Goal: Information Seeking & Learning: Understand process/instructions

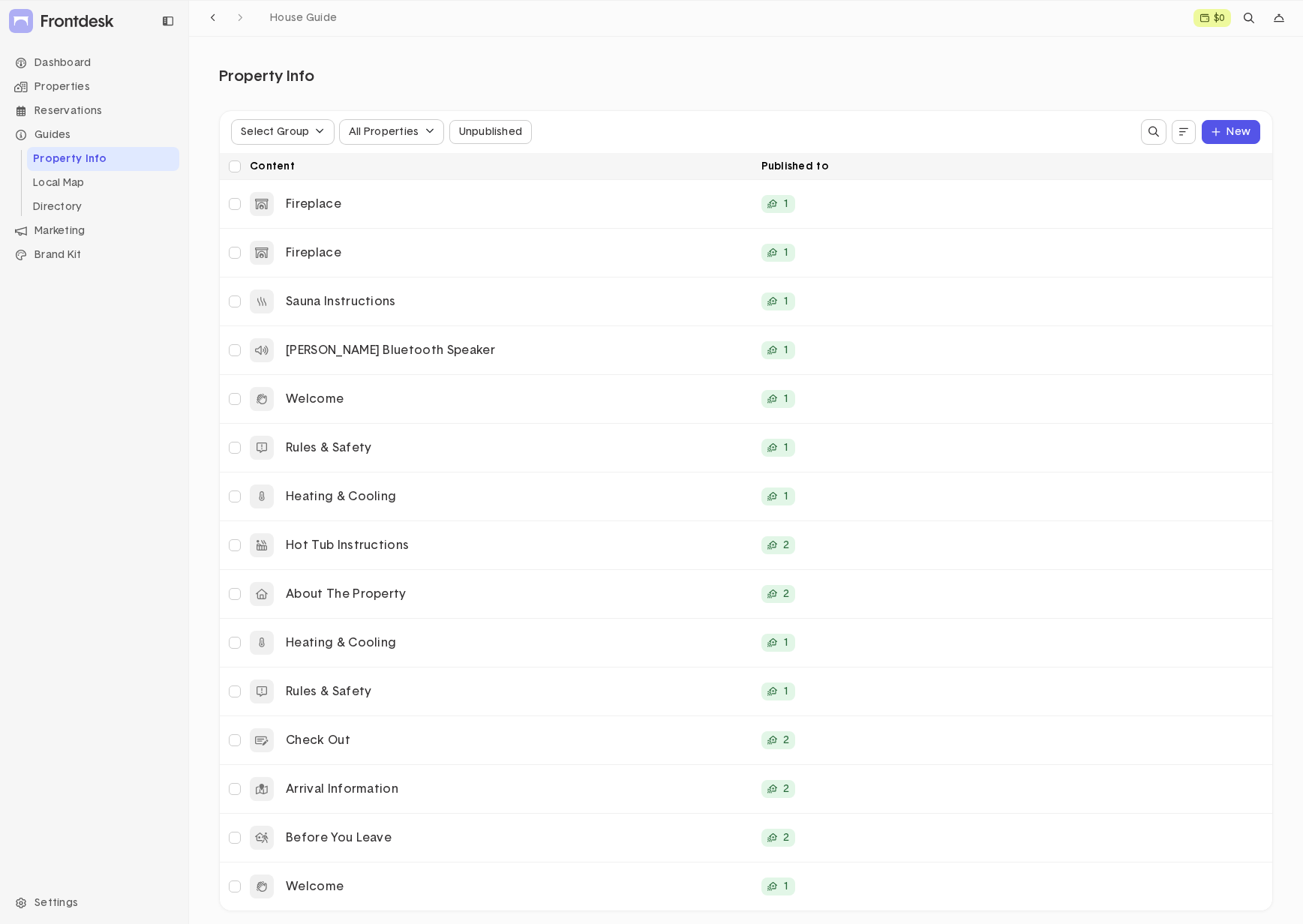
click at [69, 163] on li "Property Info" at bounding box center [104, 159] width 153 height 24
click at [291, 21] on span "House Guide" at bounding box center [303, 18] width 67 height 10
click at [392, 404] on p "Welcome" at bounding box center [518, 400] width 464 height 16
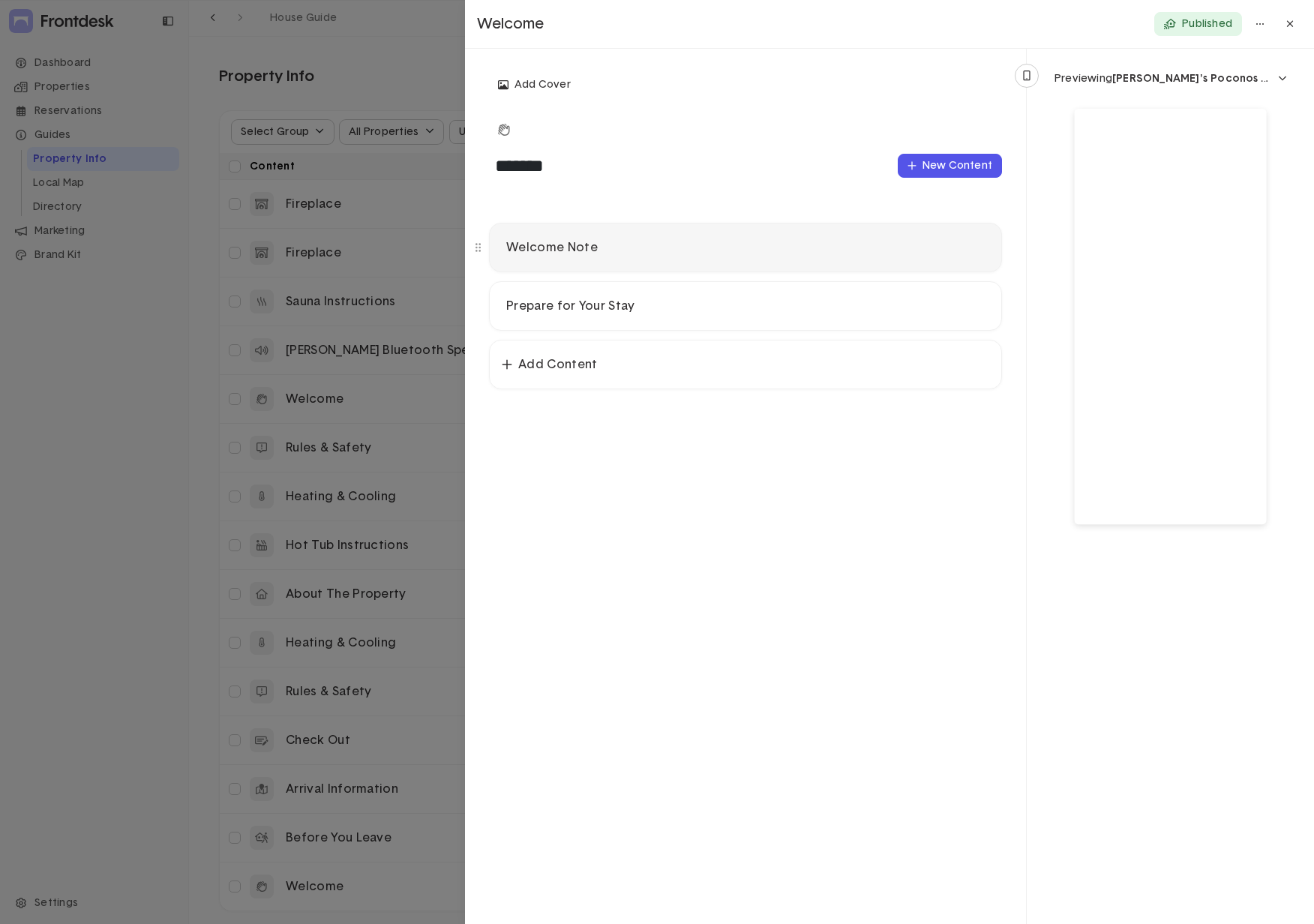
click at [635, 252] on p "Welcome Note" at bounding box center [746, 248] width 478 height 16
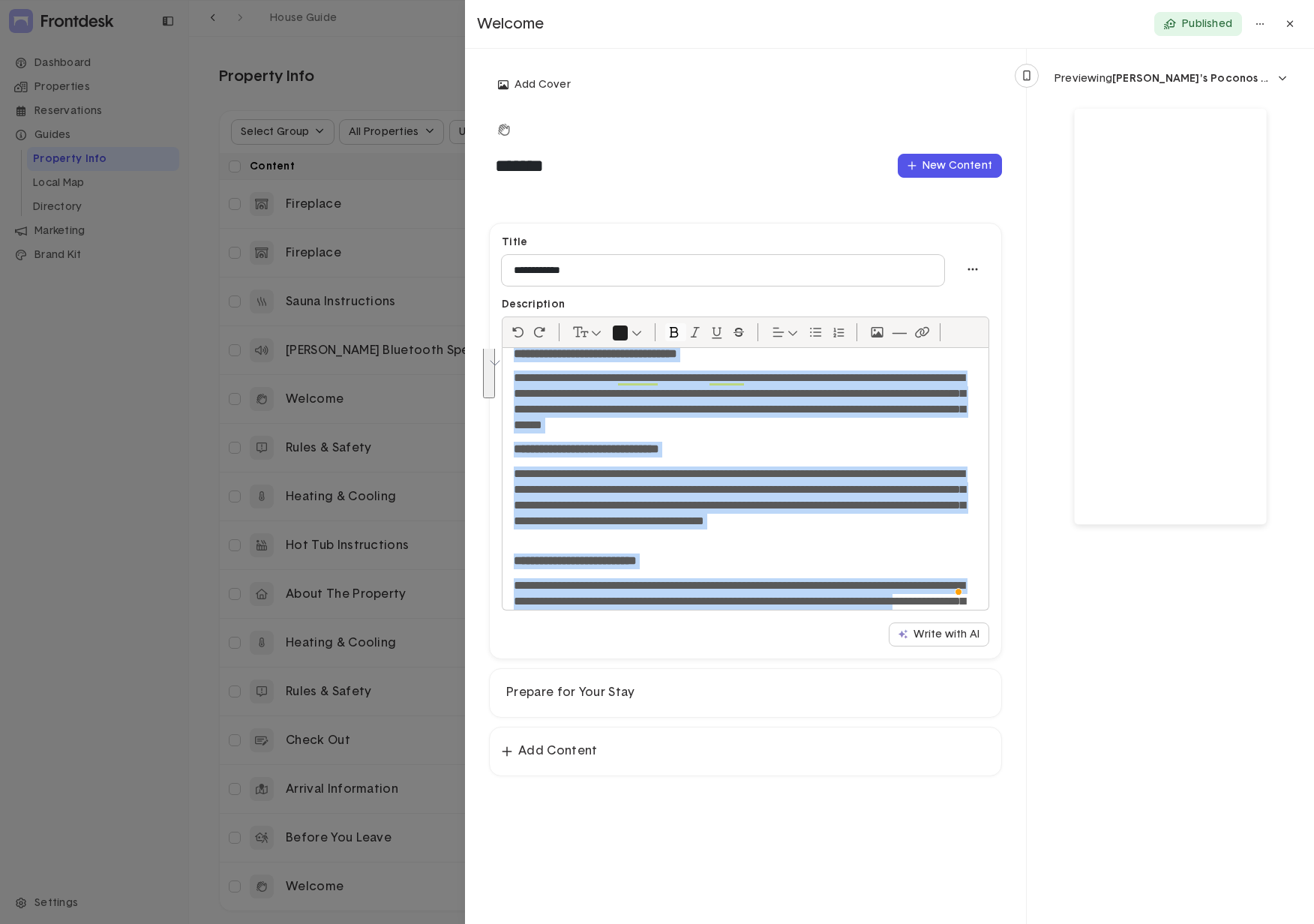
scroll to position [83, 0]
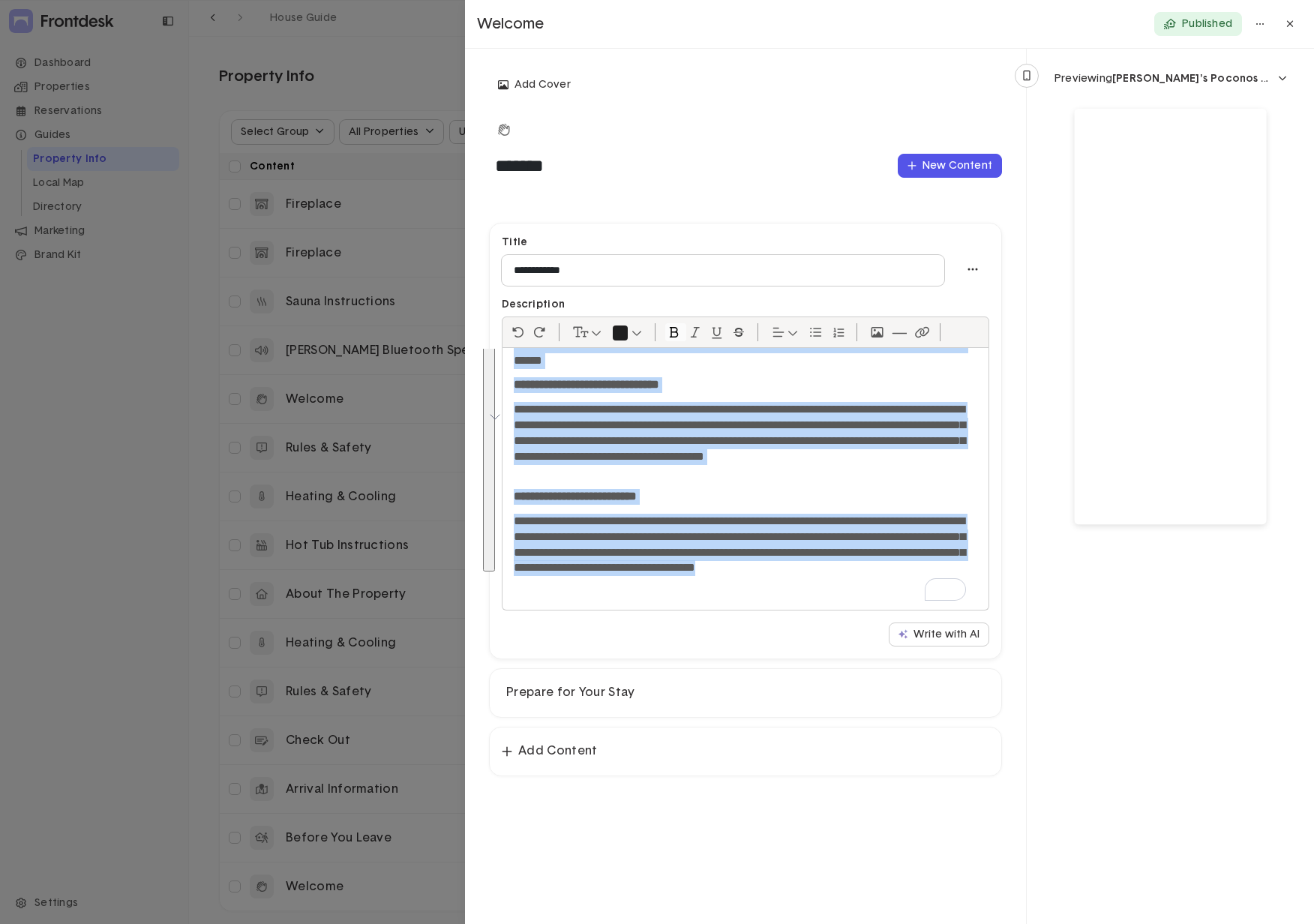
drag, startPoint x: 513, startPoint y: 373, endPoint x: 709, endPoint y: 580, distance: 285.1
click at [709, 570] on div "**********" at bounding box center [746, 479] width 486 height 262
copy div "**********"
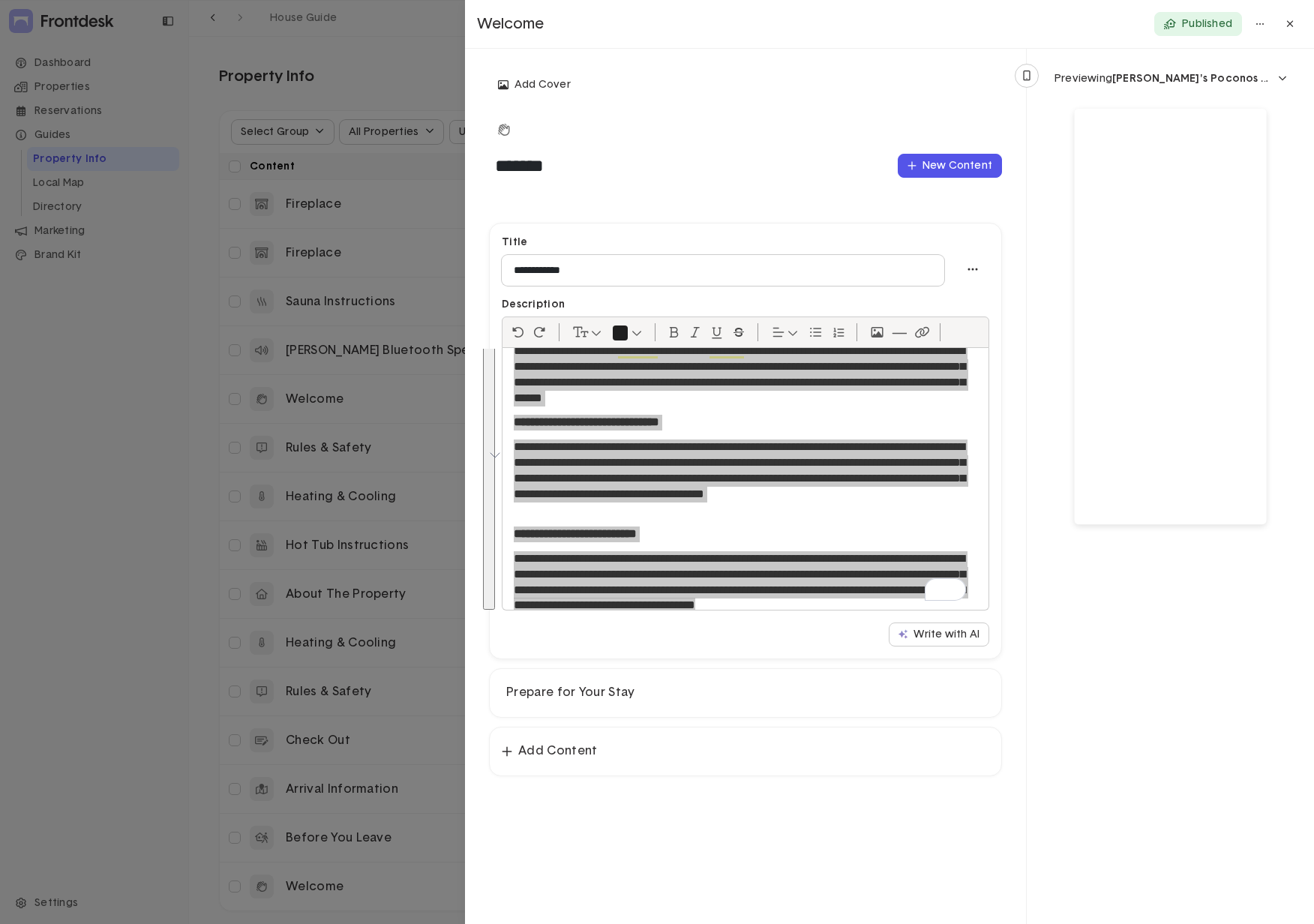
scroll to position [0, 0]
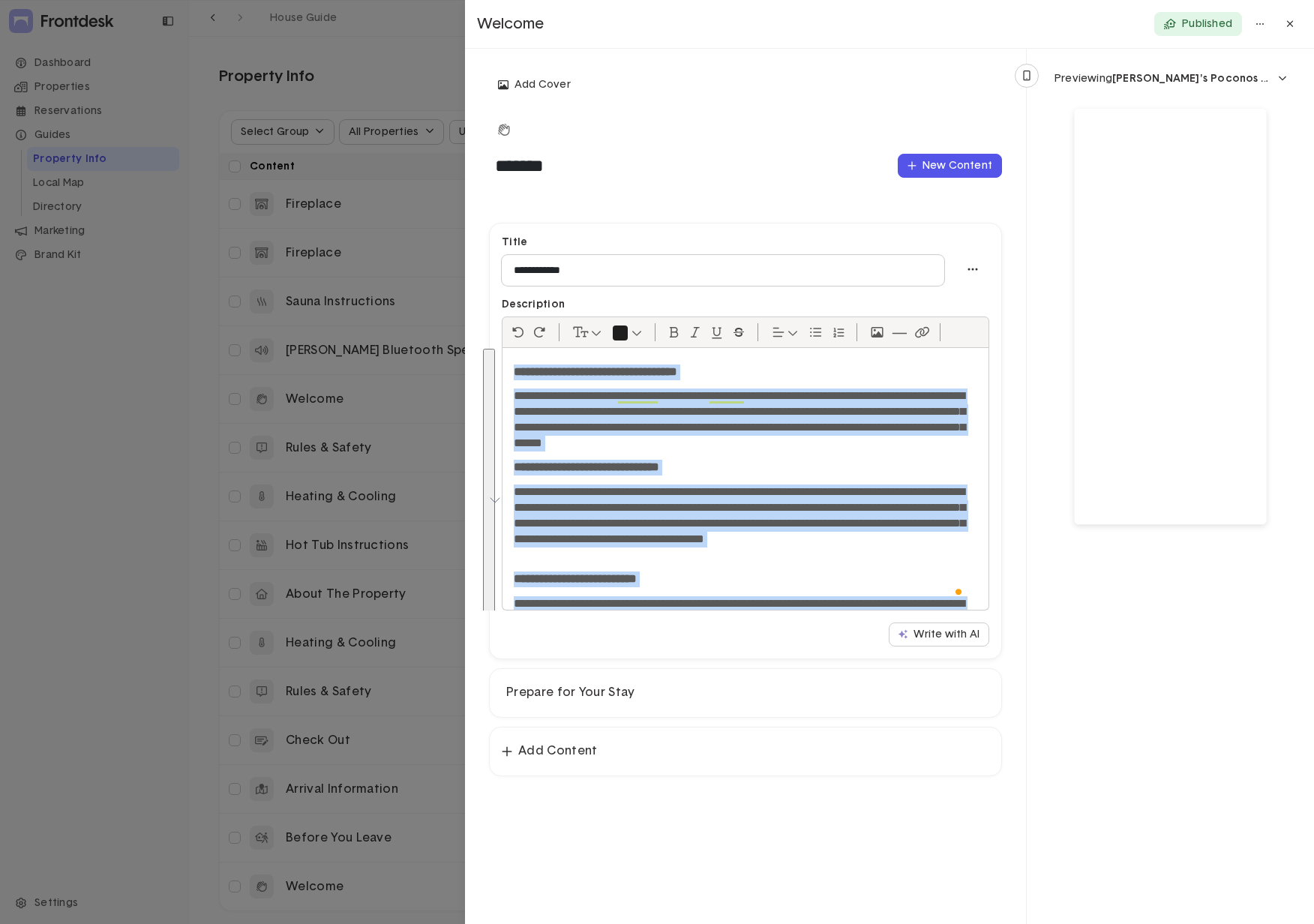
click at [667, 539] on p "**********" at bounding box center [739, 523] width 452 height 78
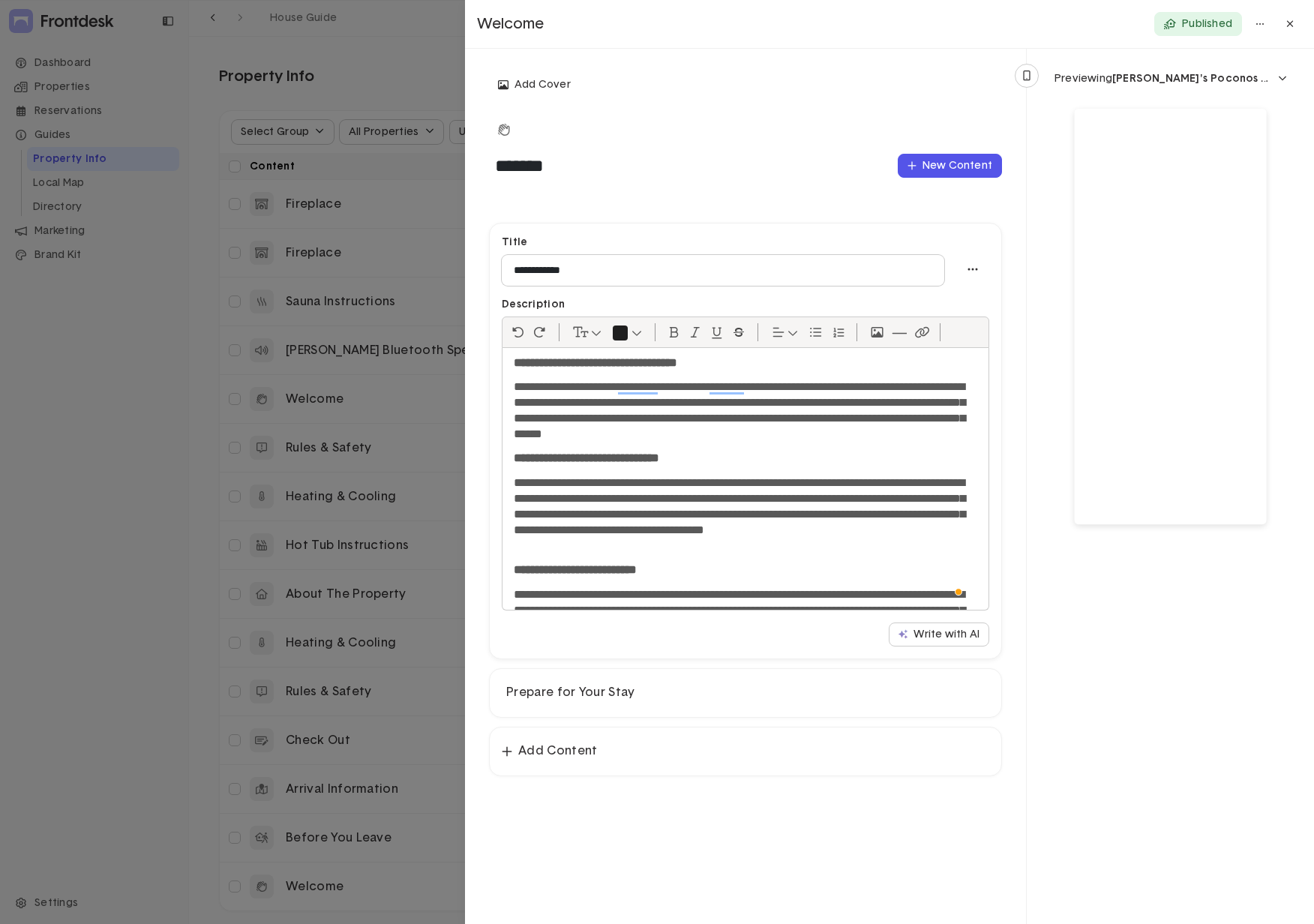
click at [669, 503] on p "**********" at bounding box center [739, 514] width 452 height 78
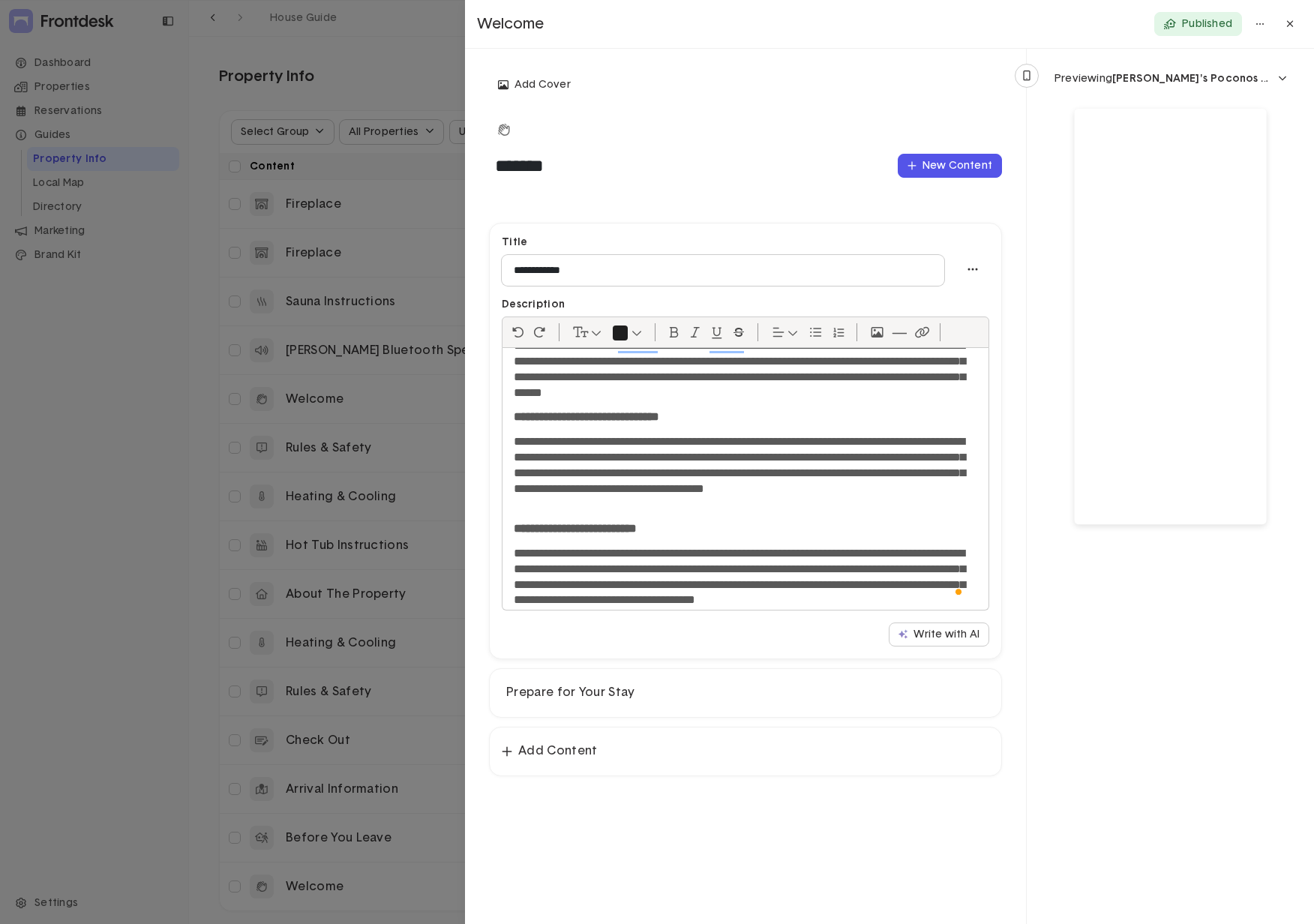
scroll to position [83, 0]
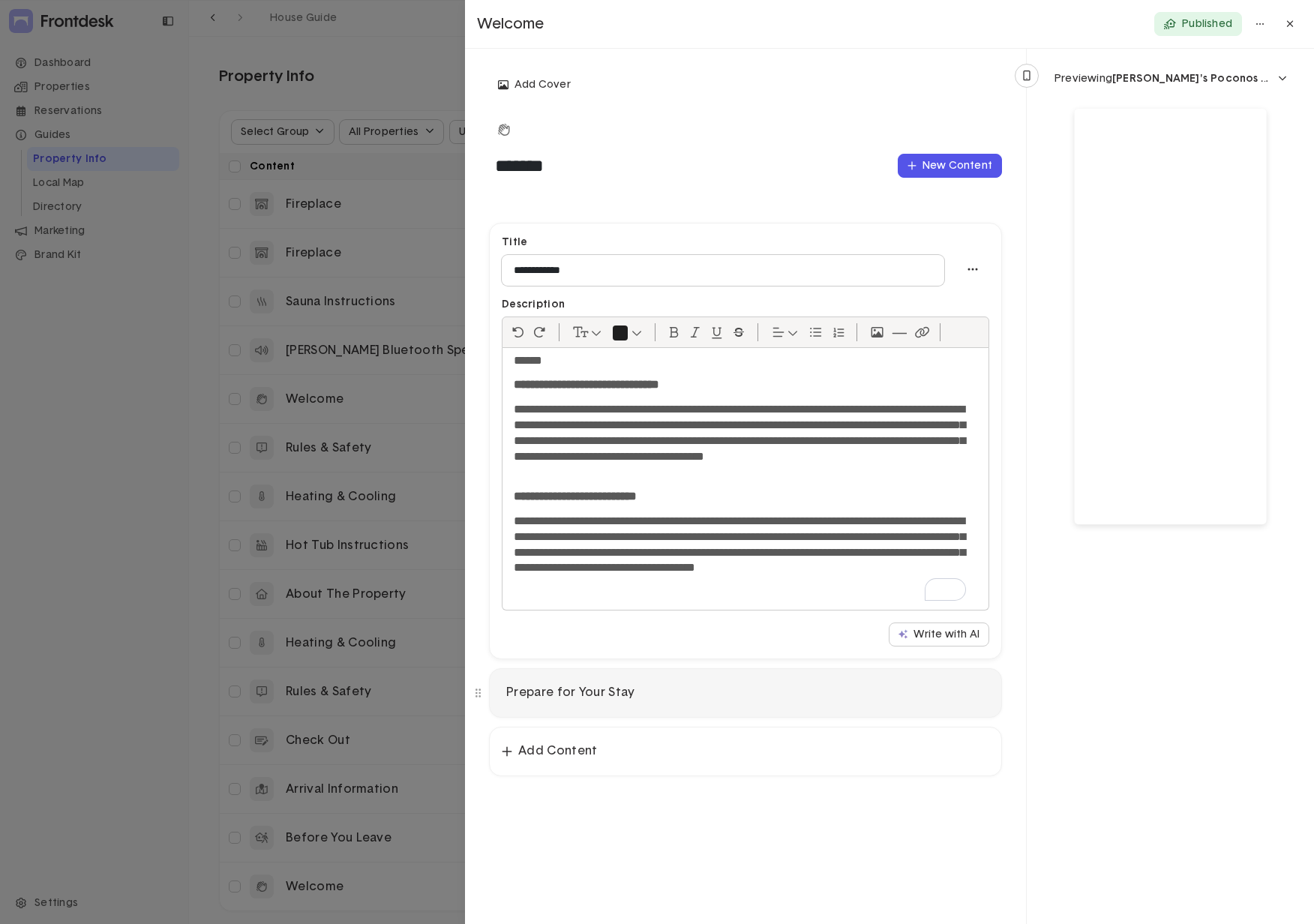
click at [719, 570] on p "Prepare for Your Stay" at bounding box center [746, 693] width 478 height 16
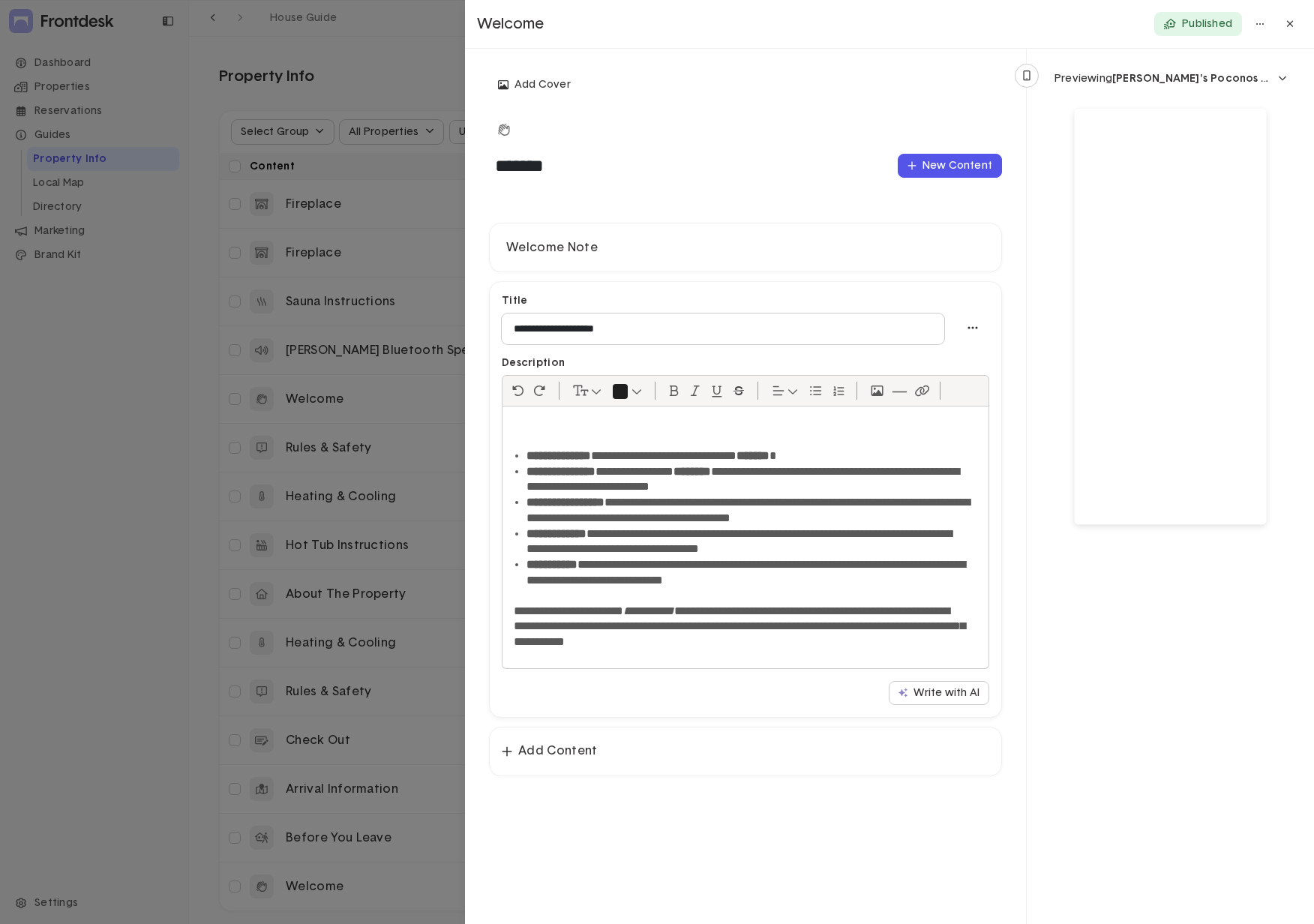
scroll to position [0, 0]
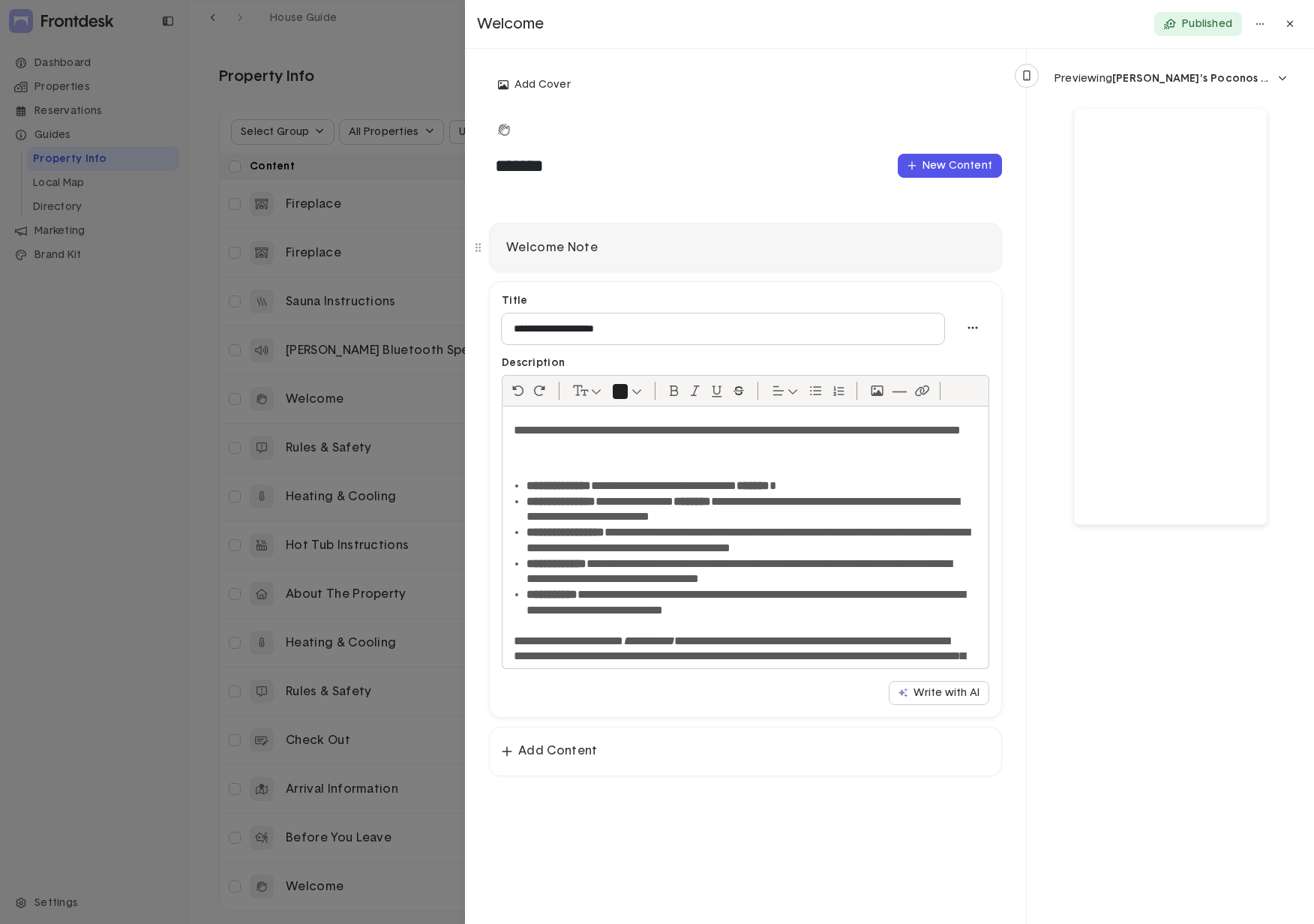
click at [682, 242] on p "Welcome Note" at bounding box center [746, 248] width 478 height 16
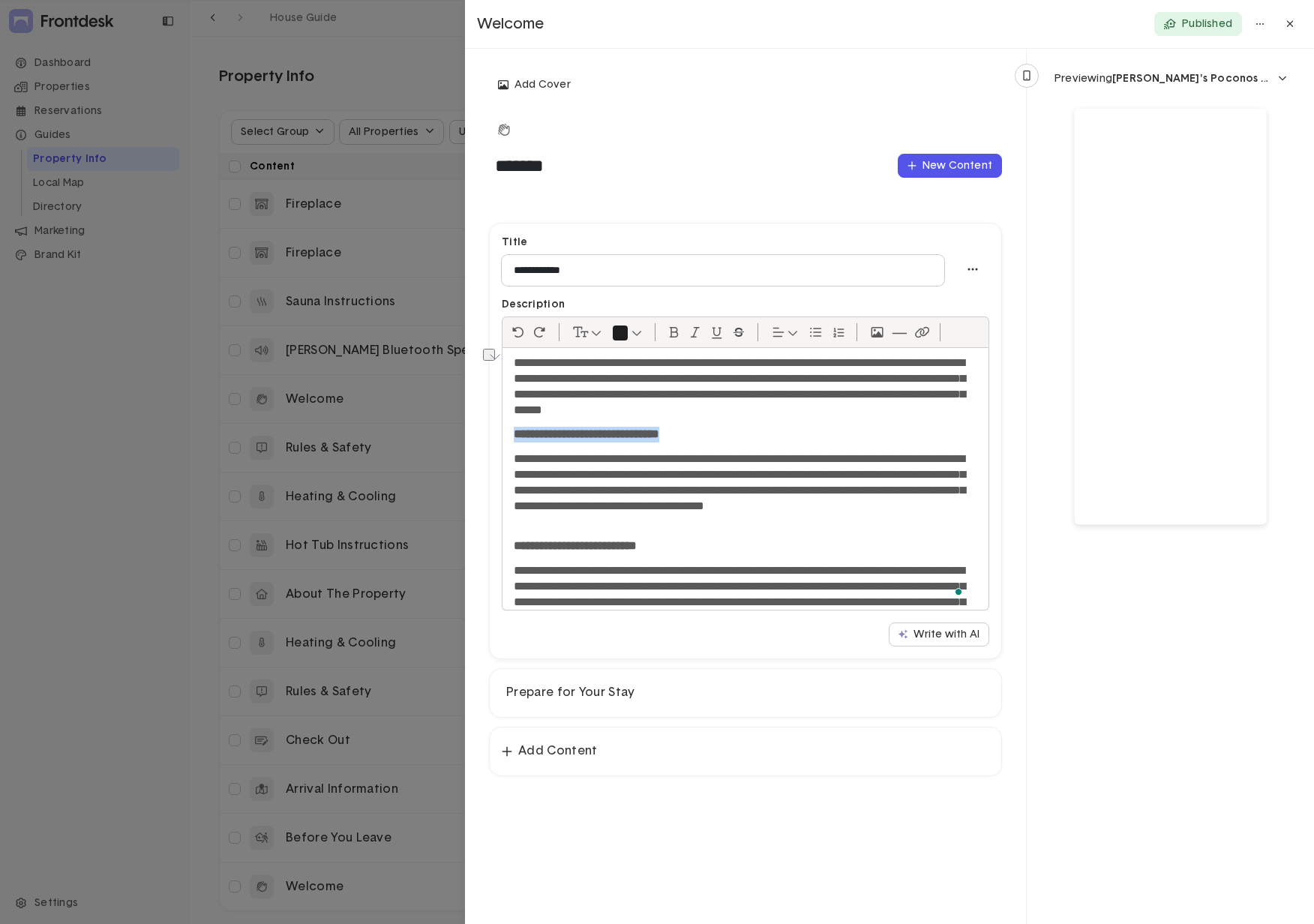
scroll to position [33, 0]
drag, startPoint x: 719, startPoint y: 438, endPoint x: 509, endPoint y: 438, distance: 210.0
click at [509, 438] on div "**********" at bounding box center [746, 479] width 486 height 262
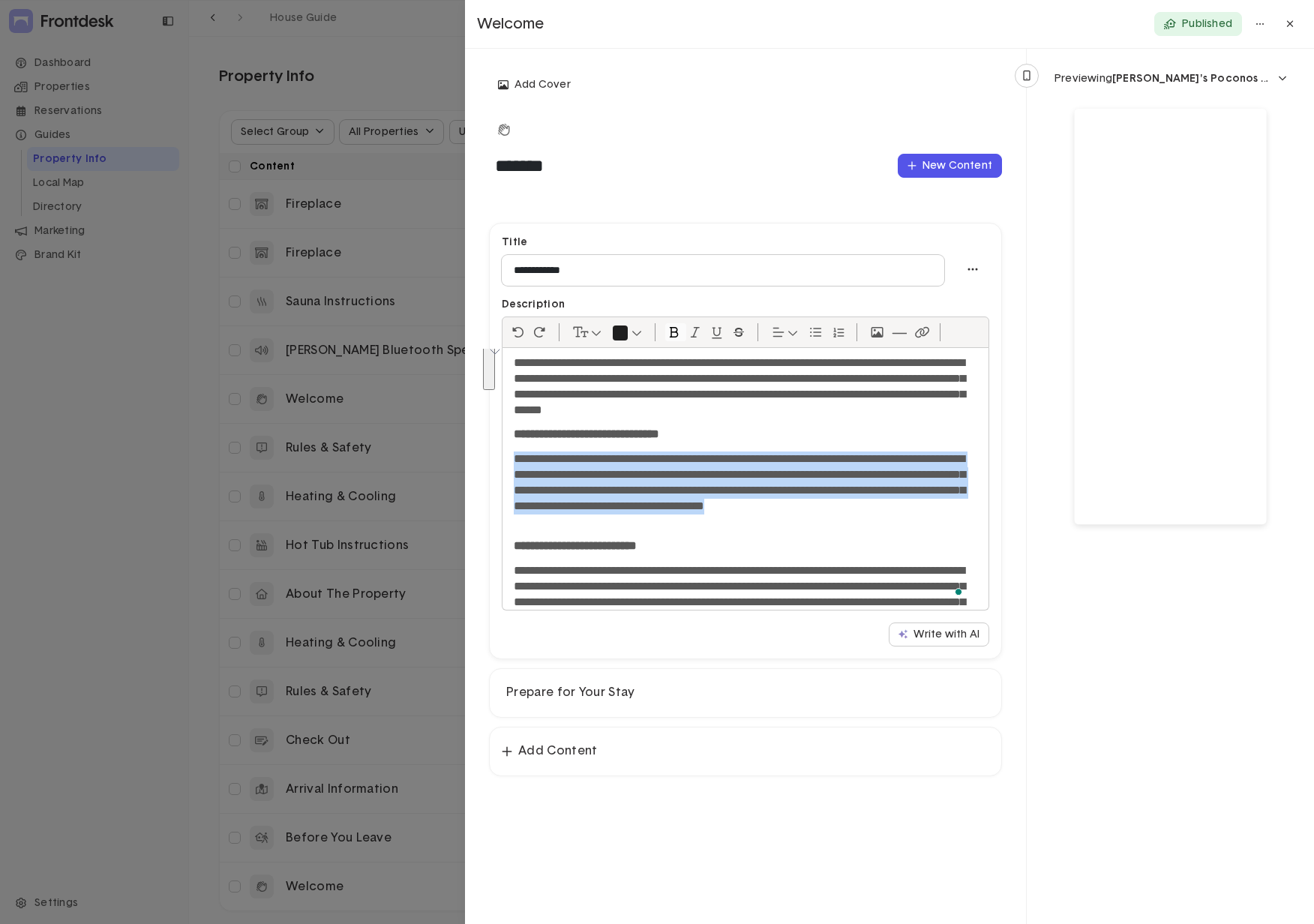
drag, startPoint x: 698, startPoint y: 521, endPoint x: 517, endPoint y: 462, distance: 190.4
click at [517, 462] on p "**********" at bounding box center [739, 490] width 452 height 78
copy p "**********"
click at [658, 570] on p "Prepare for Your Stay" at bounding box center [746, 693] width 478 height 16
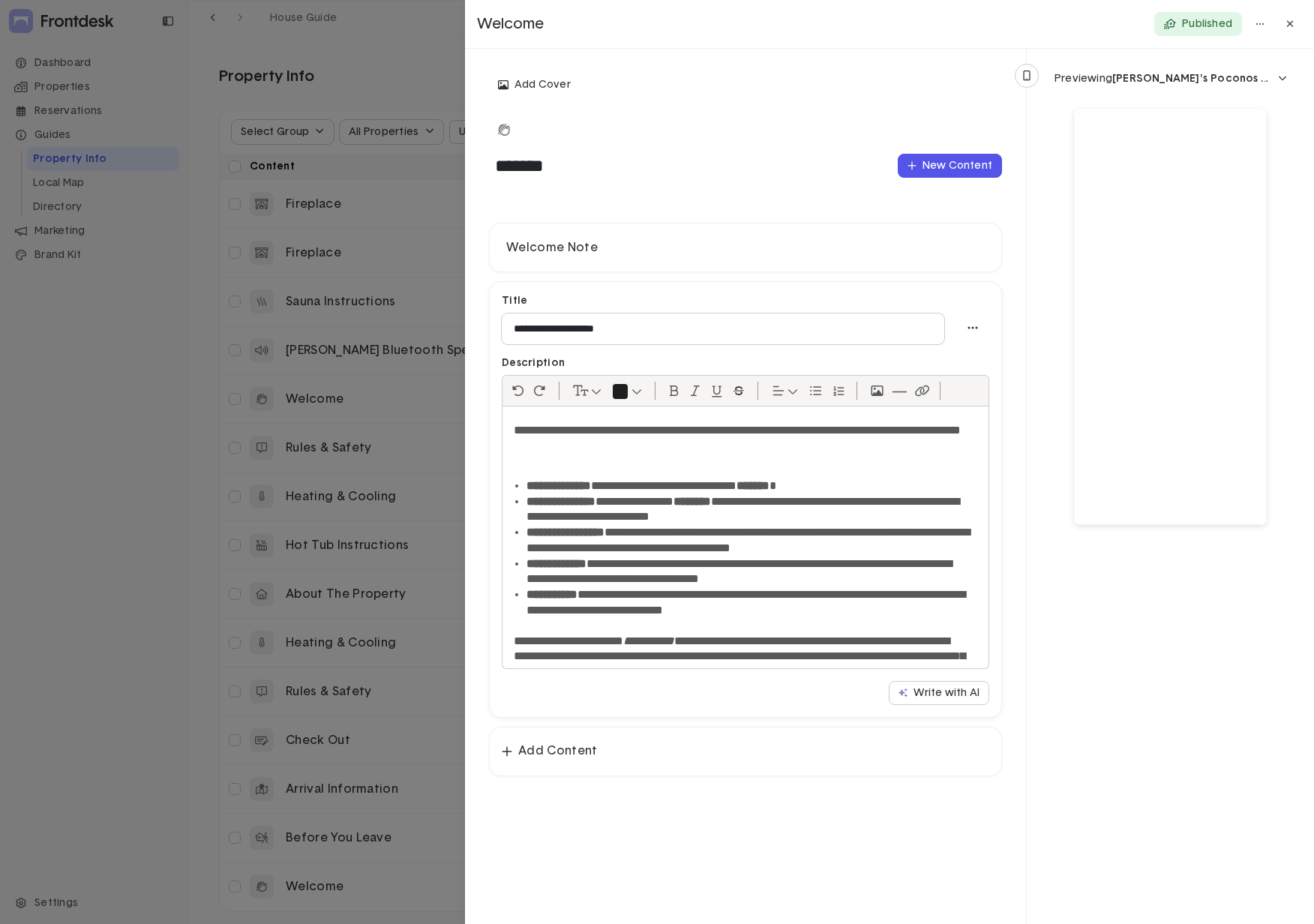
click at [723, 561] on li "**********" at bounding box center [746, 572] width 440 height 31
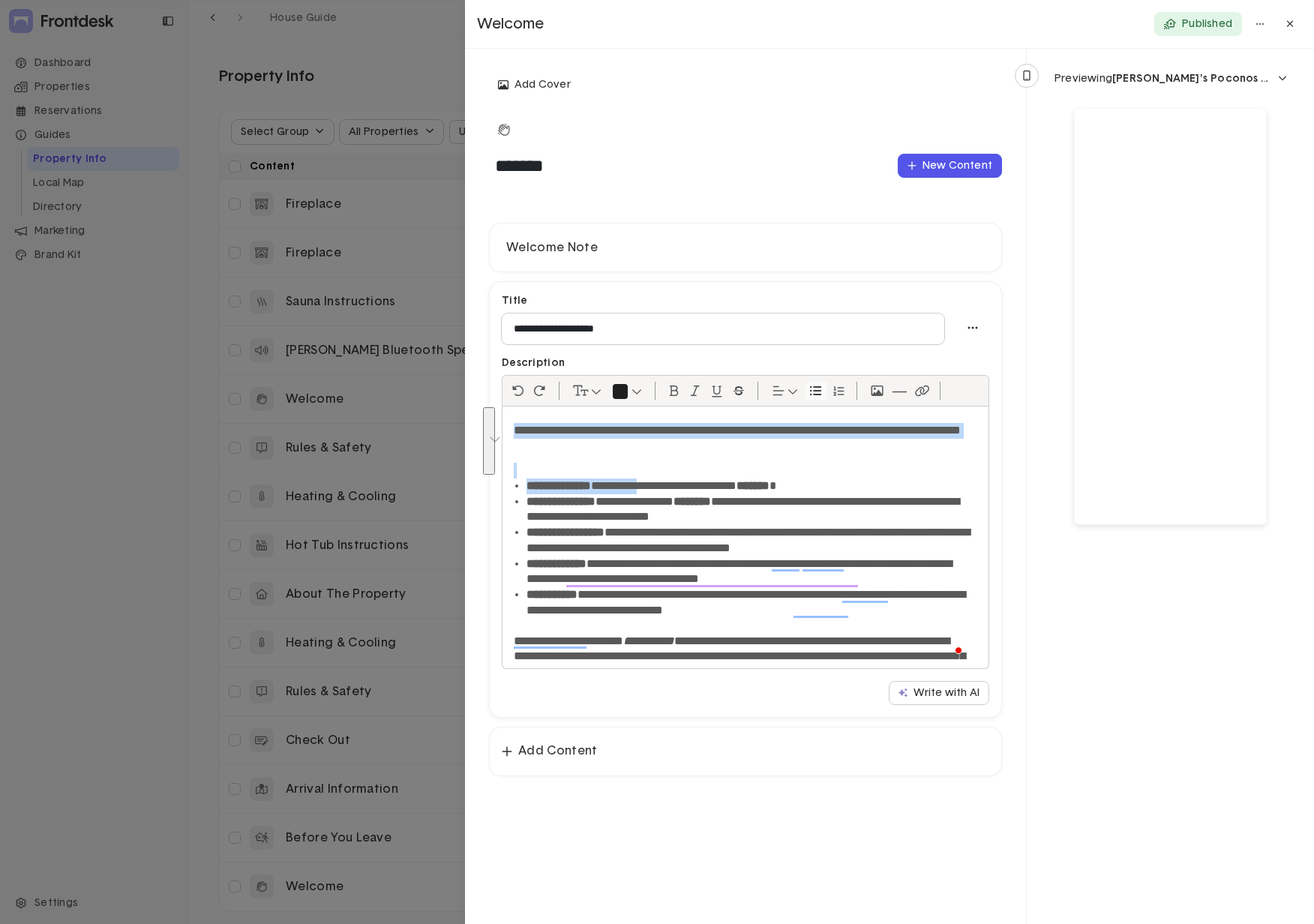
drag, startPoint x: 514, startPoint y: 432, endPoint x: 673, endPoint y: 490, distance: 169.2
click at [673, 490] on div "**********" at bounding box center [746, 537] width 486 height 262
click at [702, 490] on li "**********" at bounding box center [746, 486] width 440 height 16
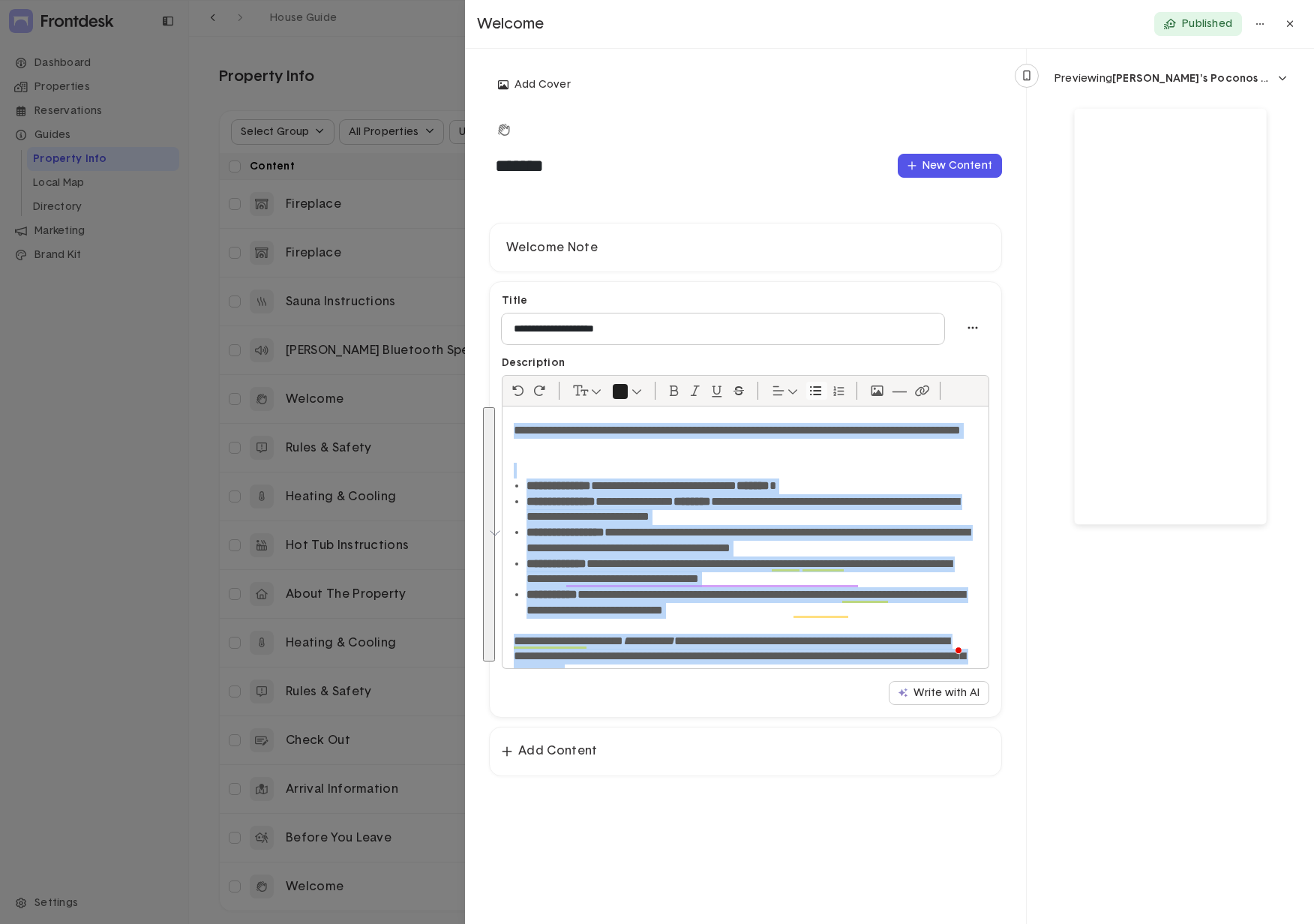
drag, startPoint x: 836, startPoint y: 645, endPoint x: 516, endPoint y: 424, distance: 388.9
click at [516, 424] on div "**********" at bounding box center [746, 537] width 486 height 262
click at [674, 570] on em "**********" at bounding box center [649, 641] width 51 height 11
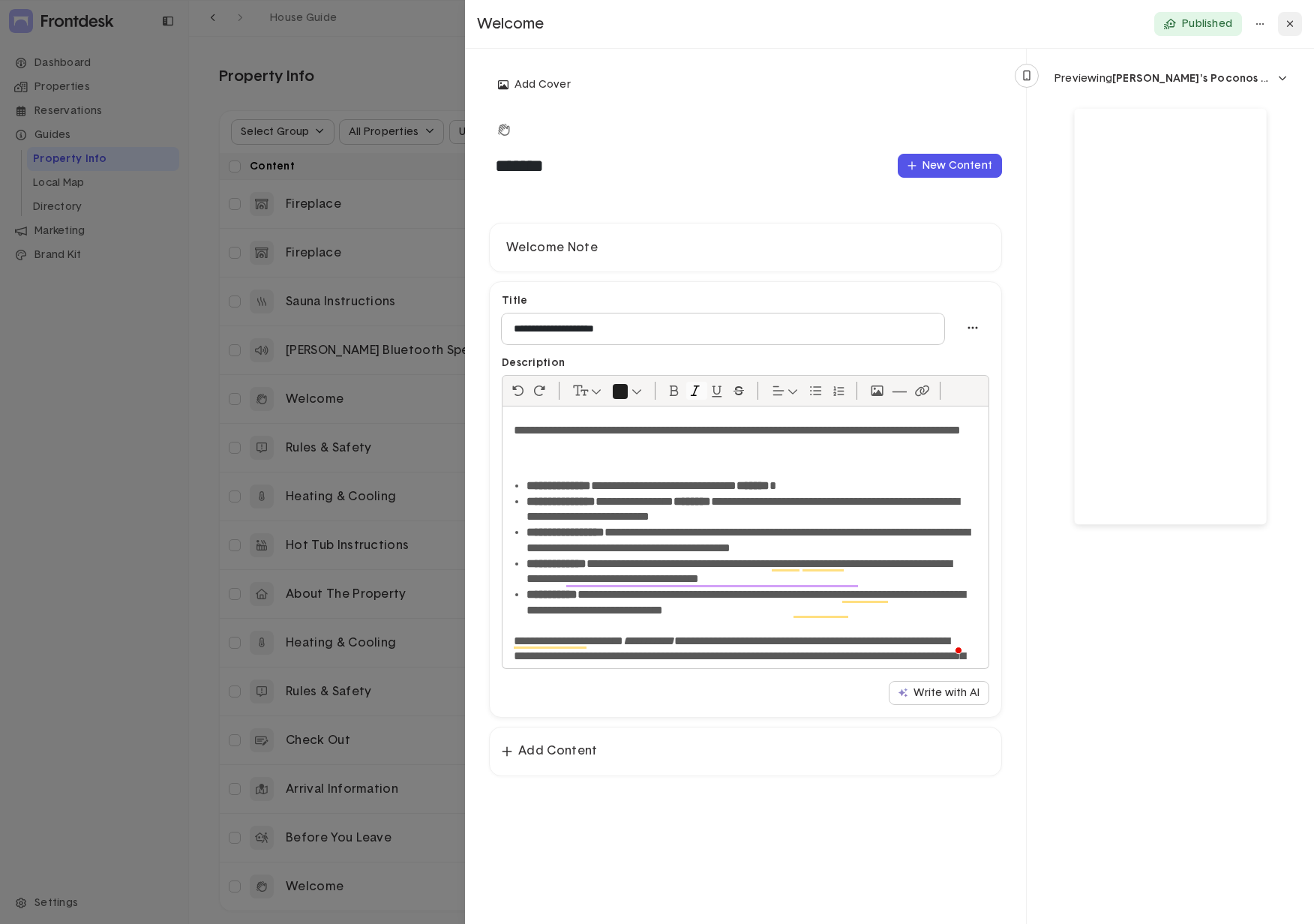
click at [1096, 29] on button at bounding box center [1290, 24] width 24 height 24
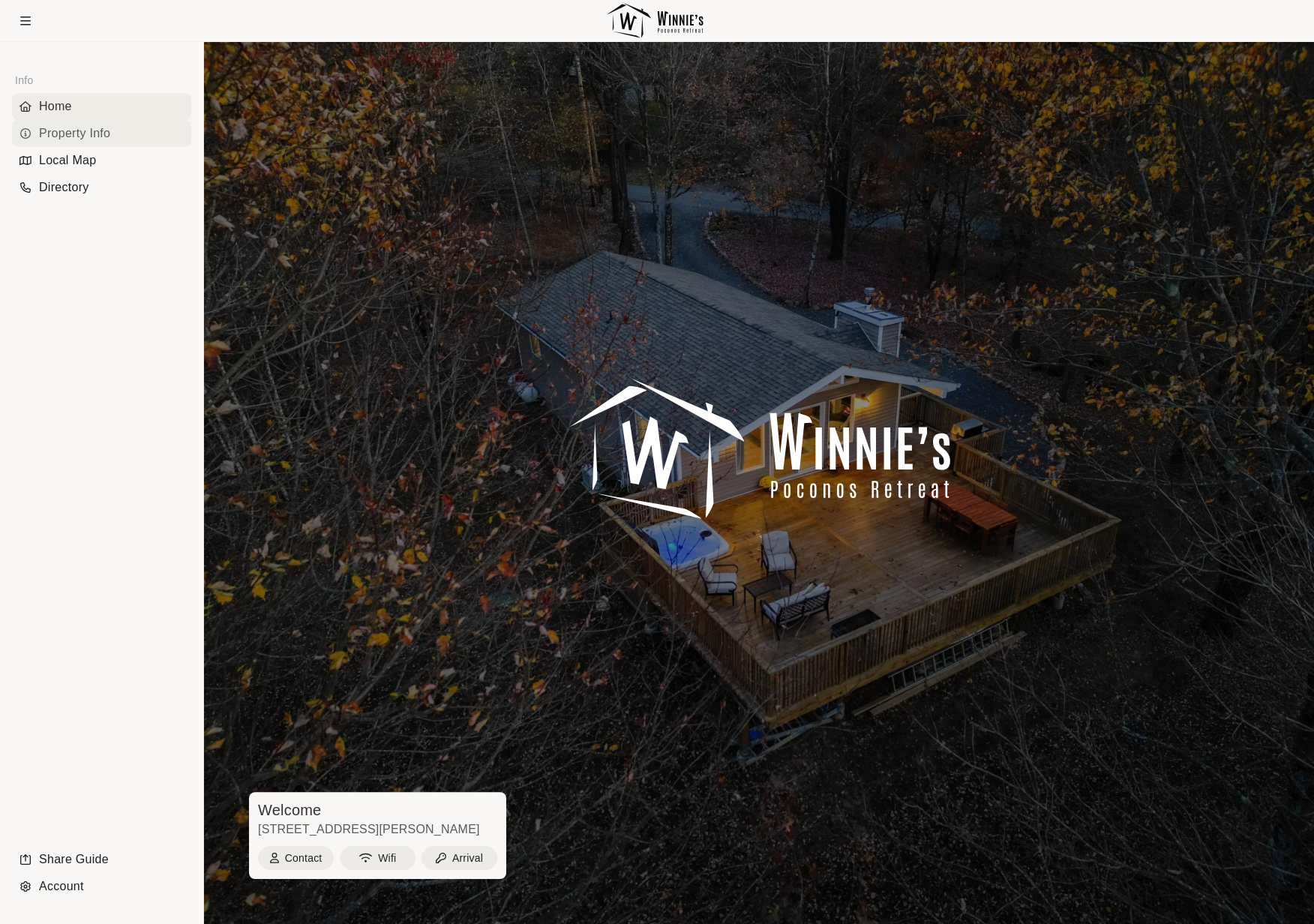
click at [75, 127] on div "Property Info" at bounding box center [101, 134] width 179 height 27
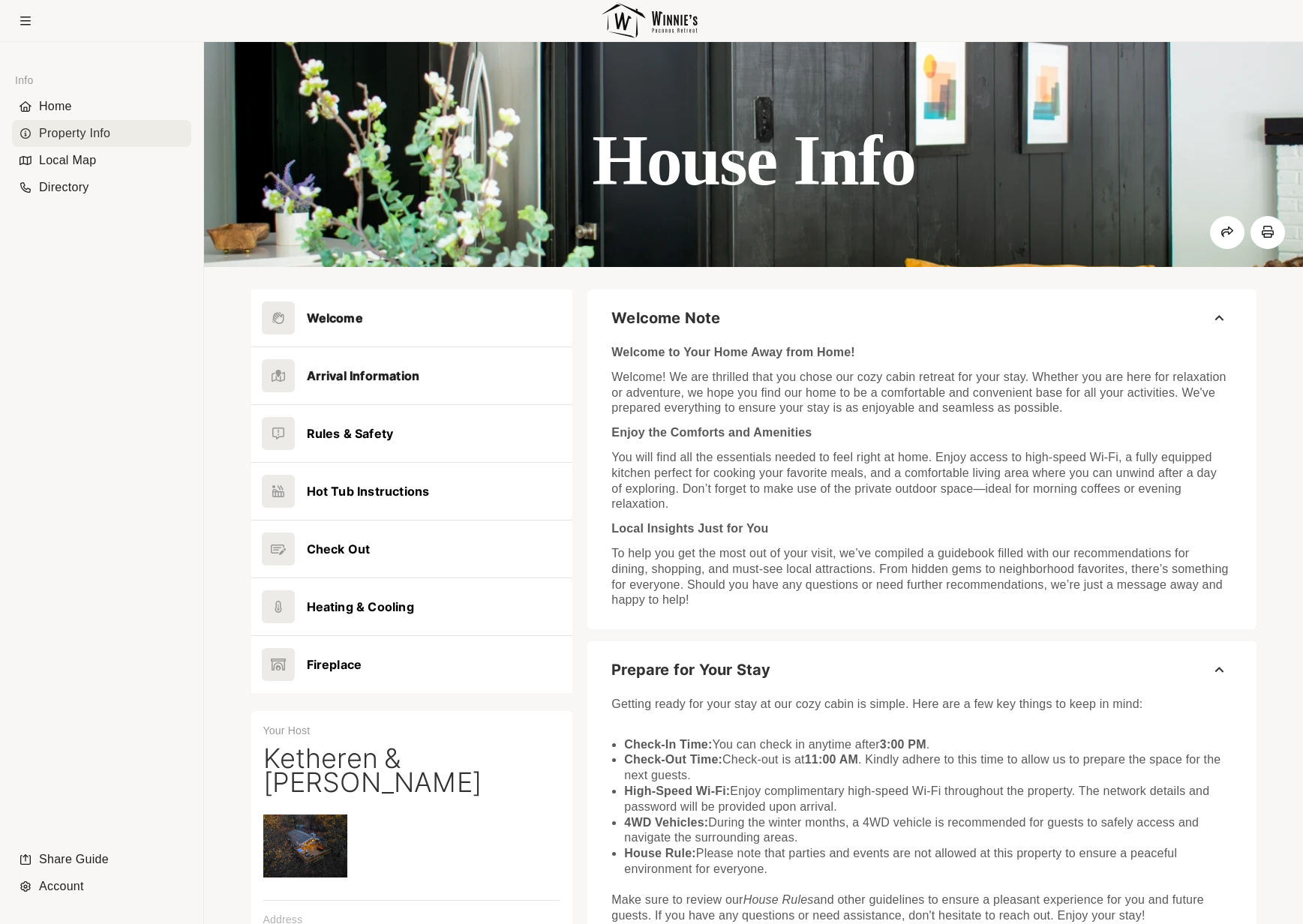
click at [448, 372] on button at bounding box center [412, 376] width 322 height 57
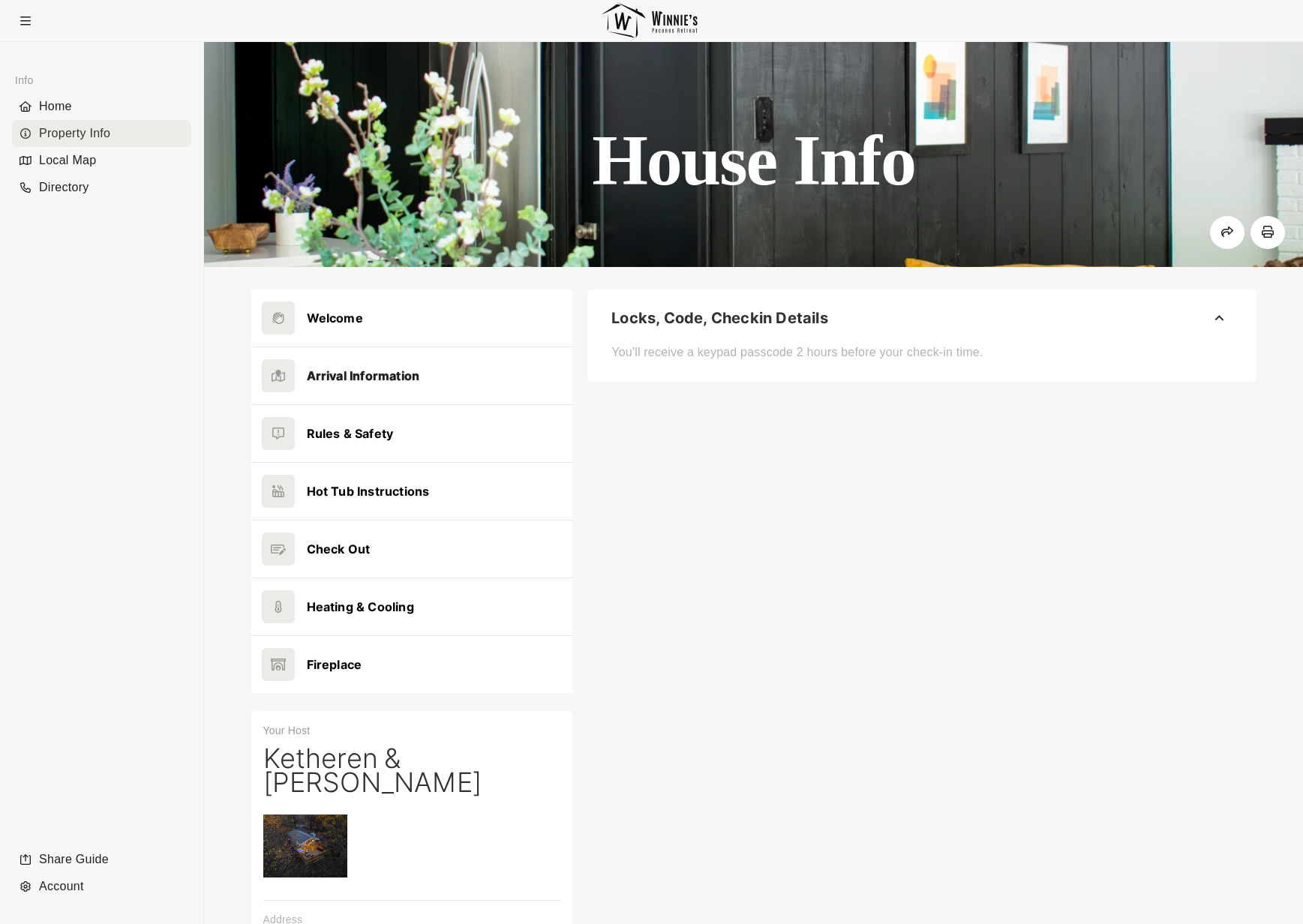
click at [993, 342] on div "You'll receive a keypad passcode 2 hours before your check-in time." at bounding box center [922, 349] width 621 height 23
click at [877, 352] on span "You'll receive a keypad passcode 2 hours before your check-in time." at bounding box center [797, 352] width 372 height 13
click at [482, 426] on button at bounding box center [412, 434] width 322 height 57
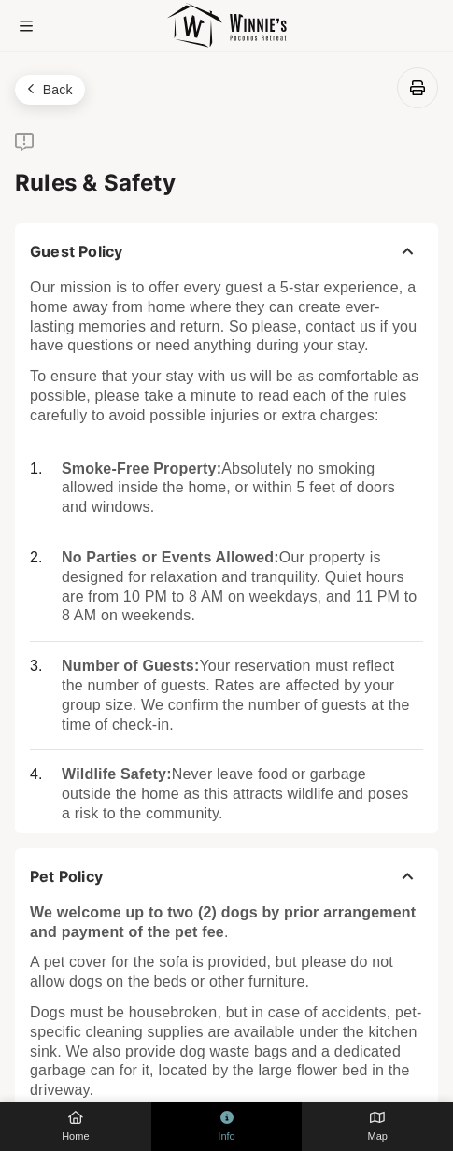
drag, startPoint x: 34, startPoint y: 287, endPoint x: 288, endPoint y: 832, distance: 601.2
click at [287, 834] on div "Guest Policy Our mission is to offer every guest a 5-star experience, a home aw…" at bounding box center [226, 528] width 423 height 610
copy div "Our mission is to offer every guest a 5-star experience, a home away from home …"
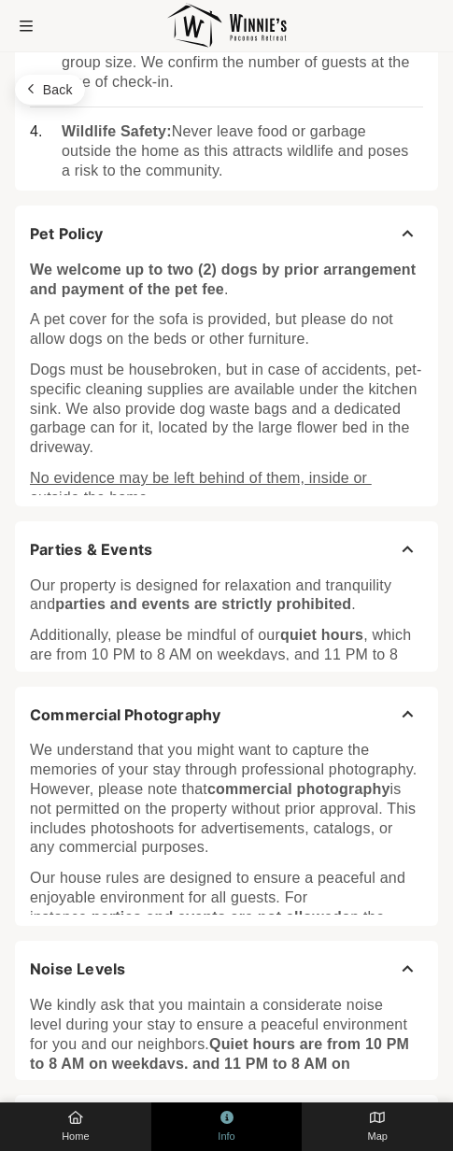
scroll to position [732, 0]
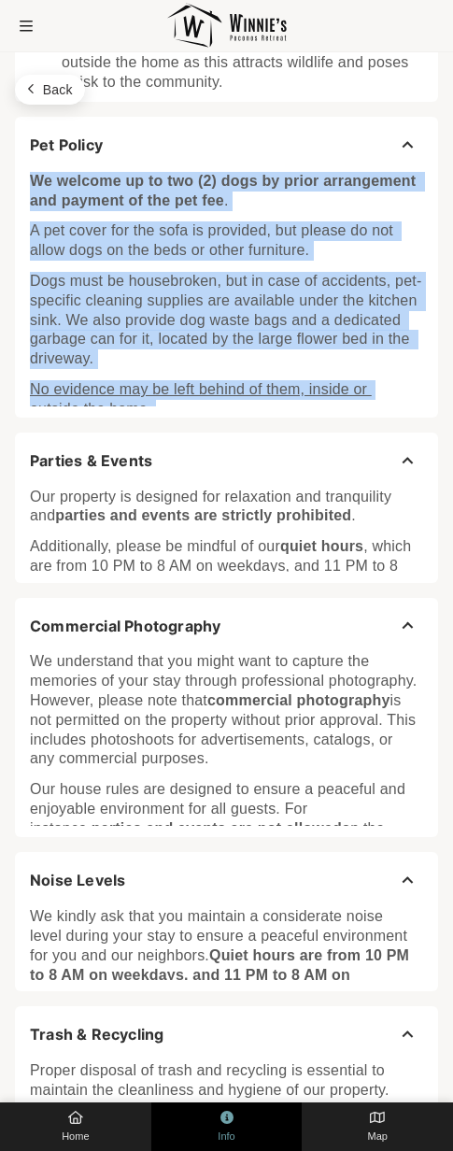
drag, startPoint x: 30, startPoint y: 179, endPoint x: 211, endPoint y: 394, distance: 281.2
click at [207, 418] on div "Rules & Safety Guest Policy Our mission is to offer every guest a 5-star experi…" at bounding box center [226, 1143] width 423 height 3484
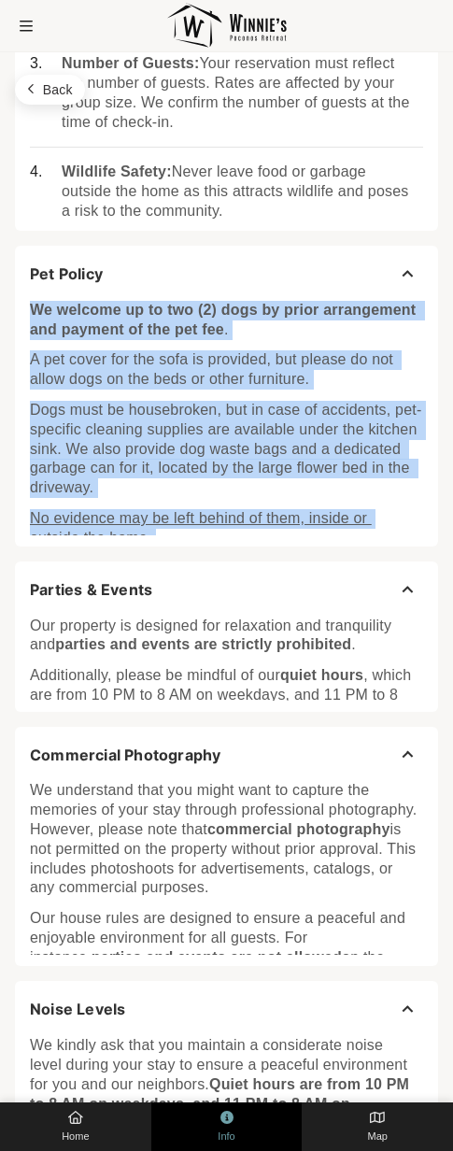
scroll to position [588, 0]
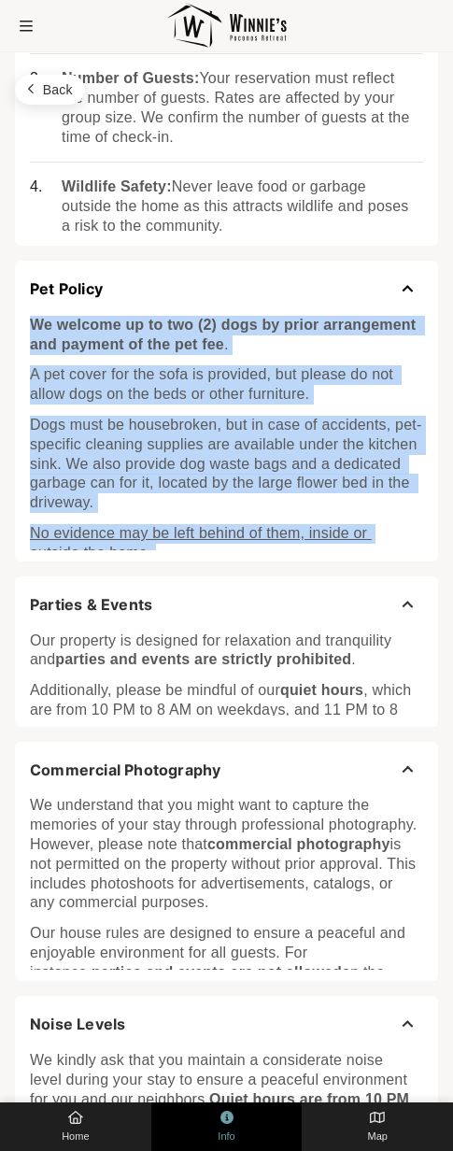
click at [409, 291] on button "Pet Policy" at bounding box center [226, 289] width 423 height 57
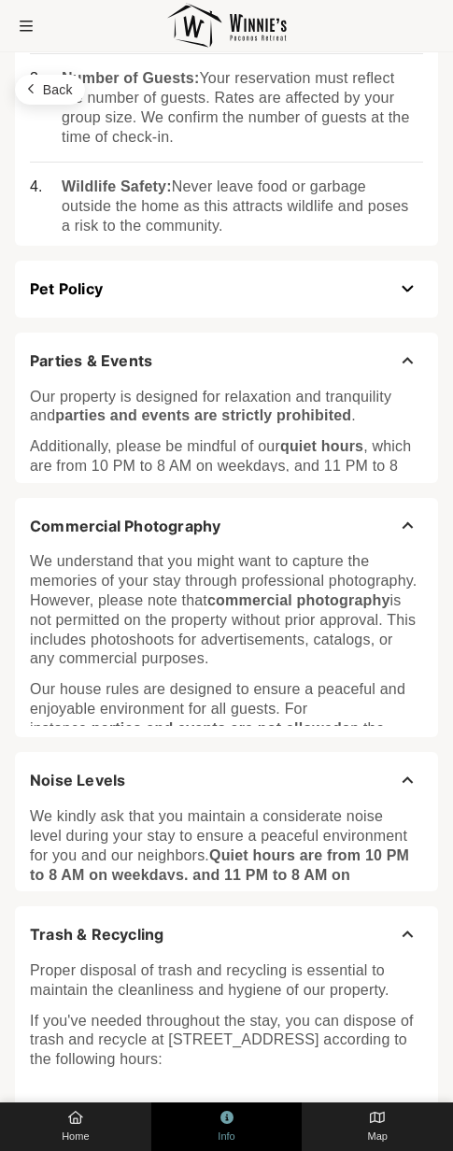
click at [409, 291] on button "Pet Policy" at bounding box center [226, 289] width 423 height 57
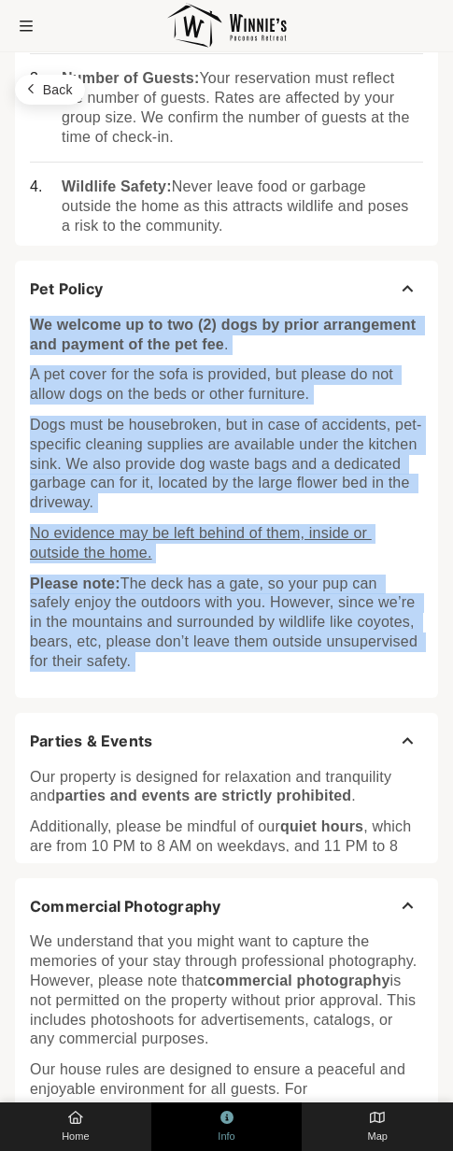
copy div "We welcome up to two (2) dogs by prior arrangement and payment of the pet fee .…"
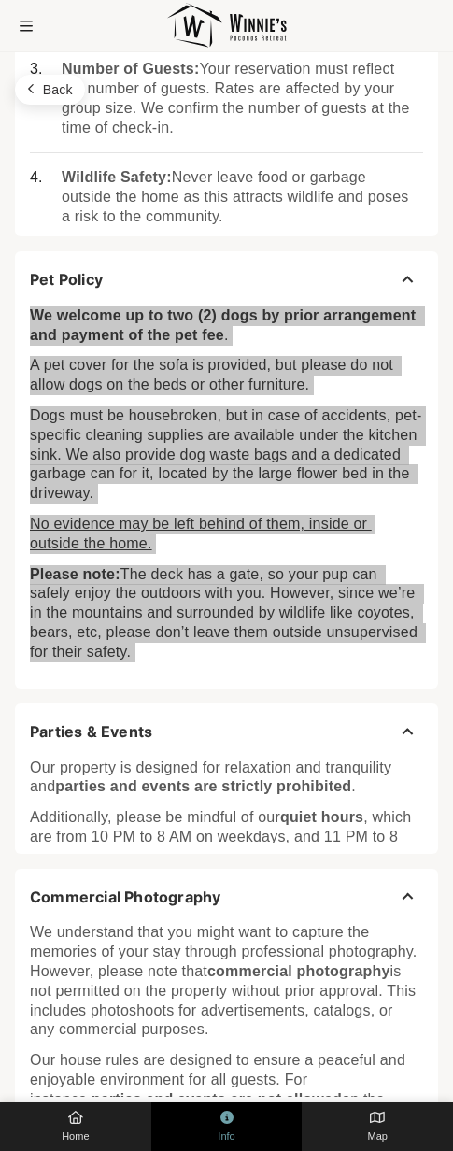
scroll to position [686, 0]
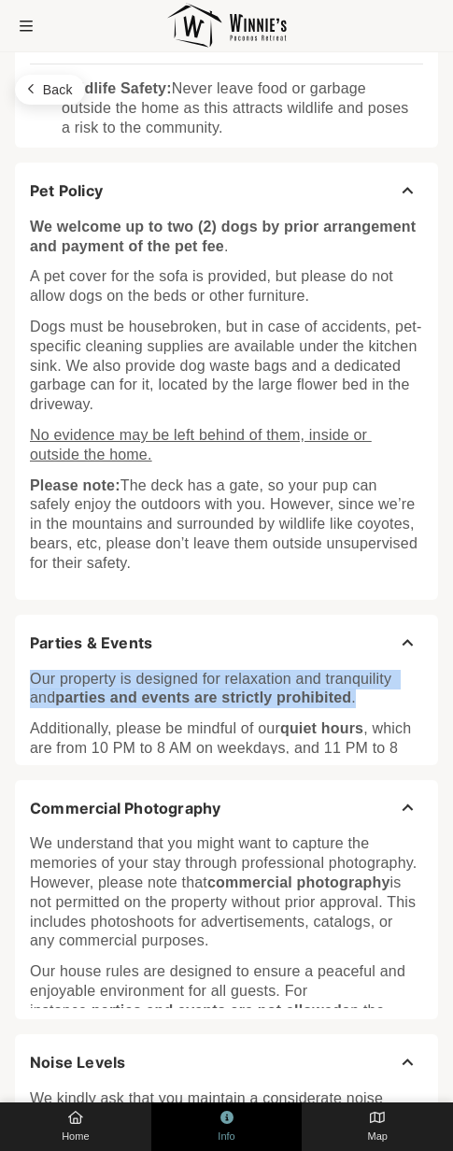
drag, startPoint x: 33, startPoint y: 677, endPoint x: 384, endPoint y: 694, distance: 351.8
click at [384, 694] on p "Our property is designed for relaxation and tranquility and parties and events …" at bounding box center [226, 689] width 393 height 39
copy p "Our property is designed for relaxation and tranquility and parties and events …"
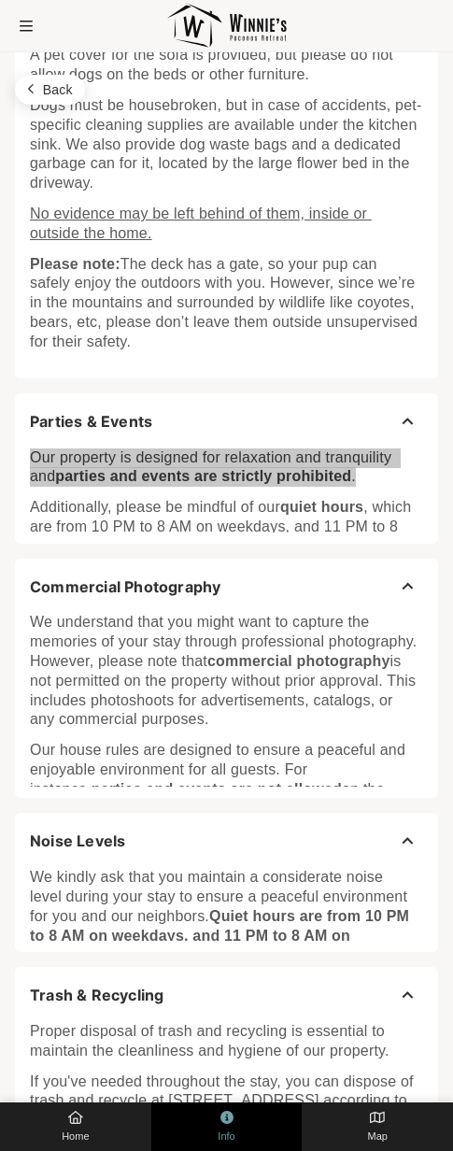
scroll to position [982, 0]
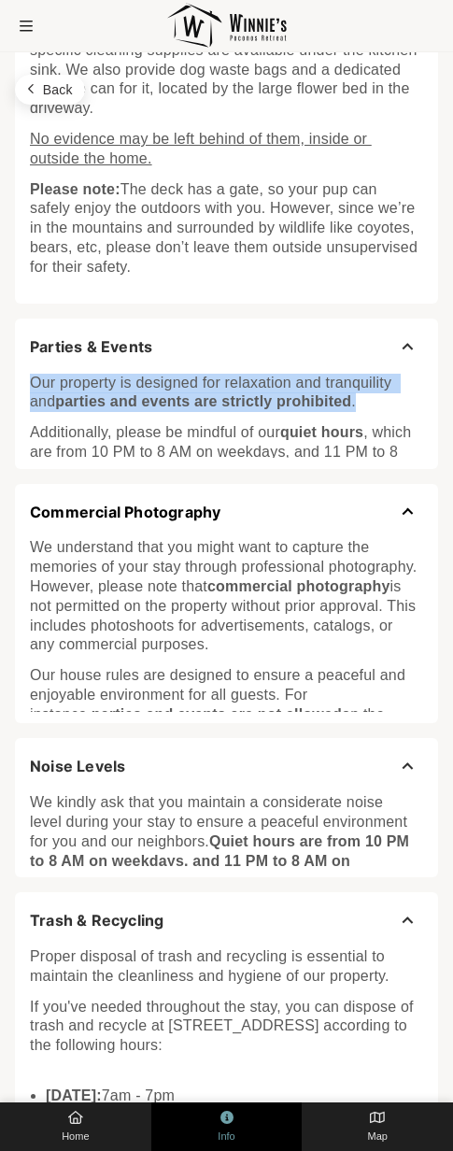
drag, startPoint x: 228, startPoint y: 519, endPoint x: 92, endPoint y: 521, distance: 136.5
click at [92, 521] on button "Commercial Photography" at bounding box center [226, 512] width 423 height 57
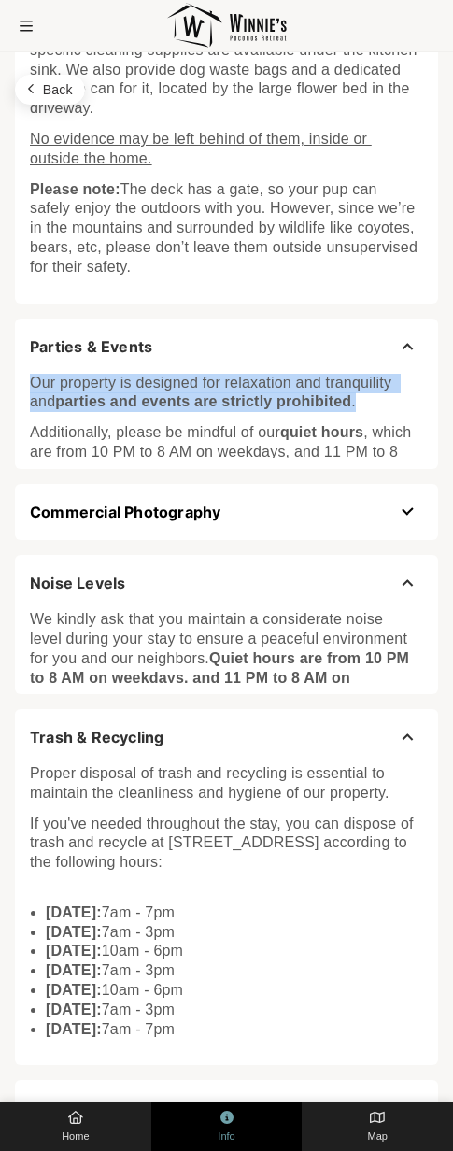
click at [49, 517] on span "Commercial Photography" at bounding box center [125, 513] width 191 height 20
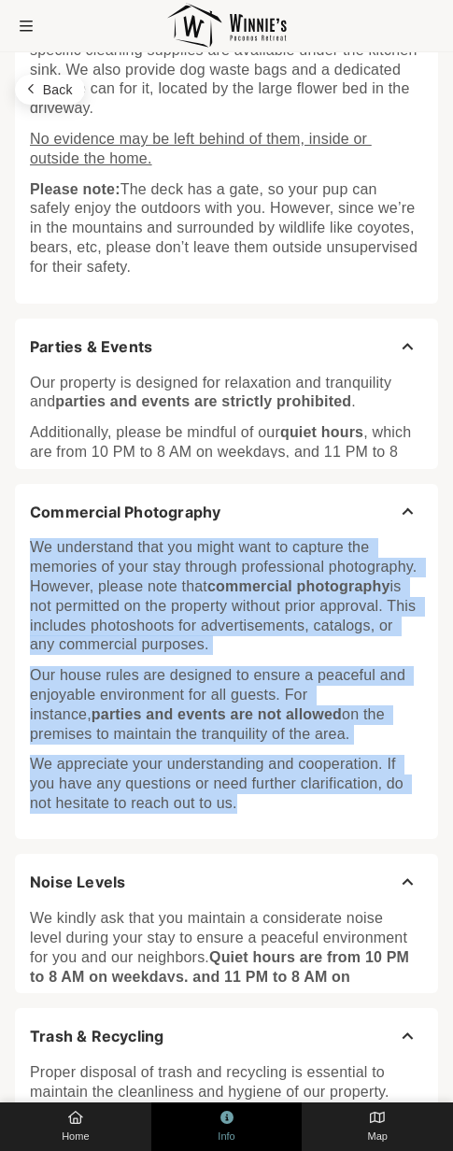
drag, startPoint x: 33, startPoint y: 547, endPoint x: 239, endPoint y: 799, distance: 326.1
click at [239, 799] on div "We understand that you might want to capture the memories of your stay through …" at bounding box center [226, 671] width 393 height 284
copy div "We understand that you might want to capture the memories of your stay through …"
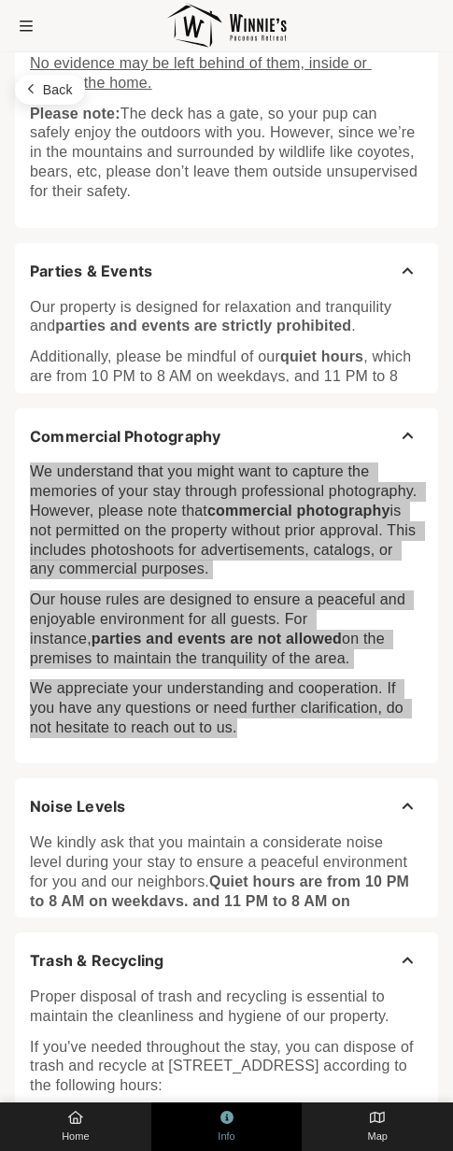
scroll to position [1293, 0]
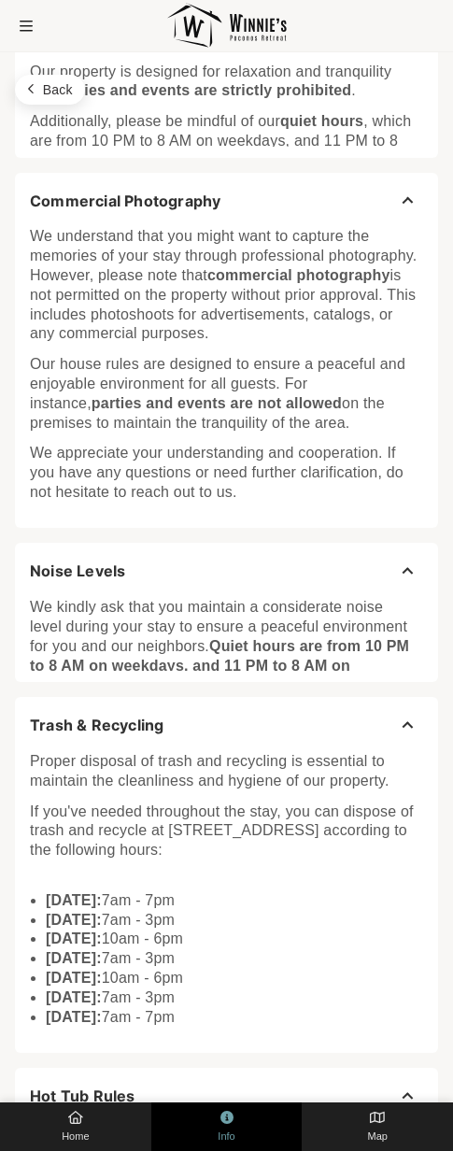
click at [119, 620] on p "We kindly ask that you maintain a considerate noise level during your stay to e…" at bounding box center [226, 656] width 393 height 117
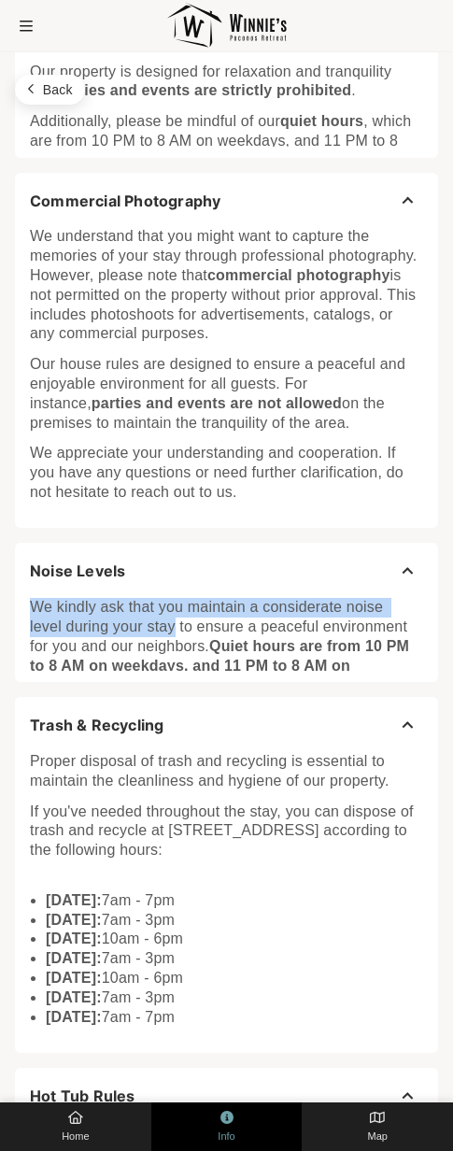
drag, startPoint x: 34, startPoint y: 607, endPoint x: 174, endPoint y: 625, distance: 141.3
click at [174, 625] on p "We kindly ask that you maintain a considerate noise level during your stay to e…" at bounding box center [226, 656] width 393 height 117
copy p "We kindly ask that you maintain a considerate noise level during your stay"
click at [162, 606] on p "We kindly ask that you maintain a considerate noise level during your stay to e…" at bounding box center [226, 656] width 393 height 117
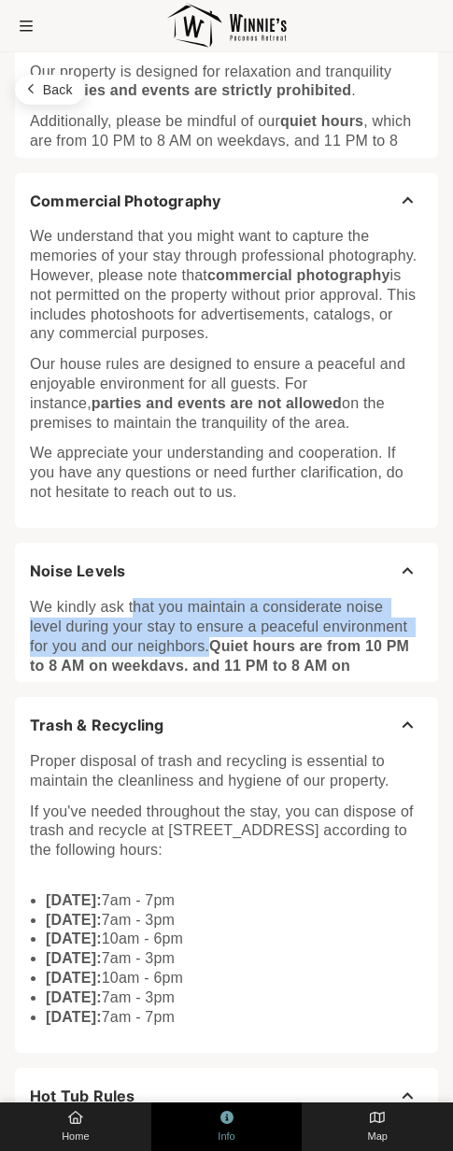
drag, startPoint x: 131, startPoint y: 608, endPoint x: 209, endPoint y: 647, distance: 87.3
click at [209, 647] on p "We kindly ask that you maintain a considerate noise level during your stay to e…" at bounding box center [226, 656] width 393 height 117
copy p "hat you maintain a considerate noise level during your stay to ensure a peacefu…"
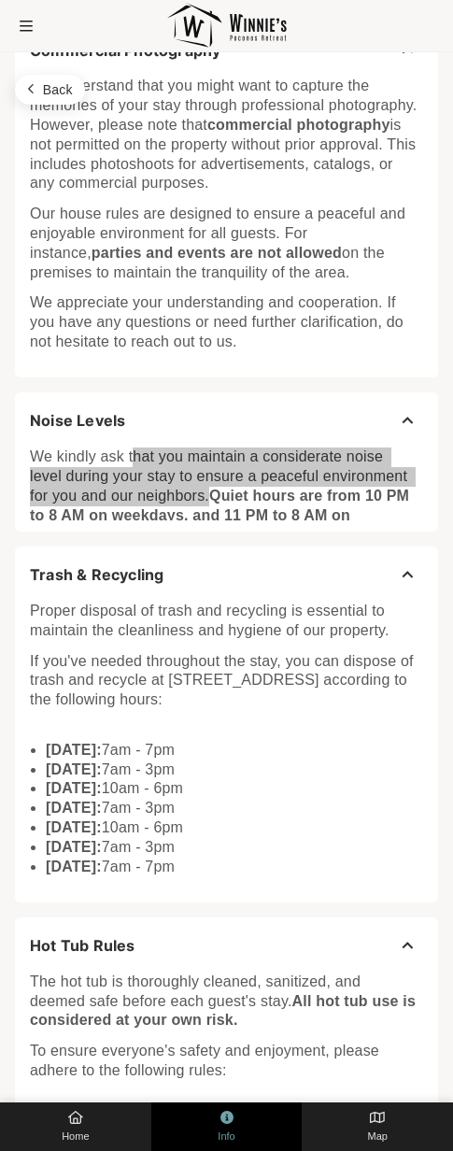
scroll to position [1545, 0]
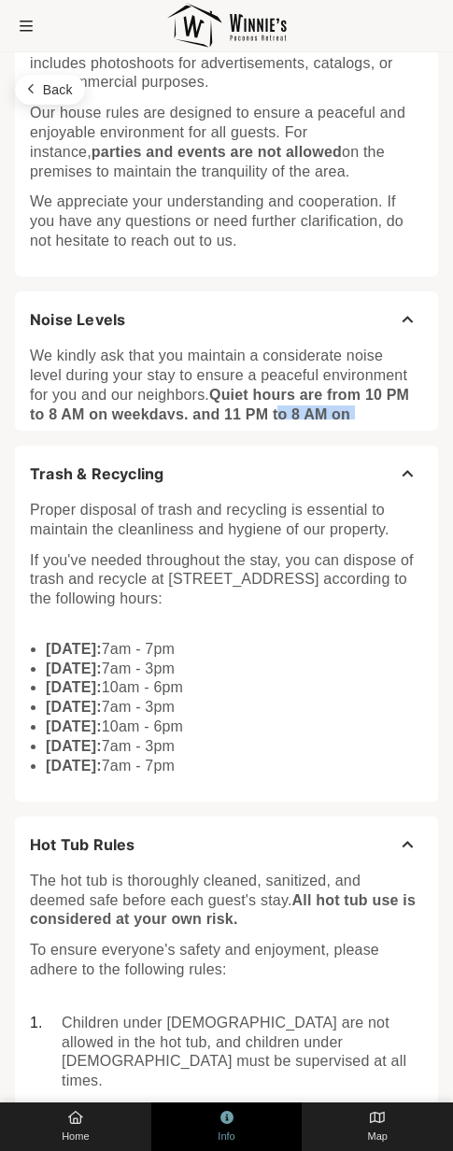
drag, startPoint x: 360, startPoint y: 415, endPoint x: 277, endPoint y: 412, distance: 83.2
click at [277, 412] on p "We kindly ask that you maintain a considerate noise level during your stay to e…" at bounding box center [226, 405] width 393 height 117
drag, startPoint x: 215, startPoint y: 398, endPoint x: 83, endPoint y: 419, distance: 133.4
click at [83, 419] on strong "Quiet hours are from 10 PM to 8 AM on weekdays, and 11 PM to 8 AM on weekends" at bounding box center [222, 414] width 384 height 55
copy strong "Quiet hours are from 10 PM to 8 AM"
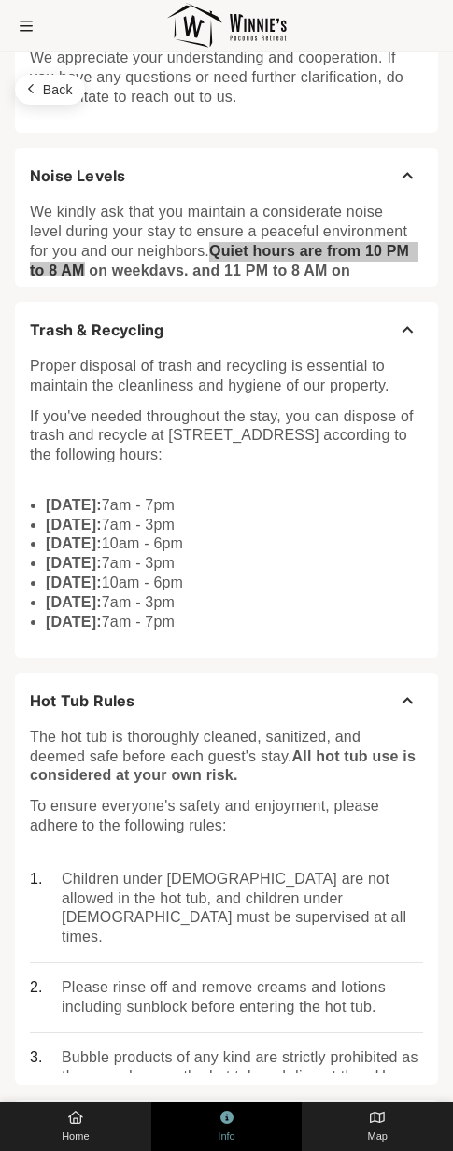
scroll to position [1751, 0]
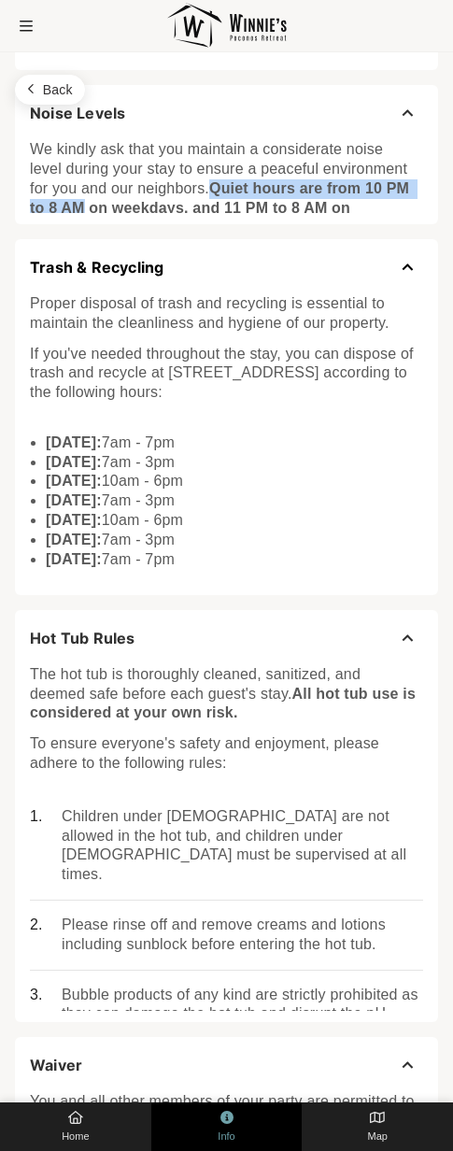
click at [47, 270] on span "Trash & Recycling" at bounding box center [97, 268] width 134 height 20
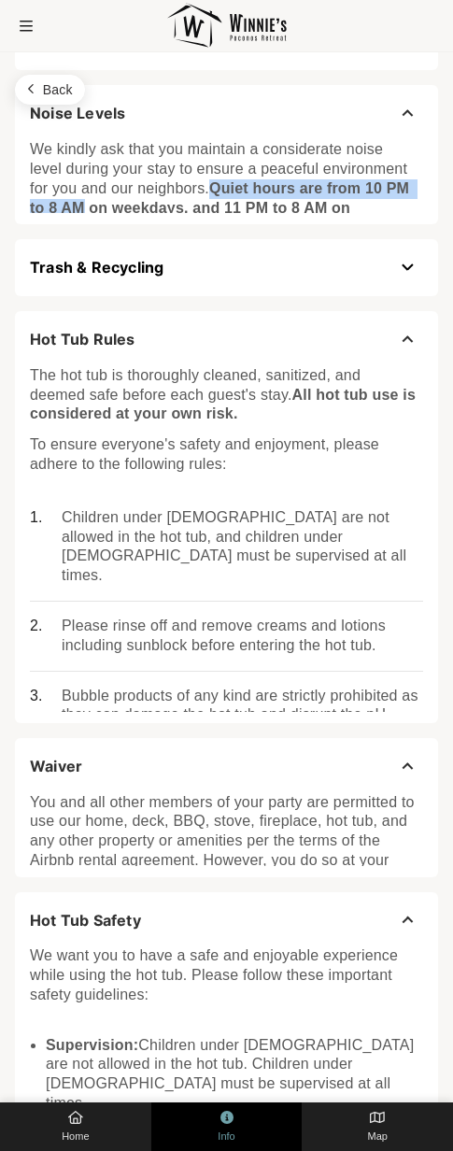
click at [47, 270] on span "Trash & Recycling" at bounding box center [97, 268] width 134 height 20
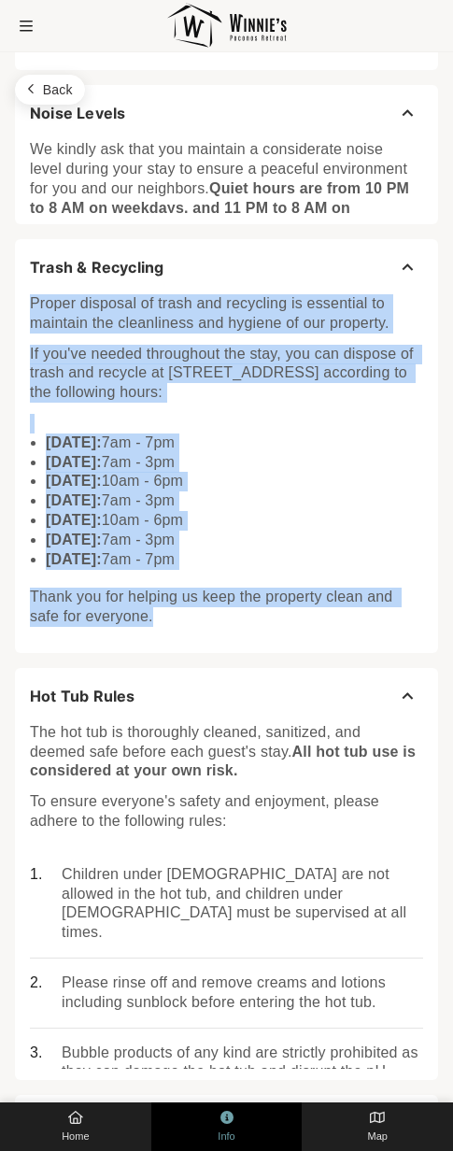
drag, startPoint x: 32, startPoint y: 306, endPoint x: 167, endPoint y: 616, distance: 338.5
click at [167, 616] on div "Proper disposal of trash and recycling is essential to maintain the cleanliness…" at bounding box center [226, 456] width 393 height 342
copy div "Proper disposal of trash and recycling is essential to maintain the cleanliness…"
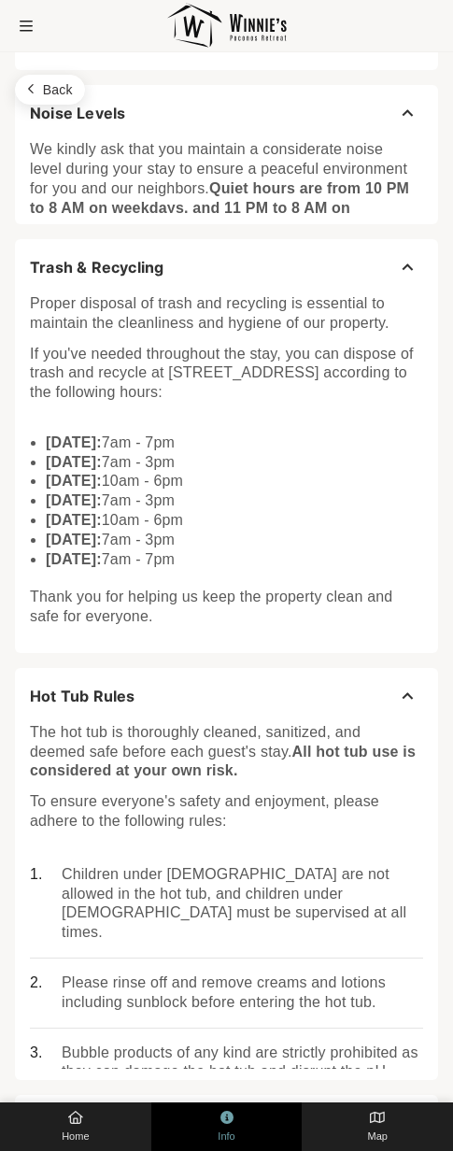
click at [265, 538] on li "Friday: 7am - 3pm" at bounding box center [235, 541] width 378 height 20
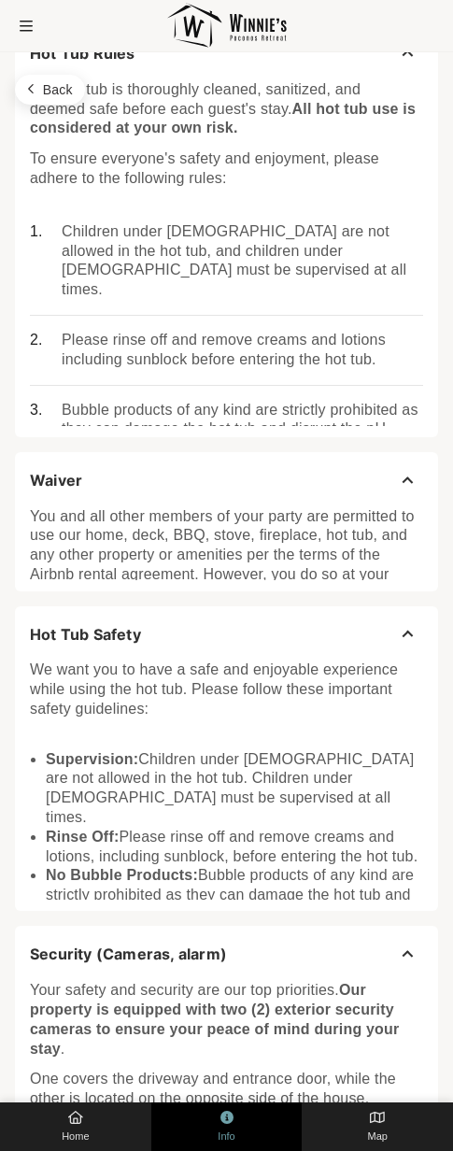
scroll to position [2395, 0]
click at [21, 511] on div "You and all other members of your party are permitted to use our home, deck, BB…" at bounding box center [226, 567] width 423 height 141
click at [64, 512] on p "You and all other members of your party are permitted to use our home, deck, BB…" at bounding box center [226, 564] width 393 height 117
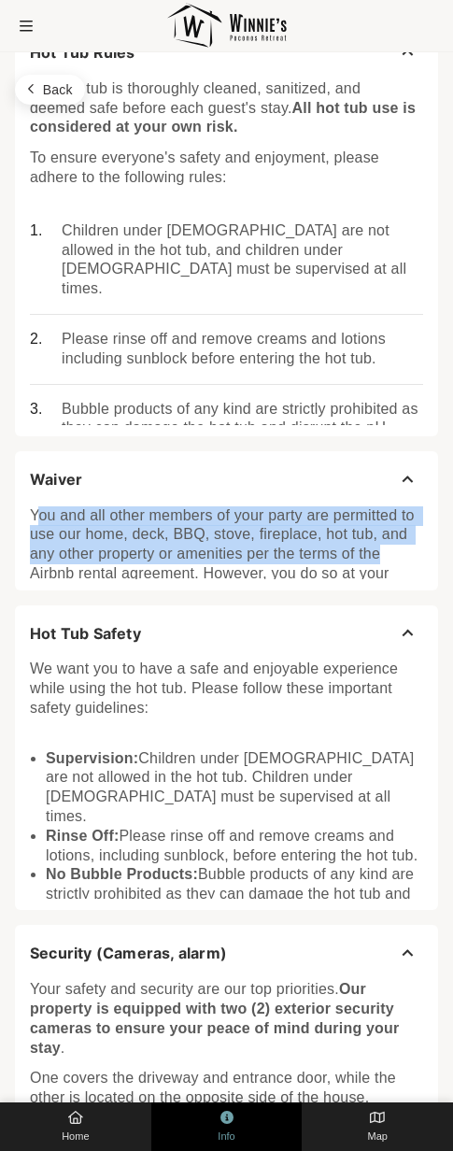
drag, startPoint x: 35, startPoint y: 511, endPoint x: 379, endPoint y: 560, distance: 348.2
click at [379, 560] on p "You and all other members of your party are permitted to use our home, deck, BB…" at bounding box center [226, 564] width 393 height 117
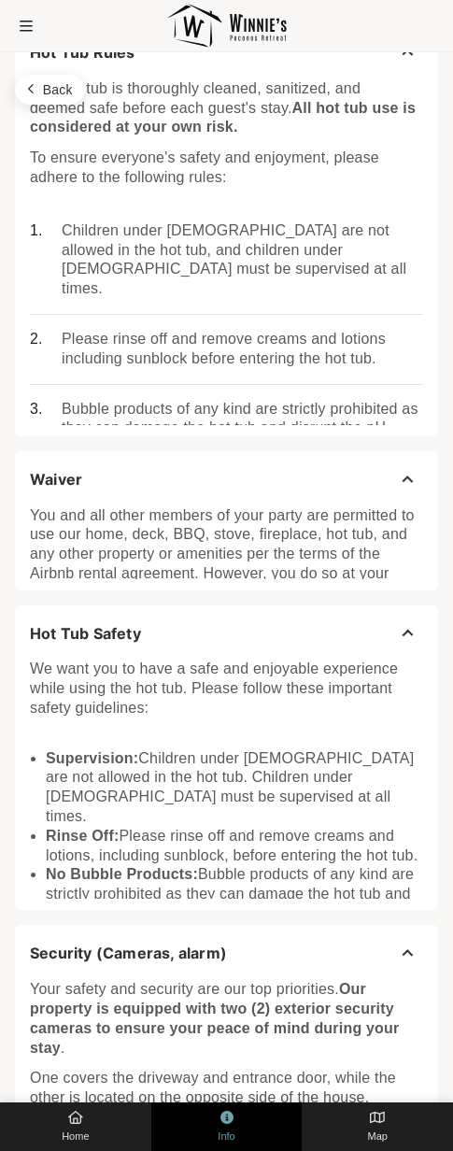
click at [393, 564] on p "You and all other members of your party are permitted to use our home, deck, BB…" at bounding box center [226, 564] width 393 height 117
drag, startPoint x: 397, startPoint y: 574, endPoint x: 362, endPoint y: 572, distance: 35.6
click at [362, 572] on p "You and all other members of your party are permitted to use our home, deck, BB…" at bounding box center [226, 564] width 393 height 117
click at [335, 557] on p "You and all other members of your party are permitted to use our home, deck, BB…" at bounding box center [226, 564] width 393 height 117
click at [335, 555] on p "You and all other members of your party are permitted to use our home, deck, BB…" at bounding box center [226, 564] width 393 height 117
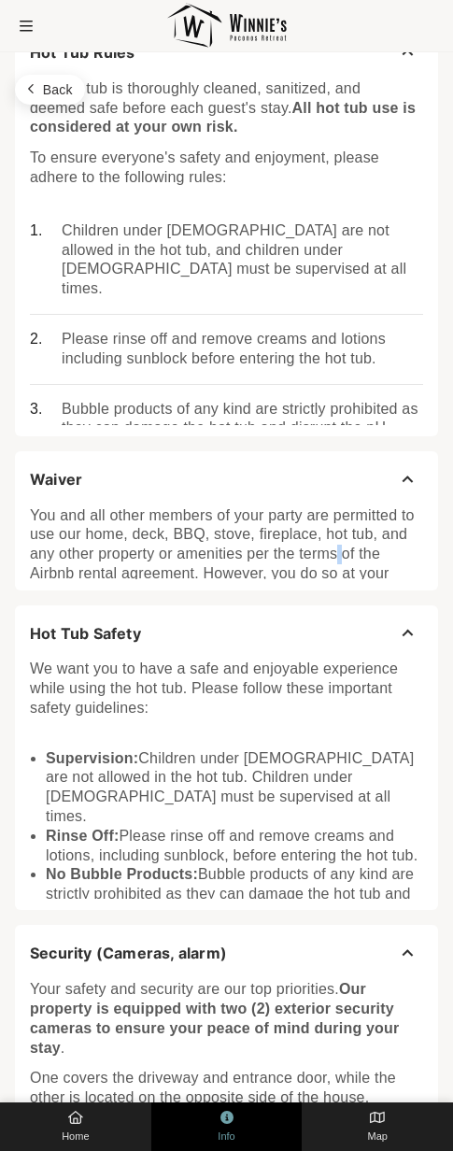
click at [335, 555] on p "You and all other members of your party are permitted to use our home, deck, BB…" at bounding box center [226, 564] width 393 height 117
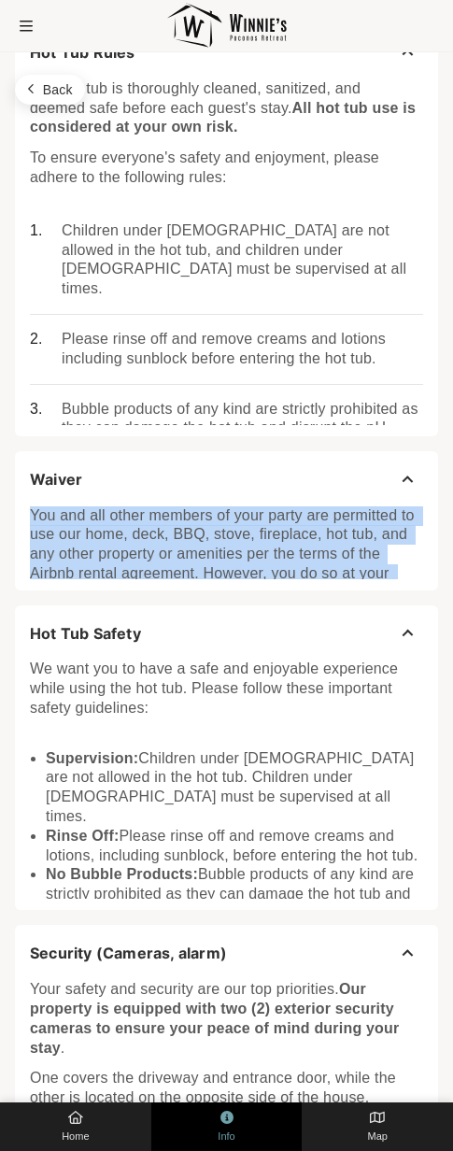
click at [335, 555] on p "You and all other members of your party are permitted to use our home, deck, BB…" at bounding box center [226, 564] width 393 height 117
click at [413, 476] on button "Waiver" at bounding box center [226, 479] width 423 height 57
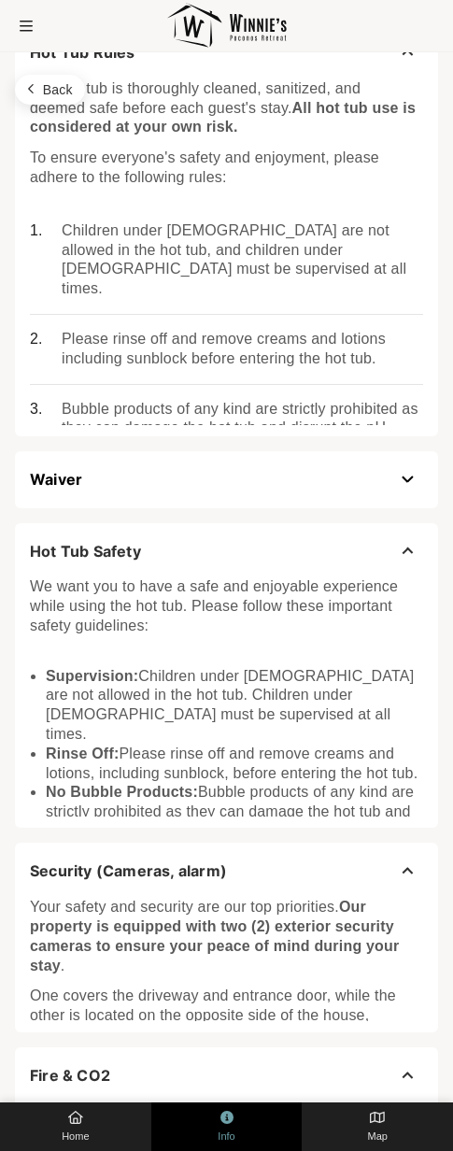
click at [413, 476] on button "Waiver" at bounding box center [226, 479] width 423 height 57
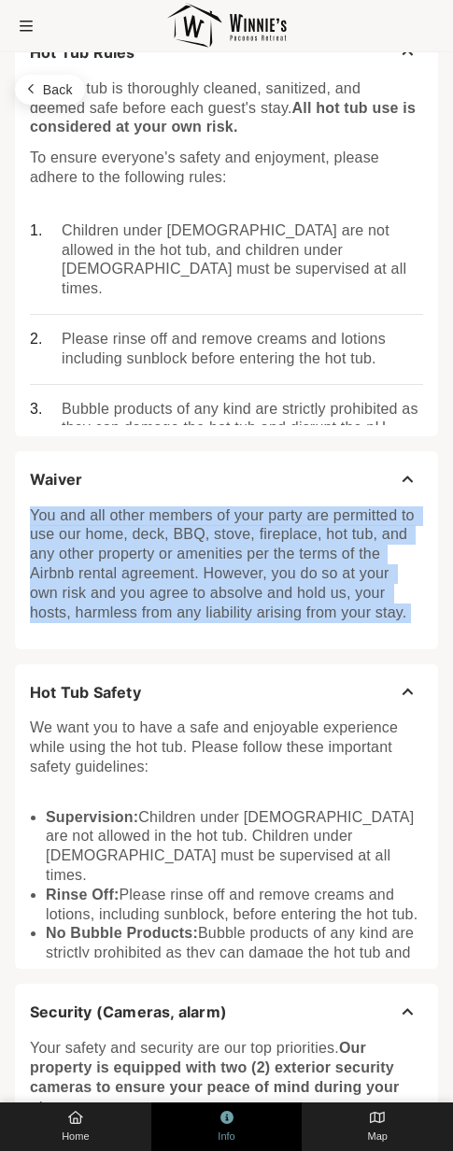
copy p "You and all other members of your party are permitted to use our home, deck, BB…"
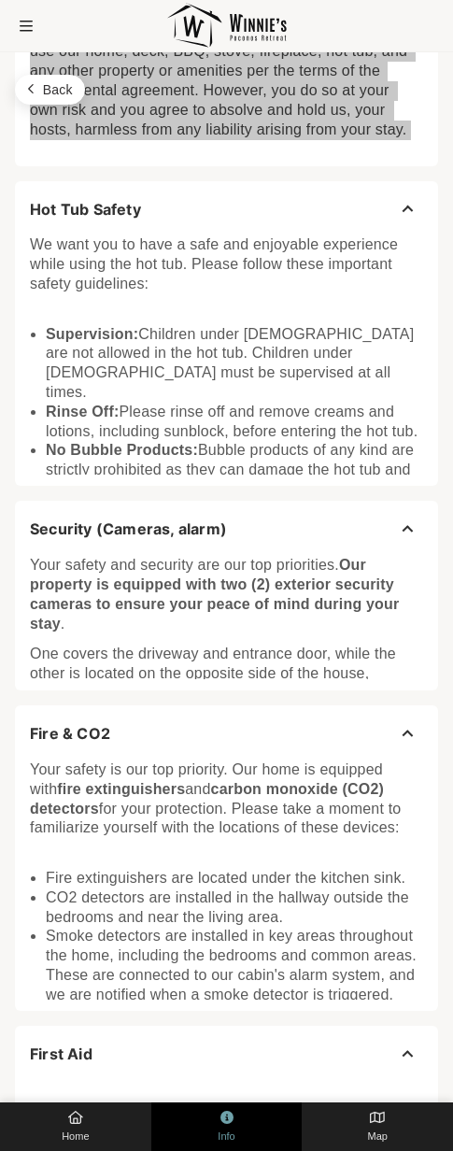
scroll to position [2898, 0]
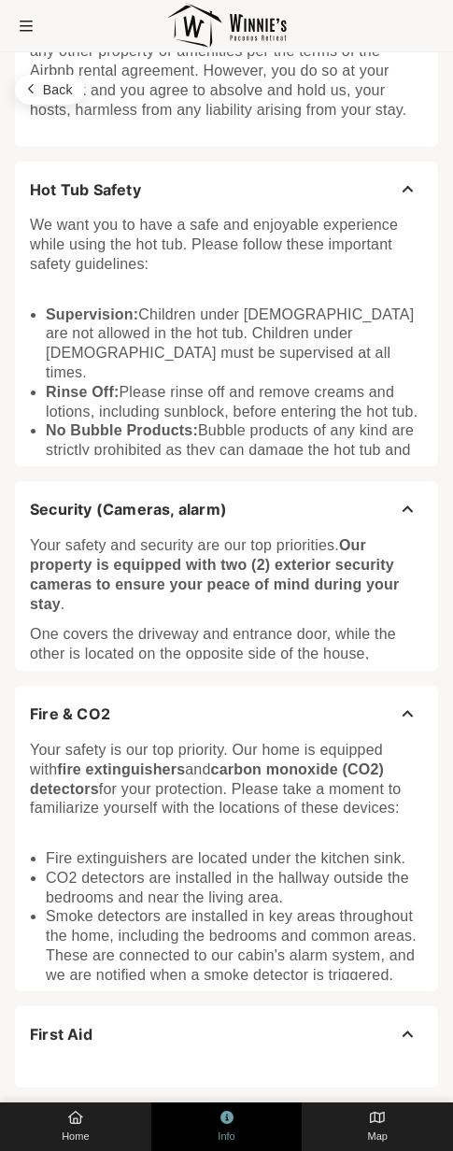
click at [256, 619] on div "Your safety and security are our top priorities. Our property is equipped with …" at bounding box center [226, 624] width 393 height 195
click at [412, 502] on button "Security (Cameras, alarm)" at bounding box center [226, 509] width 423 height 57
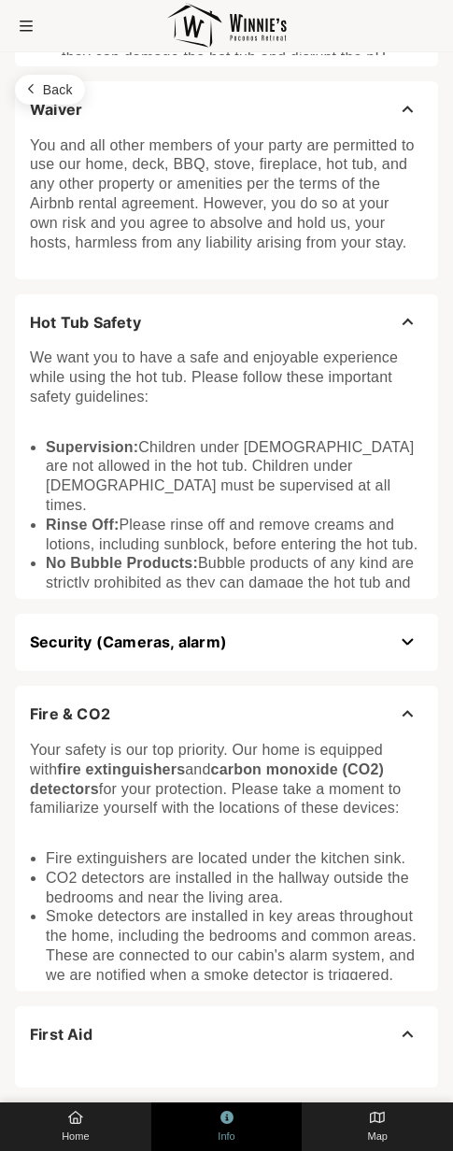
click at [414, 635] on button "Security (Cameras, alarm)" at bounding box center [226, 642] width 423 height 57
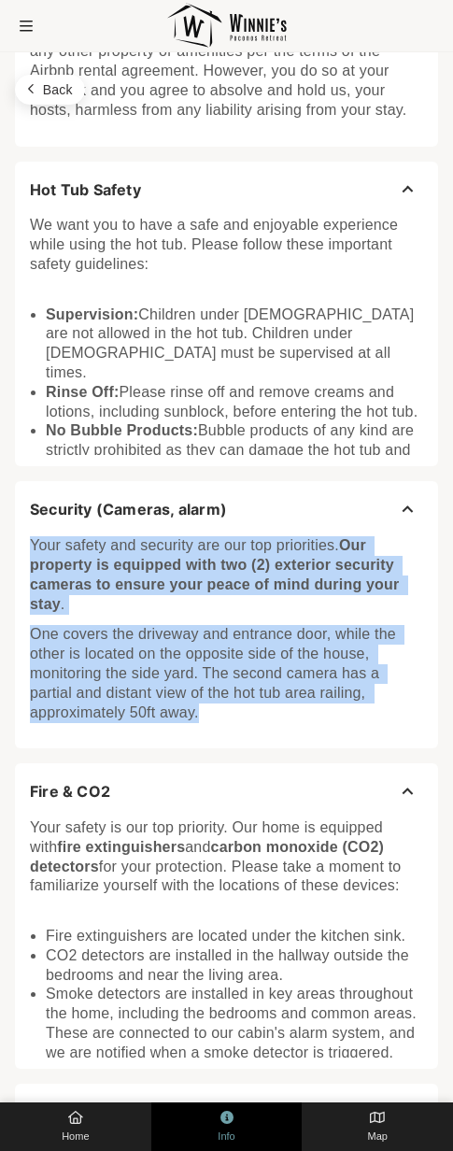
drag, startPoint x: 201, startPoint y: 719, endPoint x: 29, endPoint y: 549, distance: 241.2
click at [30, 549] on div "Your safety and security are our top priorities. Our property is equipped with …" at bounding box center [226, 624] width 393 height 195
copy div "Your safety and security are our top priorities. Our property is equipped with …"
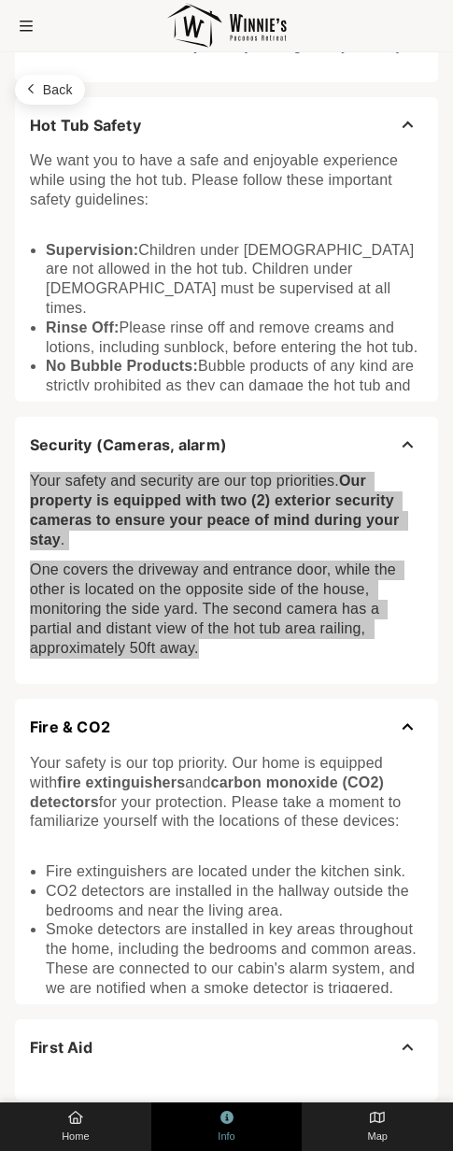
scroll to position [2975, 0]
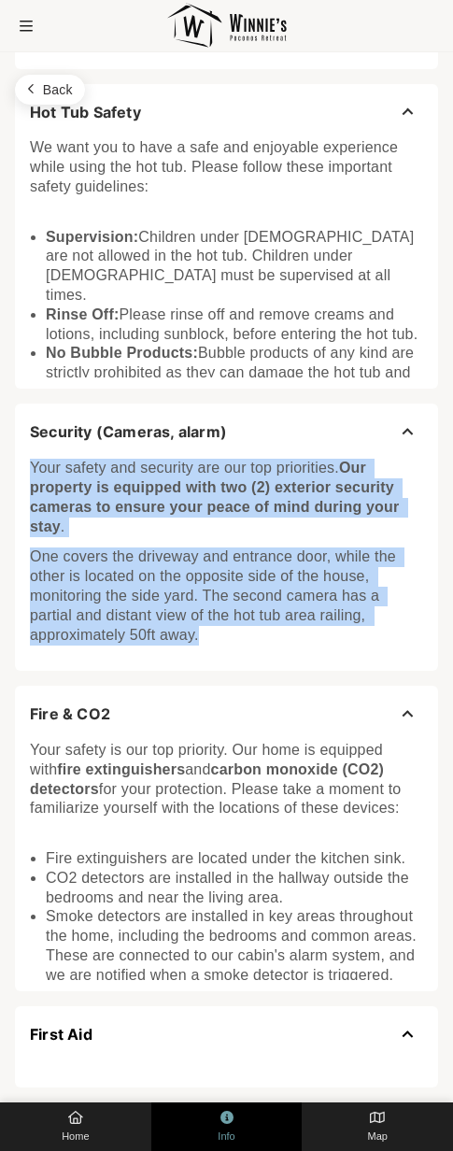
click at [409, 1032] on button "First Aid" at bounding box center [226, 1034] width 423 height 57
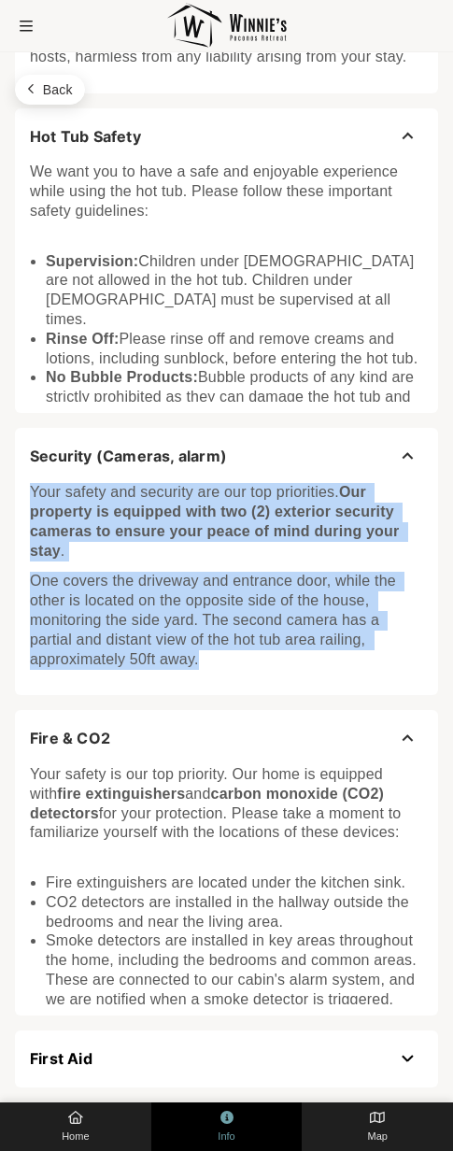
click at [408, 1056] on button "First Aid" at bounding box center [226, 1059] width 423 height 57
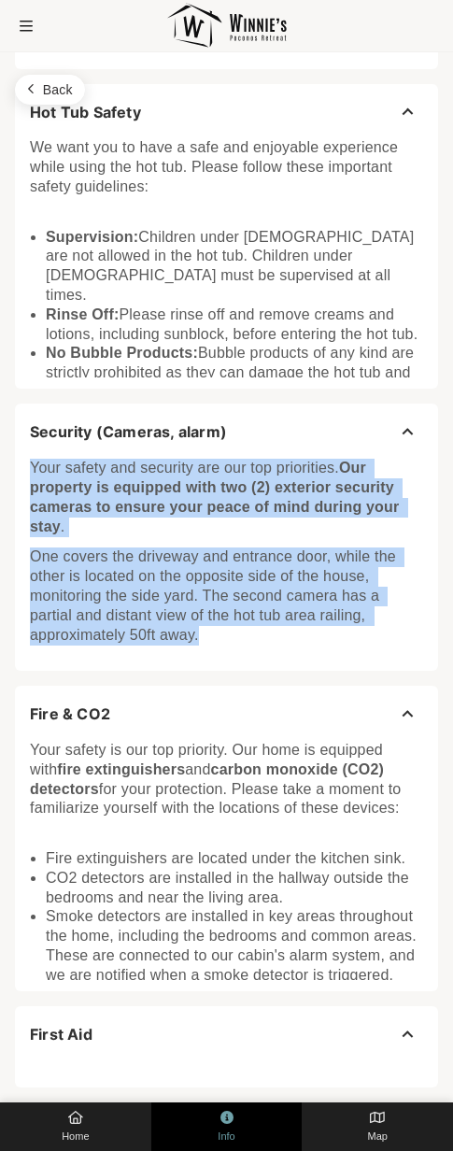
click at [220, 623] on p "One covers the driveway and entrance door, while the other is located on the op…" at bounding box center [226, 596] width 393 height 97
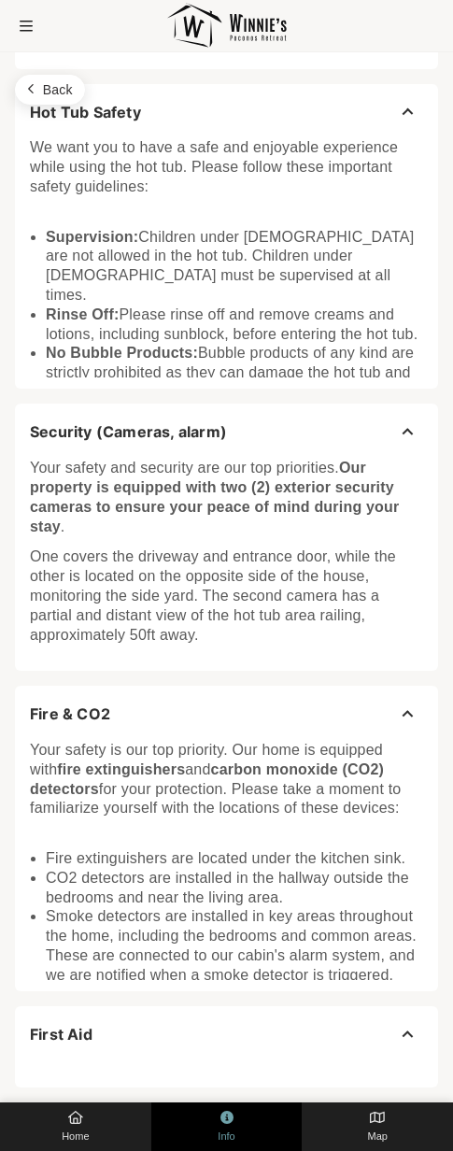
drag, startPoint x: 32, startPoint y: 147, endPoint x: 258, endPoint y: 378, distance: 323.8
click at [258, 378] on div "Hot Tub Safety We want you to have a safe and enjoyable experience while using …" at bounding box center [226, 237] width 423 height 306
click at [414, 108] on button "Hot Tub Safety" at bounding box center [226, 112] width 423 height 57
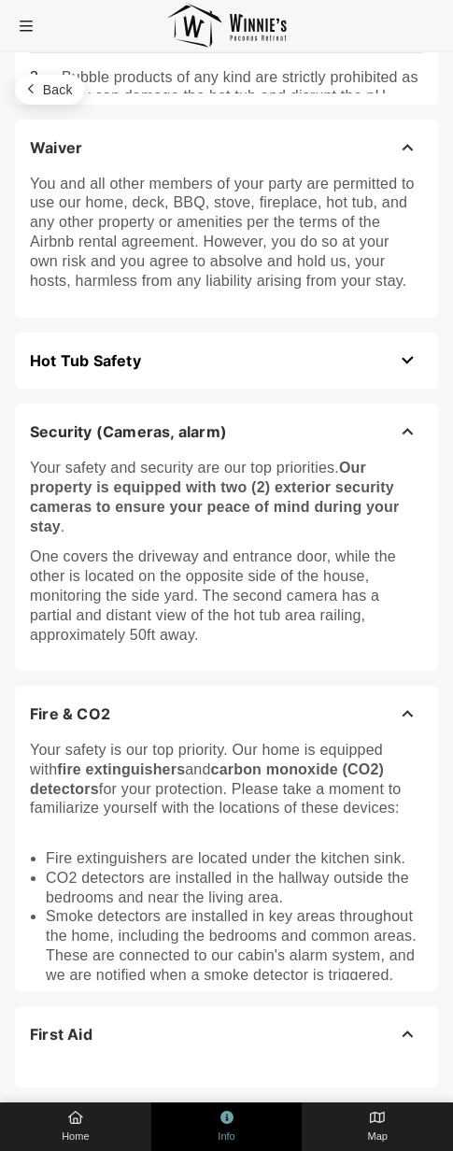
scroll to position [2727, 0]
click at [414, 357] on button "Hot Tub Safety" at bounding box center [226, 361] width 423 height 57
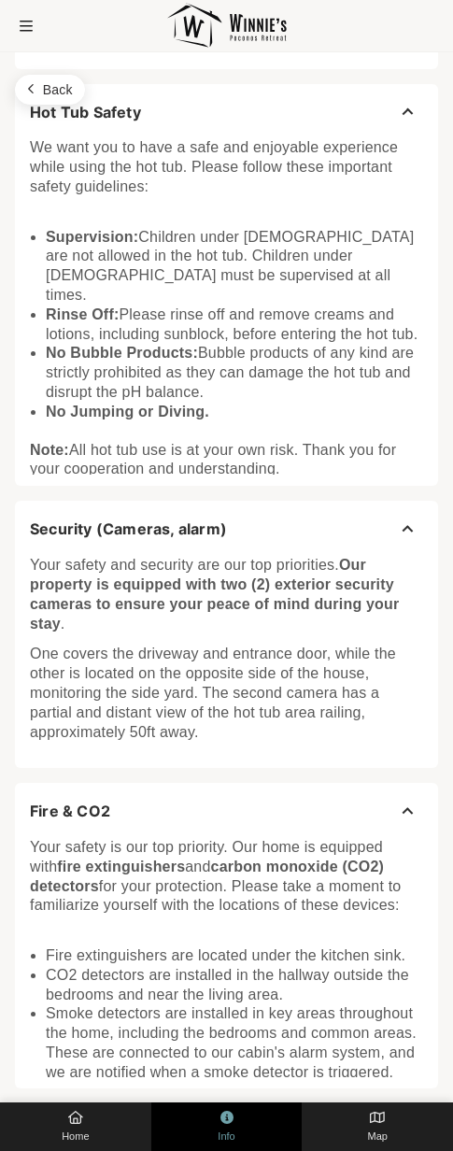
scroll to position [2979, 0]
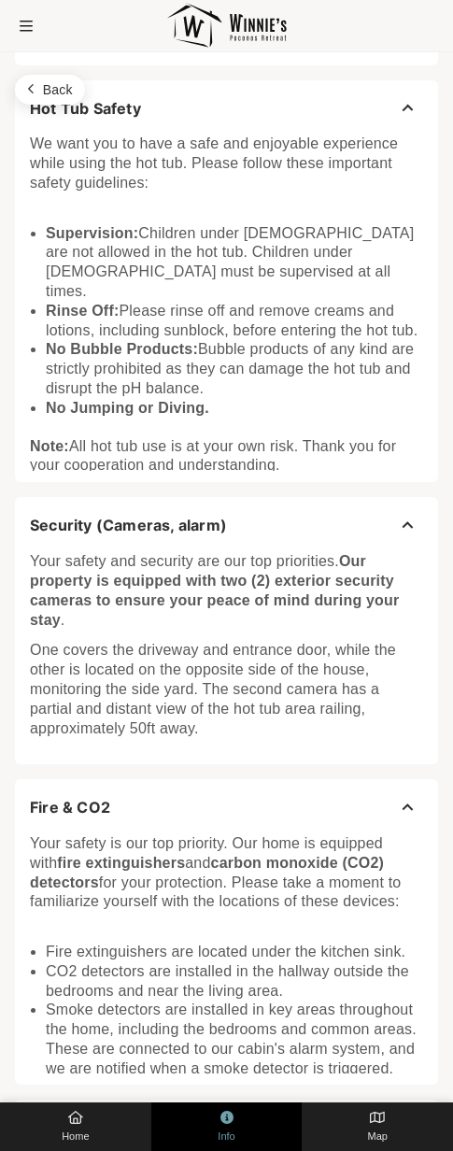
click at [298, 437] on p "Note: All hot tub use is at your own risk. Thank you for your cooperation and u…" at bounding box center [226, 456] width 393 height 39
click at [228, 437] on p "Note: All hot tub use is at your own risk. Thank you for your cooperation and u…" at bounding box center [226, 456] width 393 height 39
drag, startPoint x: 290, startPoint y: 449, endPoint x: 49, endPoint y: 387, distance: 249.1
click at [49, 387] on div "We want you to have a safe and enjoyable experience while using the hot tub. Pl…" at bounding box center [226, 300] width 393 height 350
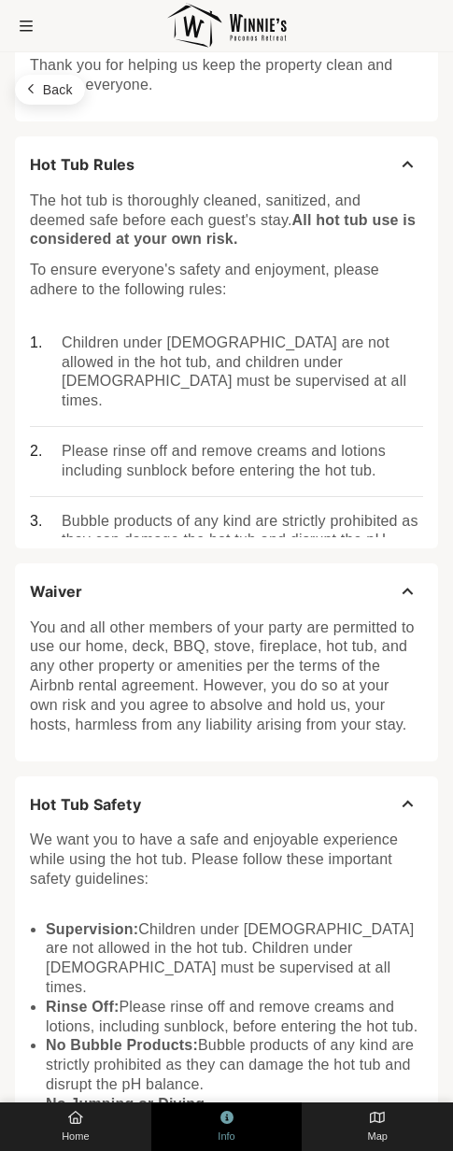
scroll to position [1999, 0]
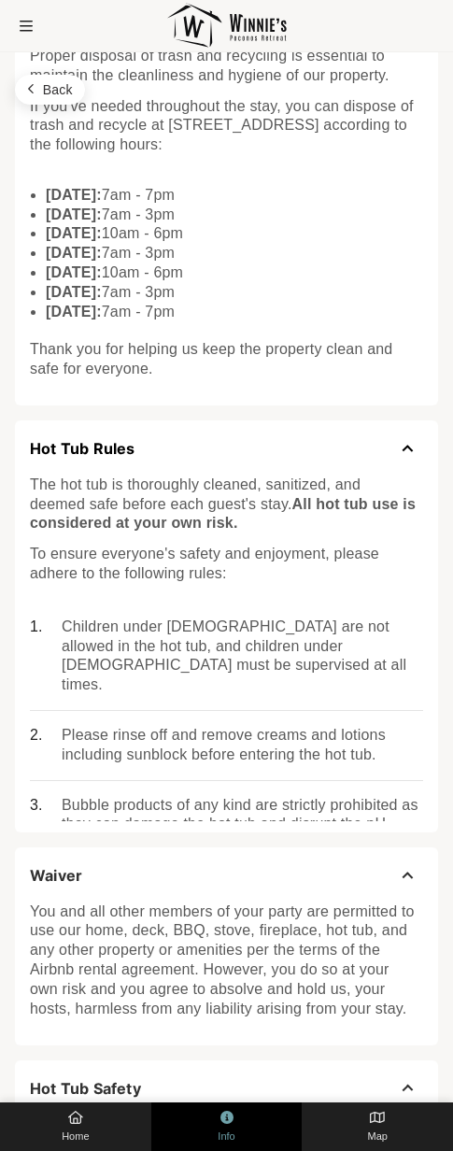
click at [406, 450] on button "Hot Tub Rules" at bounding box center [226, 449] width 423 height 57
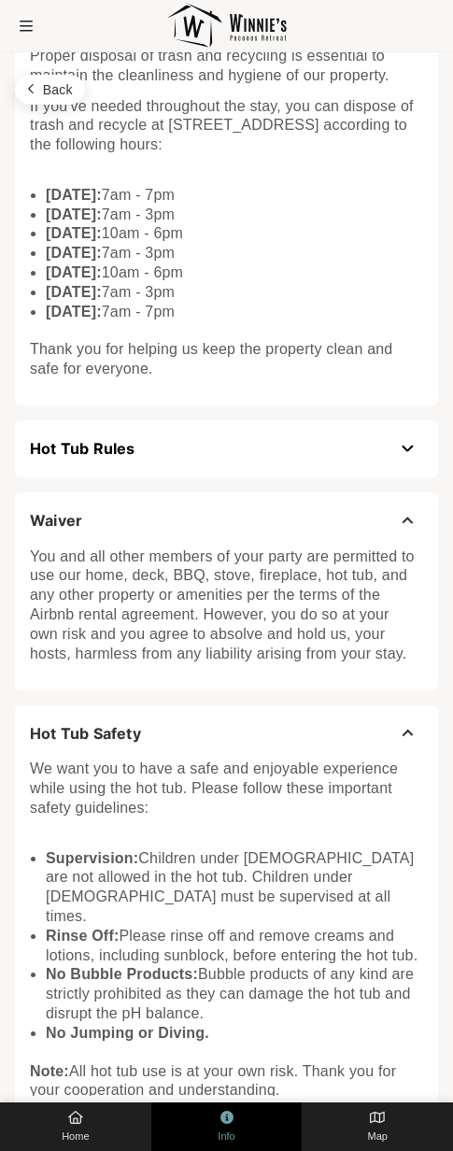
click at [406, 450] on button "Hot Tub Rules" at bounding box center [226, 449] width 423 height 57
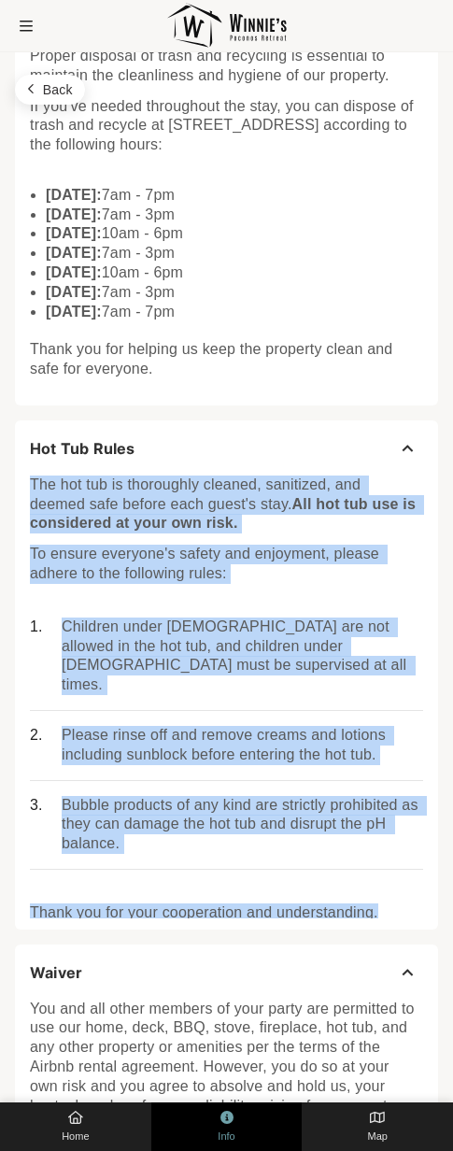
drag, startPoint x: 33, startPoint y: 480, endPoint x: 390, endPoint y: 892, distance: 545.2
click at [390, 892] on div "The hot tub is thoroughly cleaned, sanitized, and deemed safe before each guest…" at bounding box center [226, 694] width 393 height 457
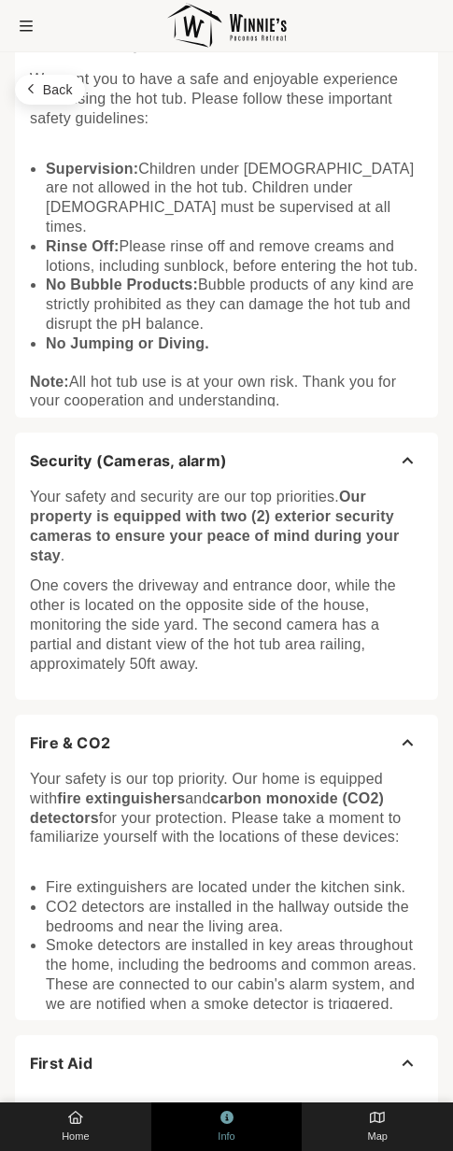
scroll to position [3170, 0]
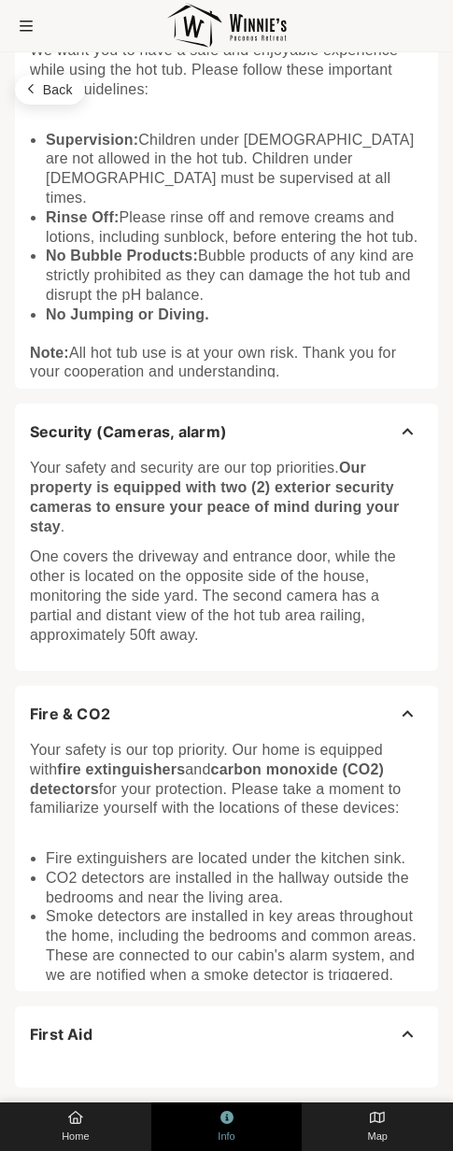
click at [252, 750] on p "Your safety is our top priority. Our home is equipped with fire extinguishers a…" at bounding box center [226, 780] width 393 height 78
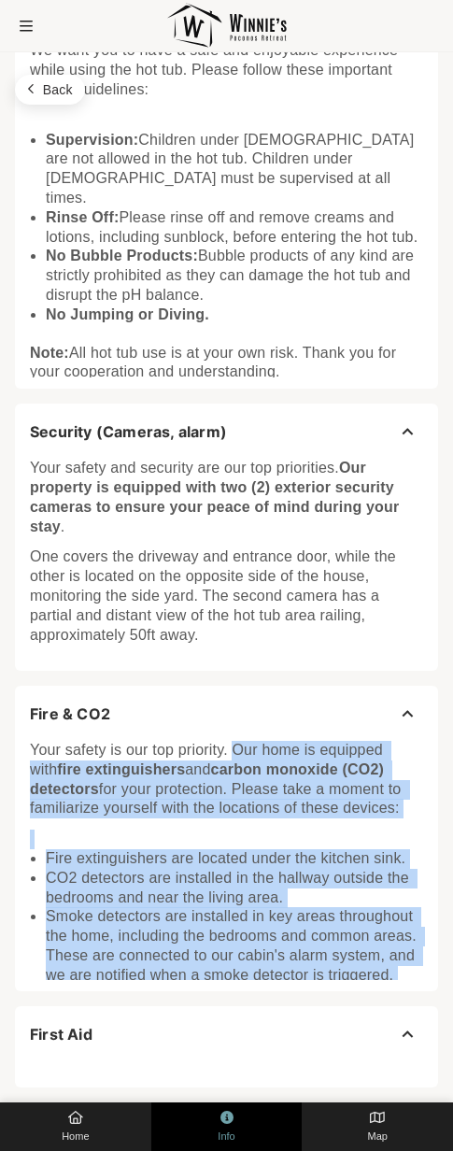
drag, startPoint x: 236, startPoint y: 749, endPoint x: 412, endPoint y: 988, distance: 296.8
click at [412, 988] on div "Fire & CO2 Your safety is our top priority. Our home is equipped with fire exti…" at bounding box center [226, 839] width 423 height 306
click at [405, 710] on button "Fire & CO2" at bounding box center [226, 714] width 423 height 57
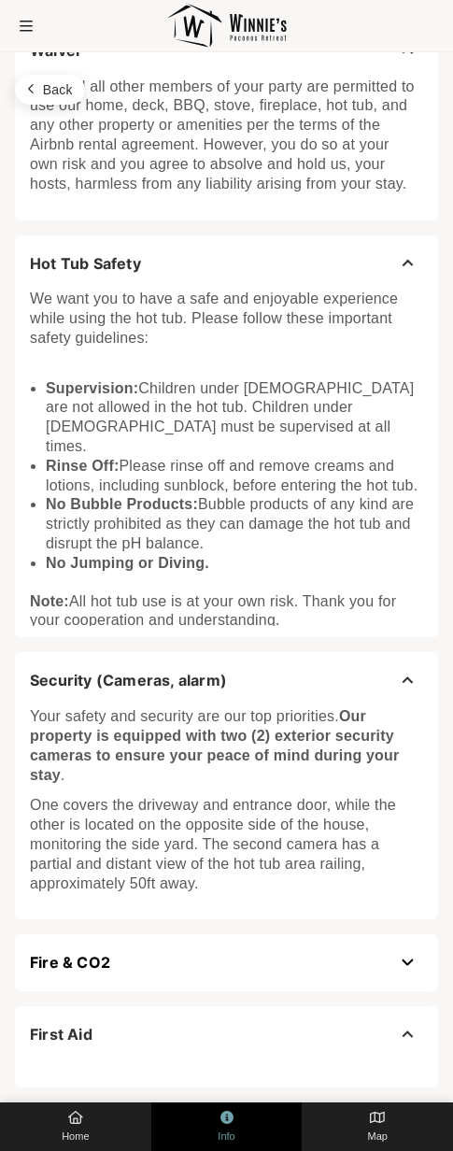
click at [407, 949] on button "Fire & CO2" at bounding box center [226, 962] width 423 height 57
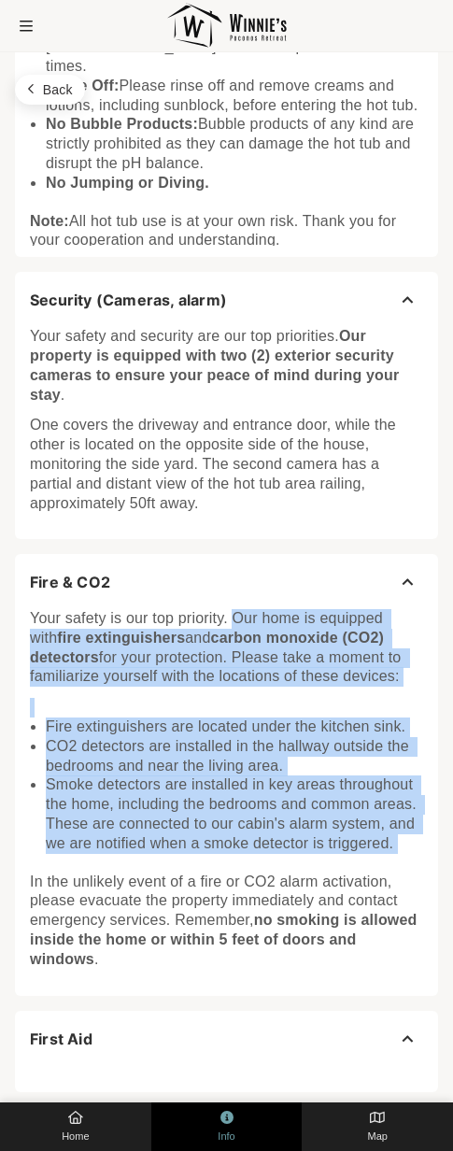
scroll to position [3306, 0]
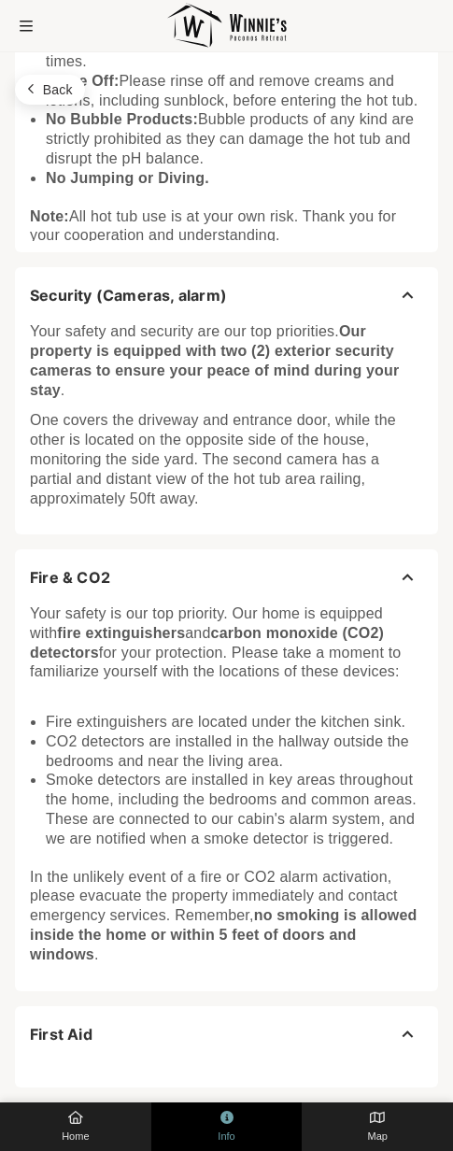
click at [130, 963] on p "In the unlikely event of a fire or CO2 alarm activation, please evacuate the pr…" at bounding box center [226, 916] width 393 height 97
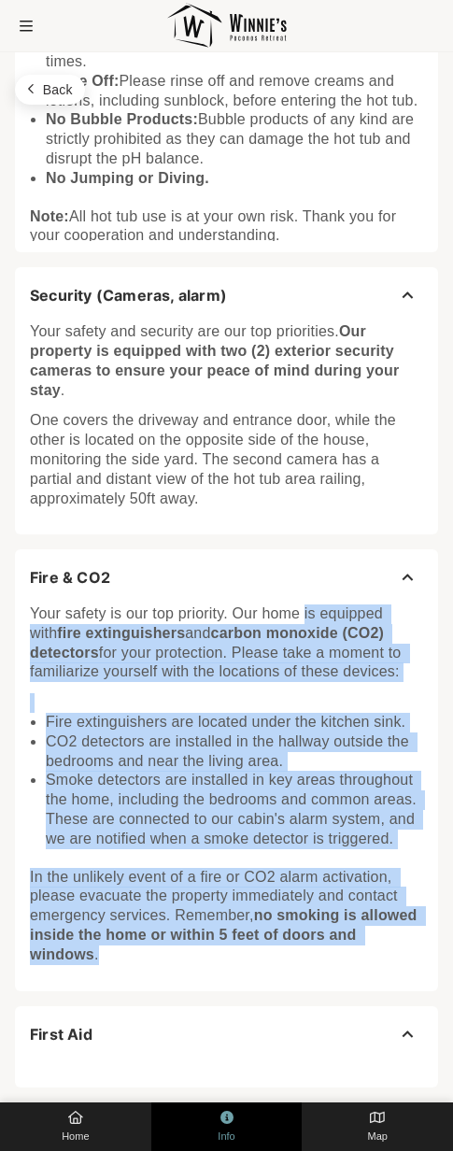
drag, startPoint x: 112, startPoint y: 960, endPoint x: 305, endPoint y: 617, distance: 393.3
click at [305, 617] on div "Your safety is our top priority. Our home is equipped with fire extinguishers a…" at bounding box center [226, 780] width 393 height 370
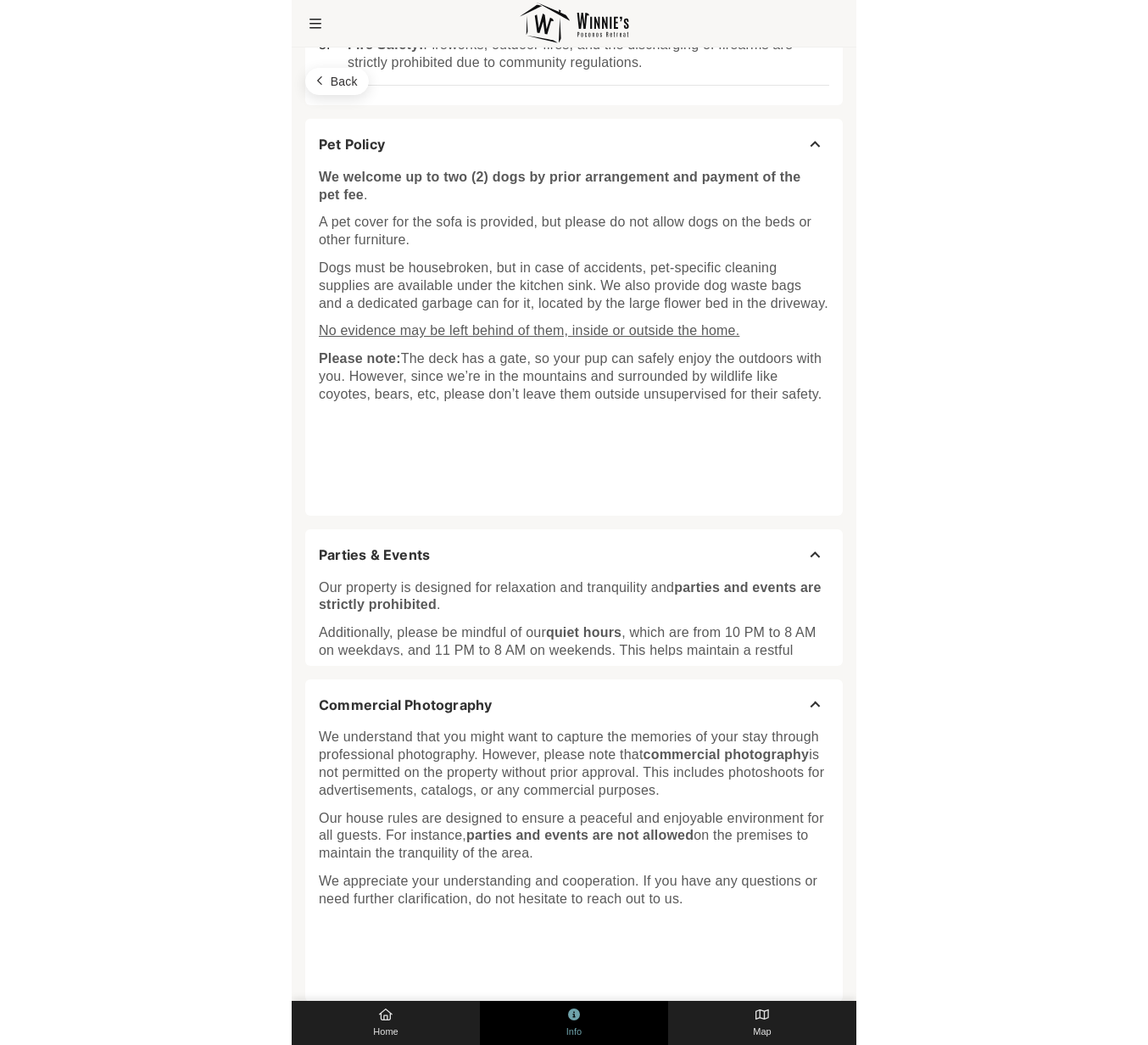
scroll to position [0, 0]
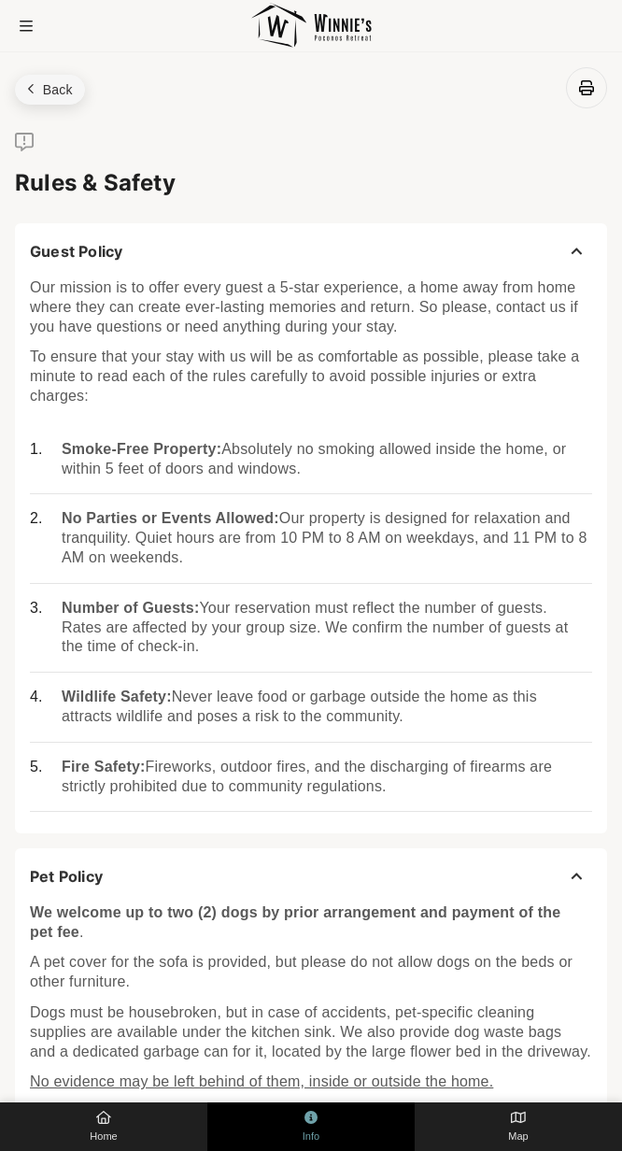
click at [58, 97] on button "Back" at bounding box center [50, 90] width 70 height 30
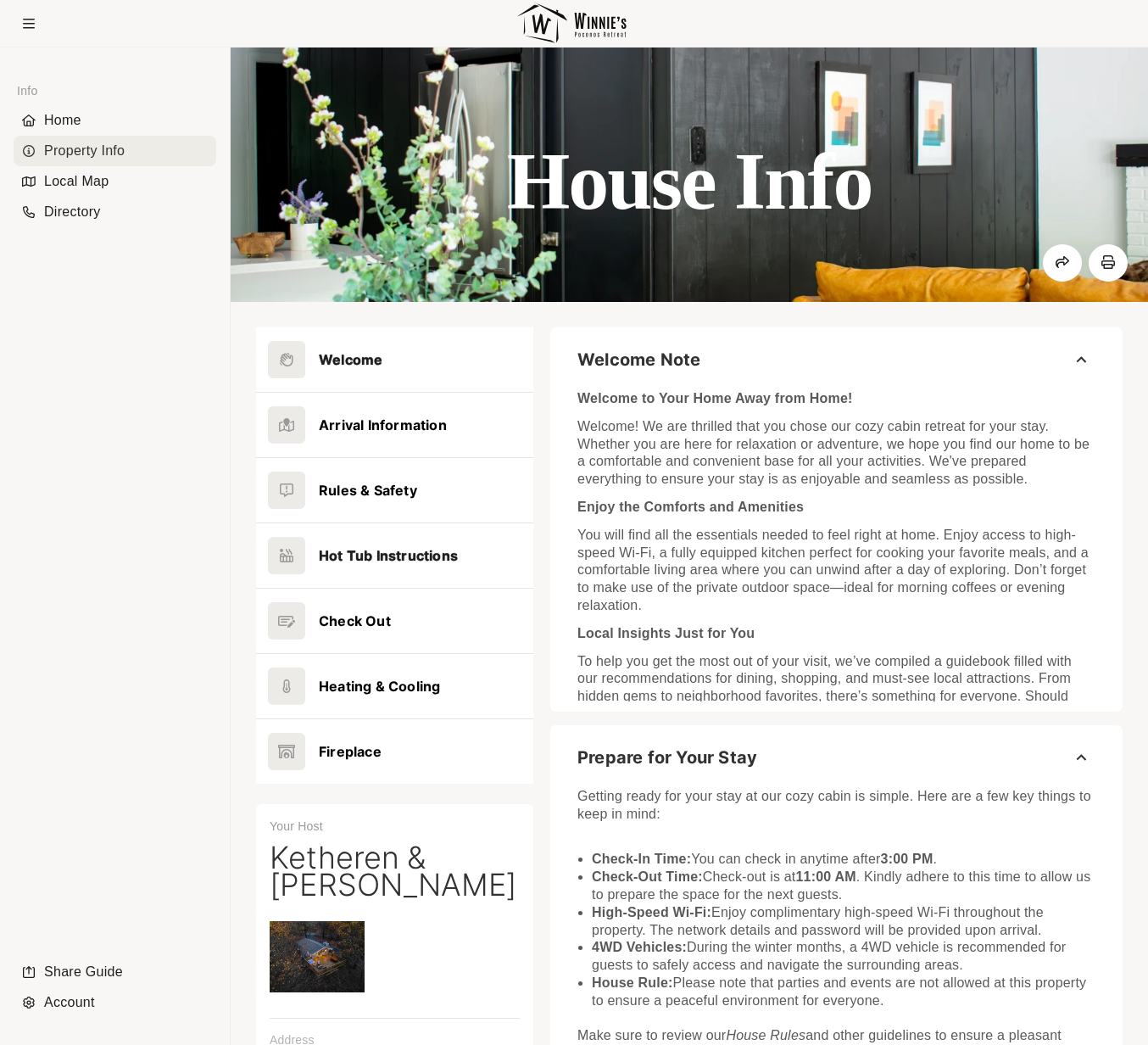
click at [397, 558] on button at bounding box center [395, 556] width 278 height 64
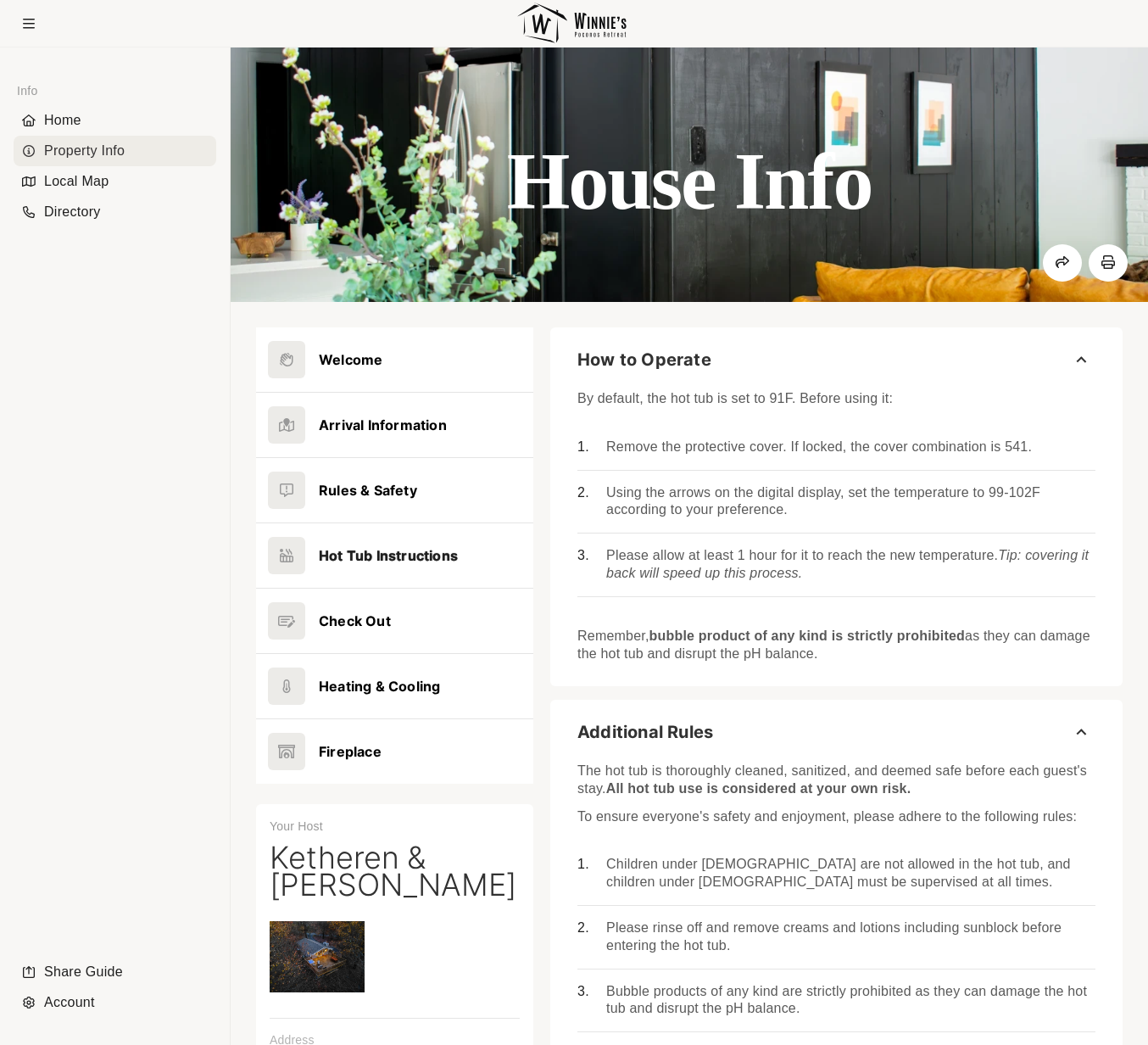
drag, startPoint x: 877, startPoint y: 654, endPoint x: 577, endPoint y: 399, distance: 393.7
click at [577, 399] on div "By default, the hot tub is set to 91F. Before using it: Remove the protective c…" at bounding box center [836, 522] width 518 height 281
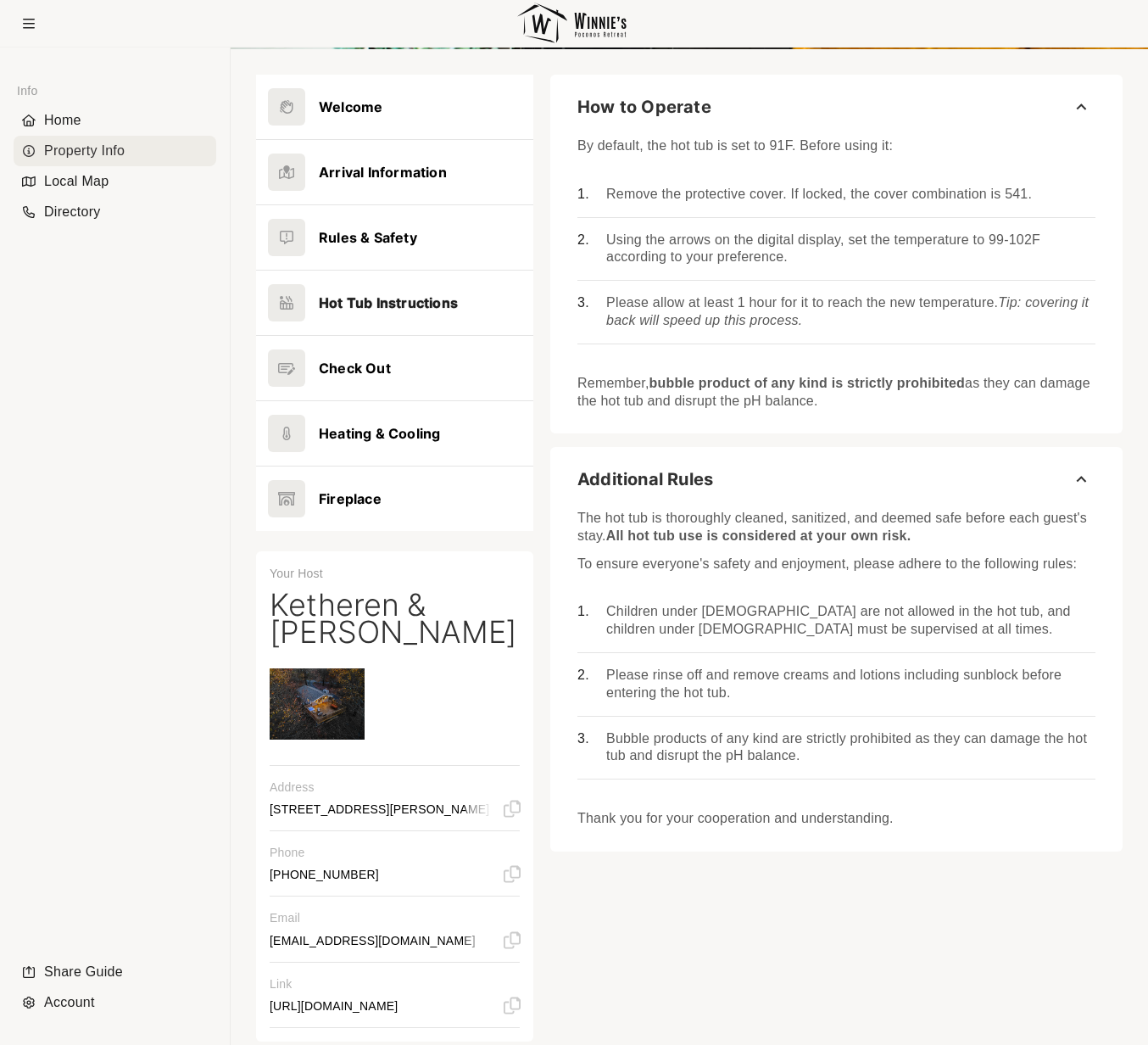
scroll to position [258, 0]
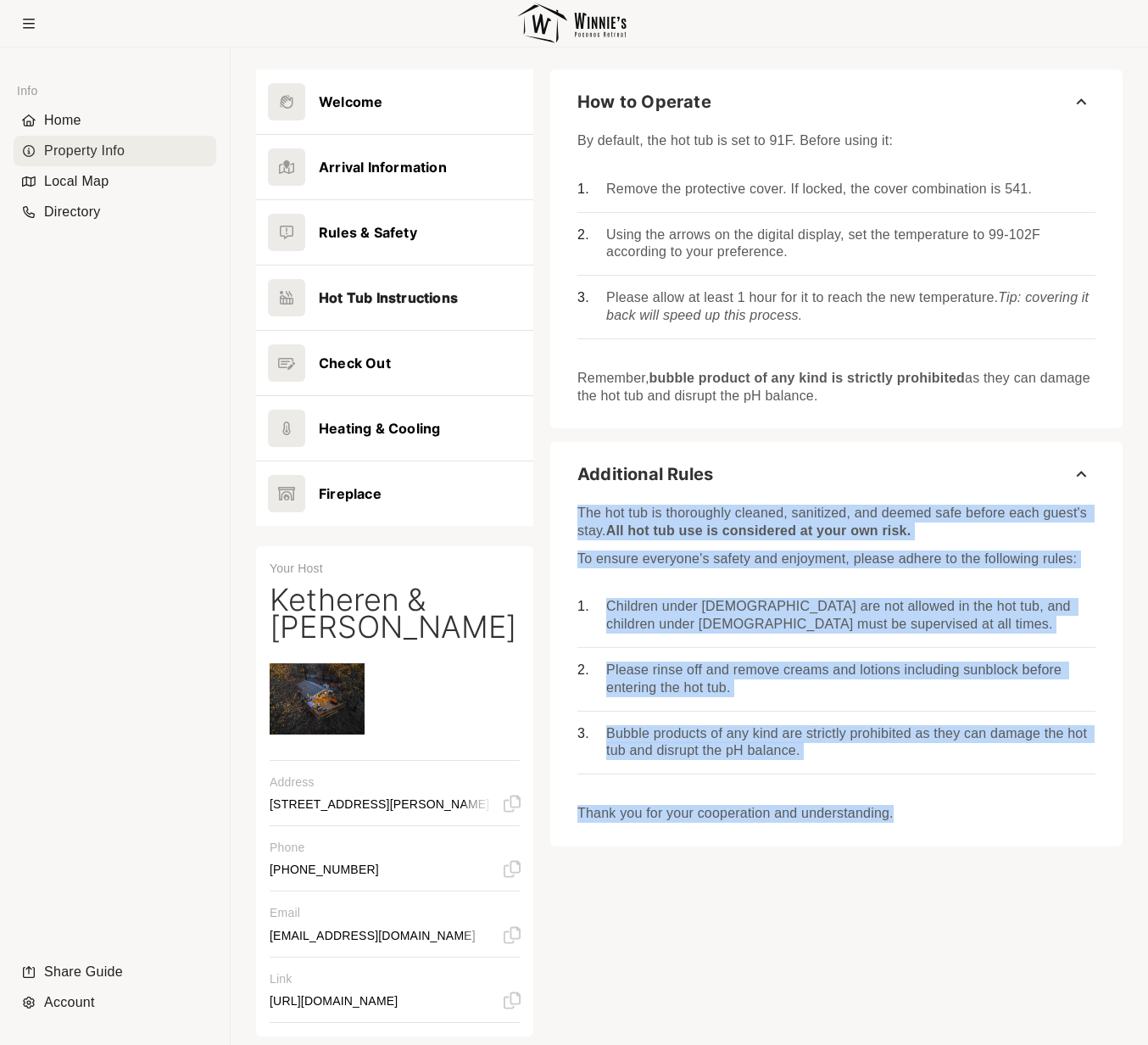
drag, startPoint x: 909, startPoint y: 815, endPoint x: 572, endPoint y: 515, distance: 451.2
click at [572, 515] on div "The hot tub is thoroughly cleaned, sanitized, and deemed safe before each guest…" at bounding box center [836, 666] width 573 height 340
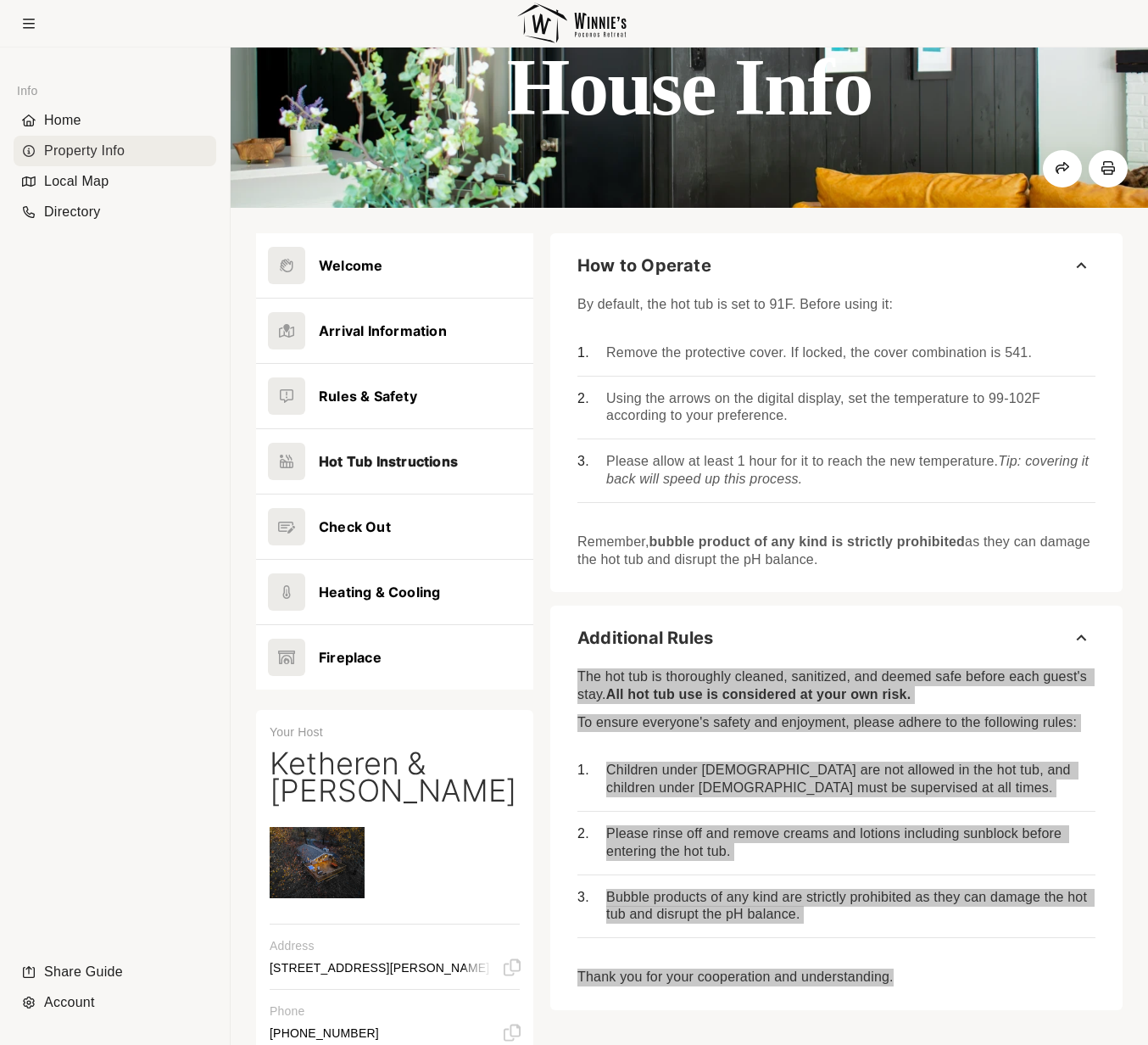
scroll to position [71, 0]
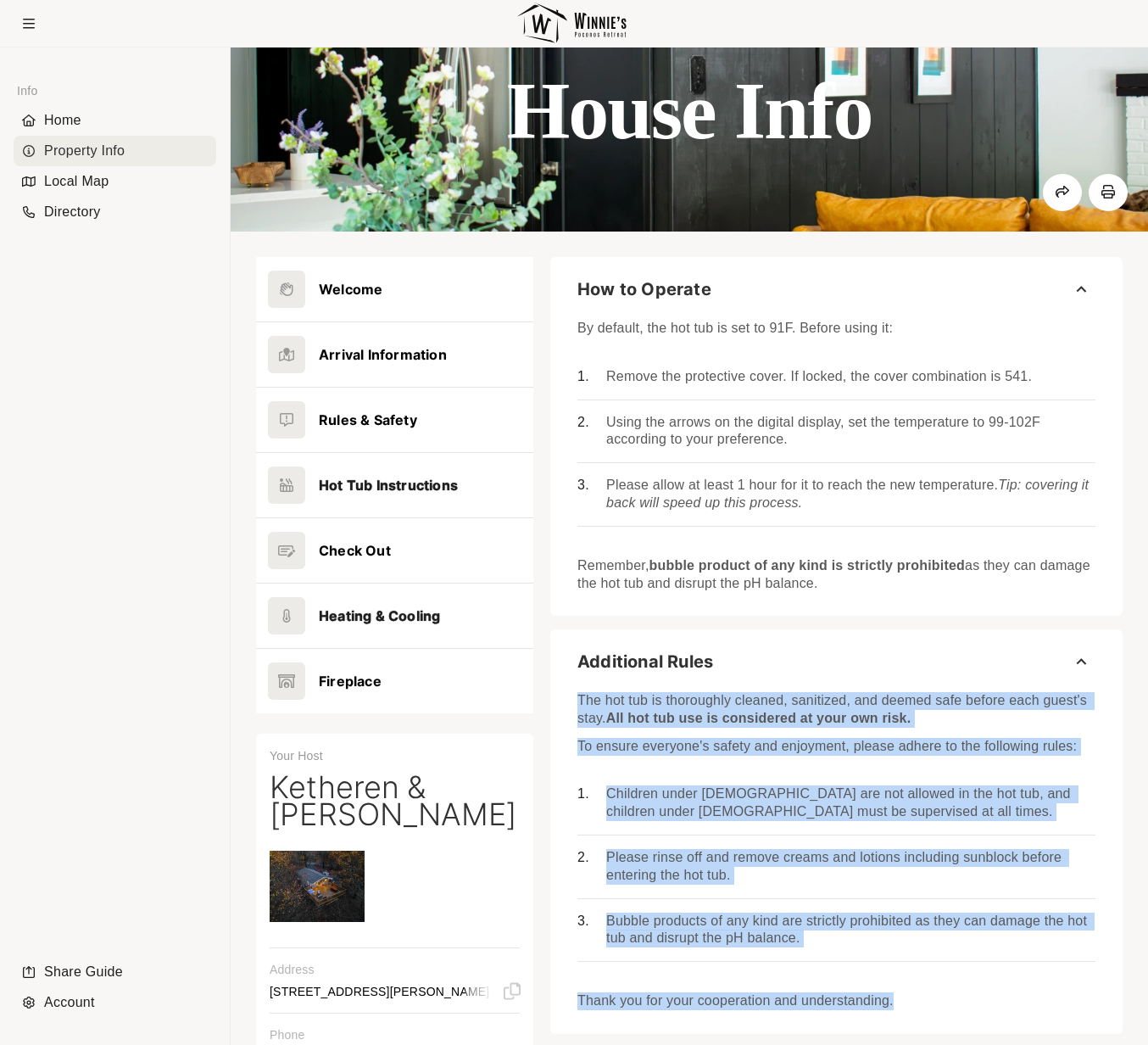
click at [419, 610] on button at bounding box center [395, 616] width 278 height 64
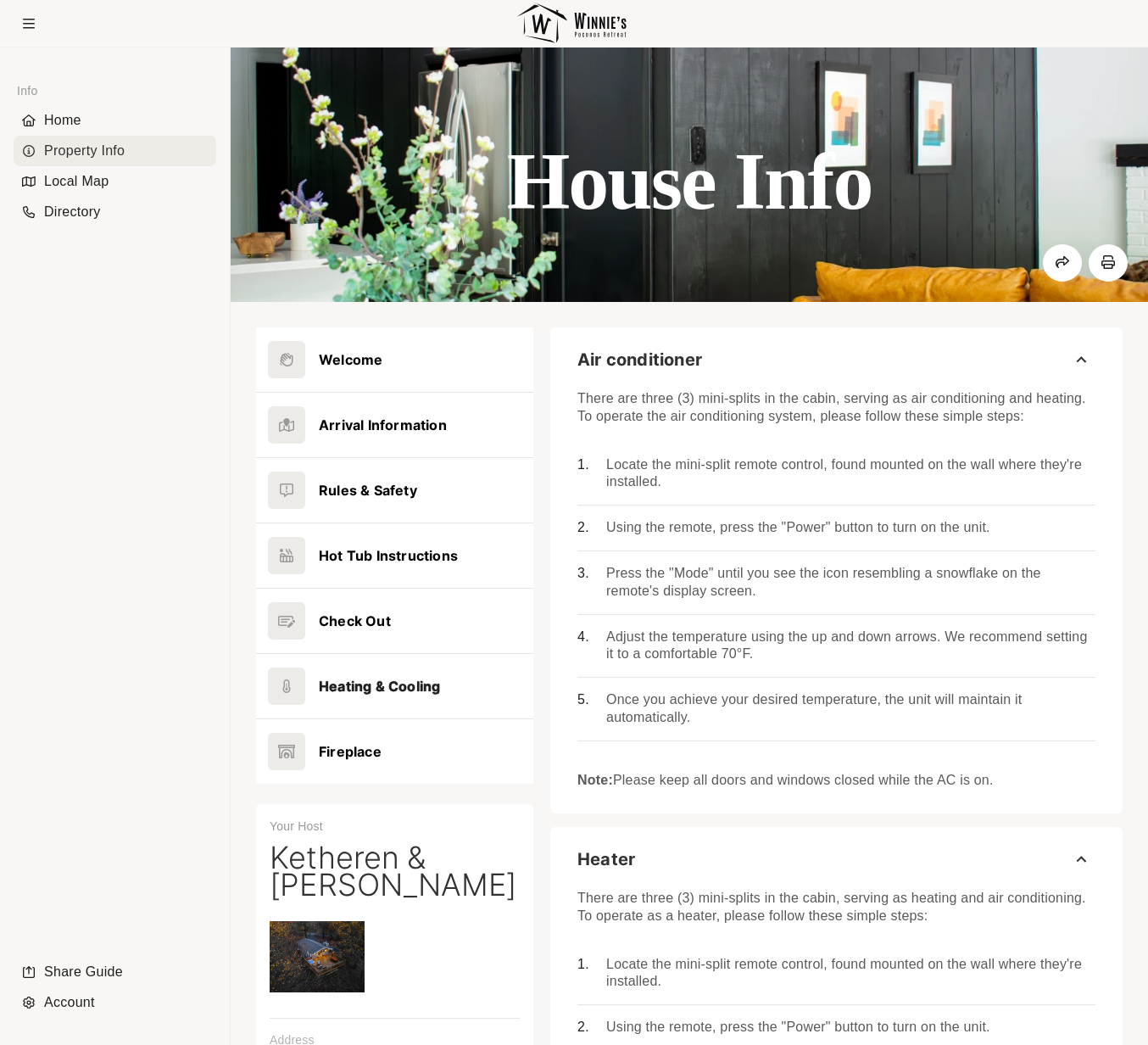
drag, startPoint x: 1017, startPoint y: 783, endPoint x: 579, endPoint y: 399, distance: 582.5
click at [579, 399] on div "There are three (3) mini-splits in the cabin, serving as air conditioning and h…" at bounding box center [836, 586] width 518 height 408
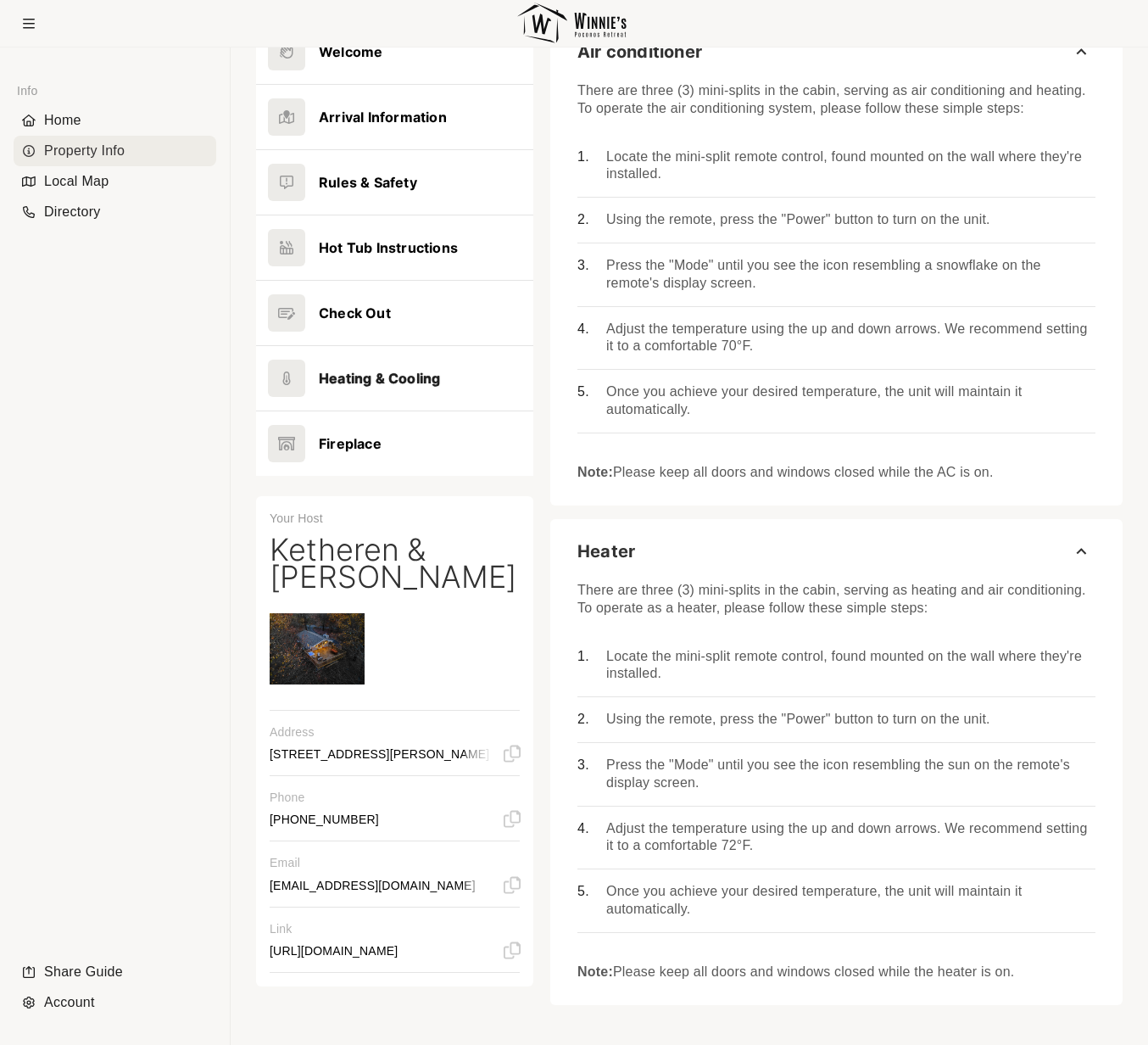
scroll to position [319, 0]
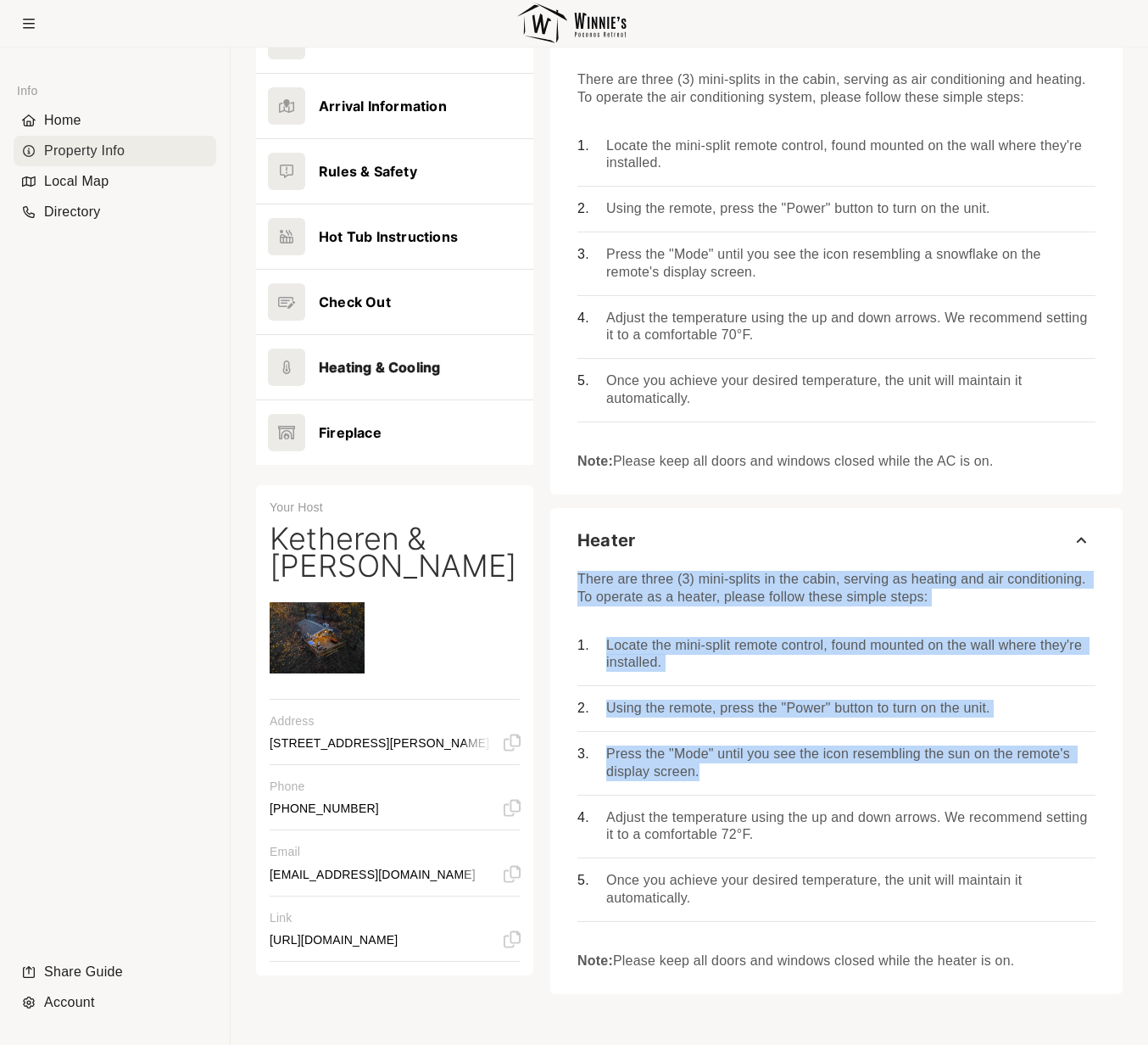
drag, startPoint x: 1023, startPoint y: 964, endPoint x: 570, endPoint y: 577, distance: 595.8
click at [570, 577] on div "There are three (3) mini-splits in the cabin, serving as heating and air condit…" at bounding box center [836, 774] width 573 height 421
click at [372, 443] on button at bounding box center [395, 432] width 278 height 64
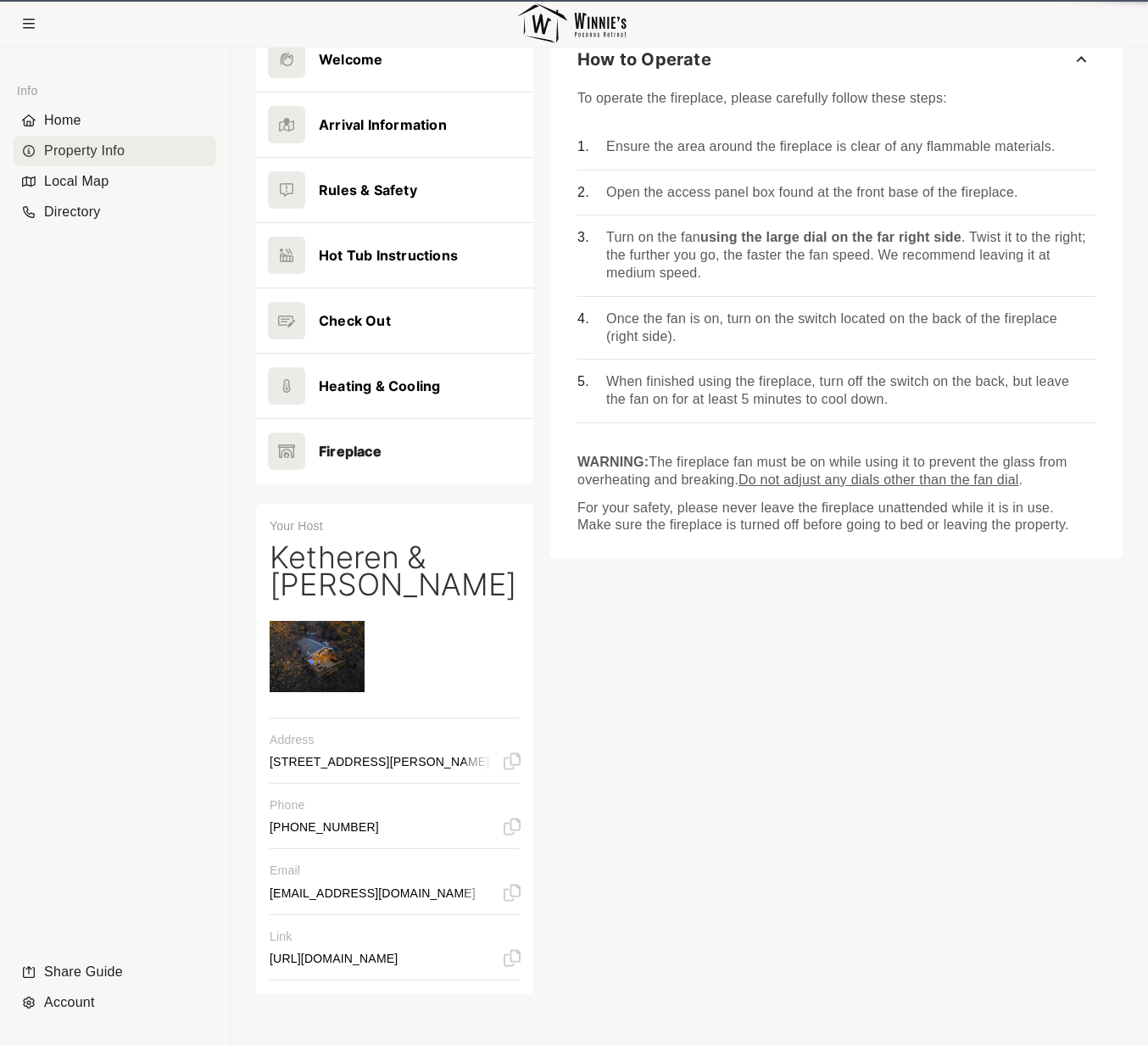
scroll to position [273, 0]
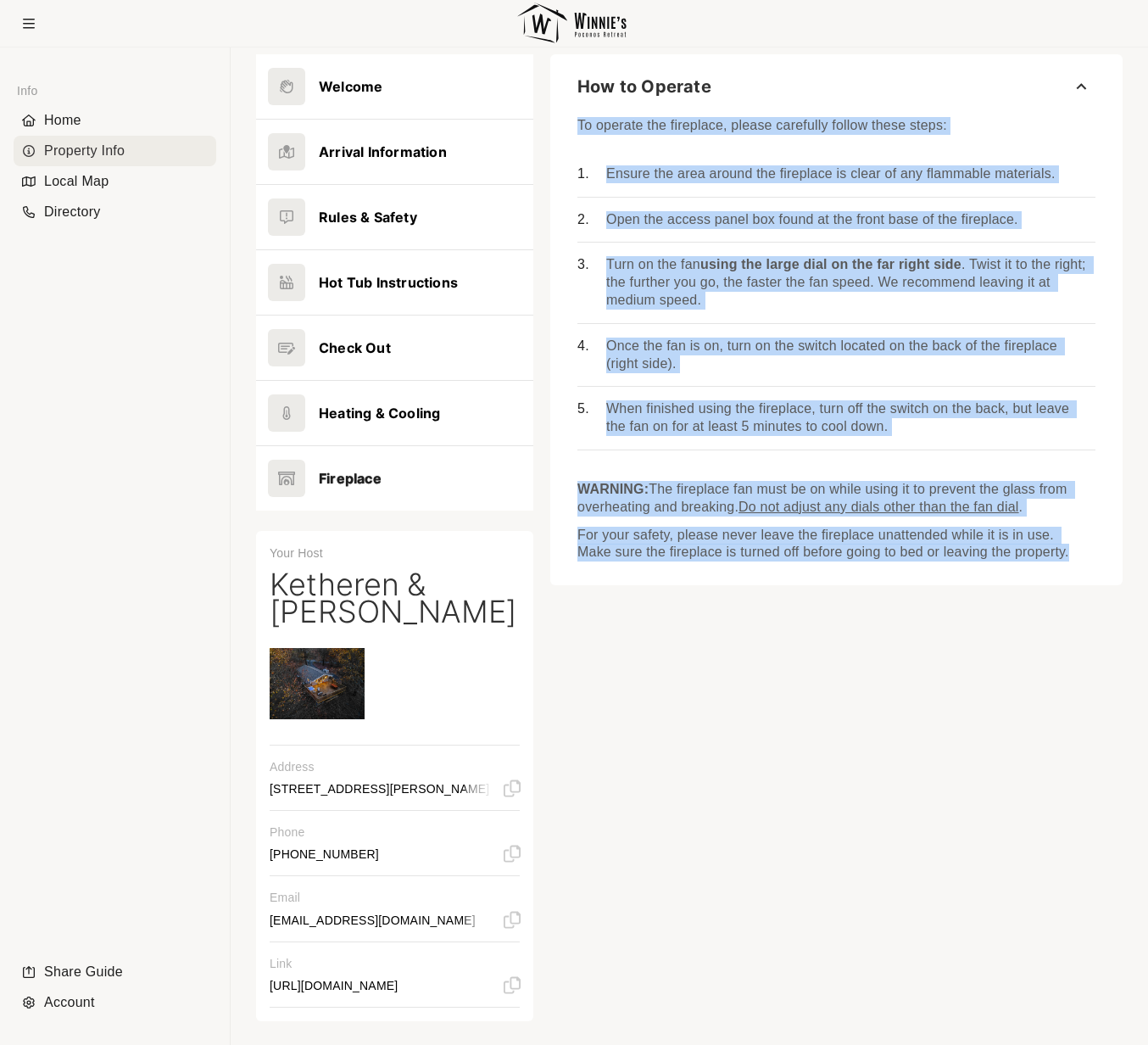
drag, startPoint x: 1079, startPoint y: 557, endPoint x: 574, endPoint y: 124, distance: 665.2
click at [574, 124] on div "To operate the fireplace, please carefully follow these steps: Ensure the area …" at bounding box center [836, 342] width 573 height 467
click at [385, 350] on button at bounding box center [395, 348] width 278 height 64
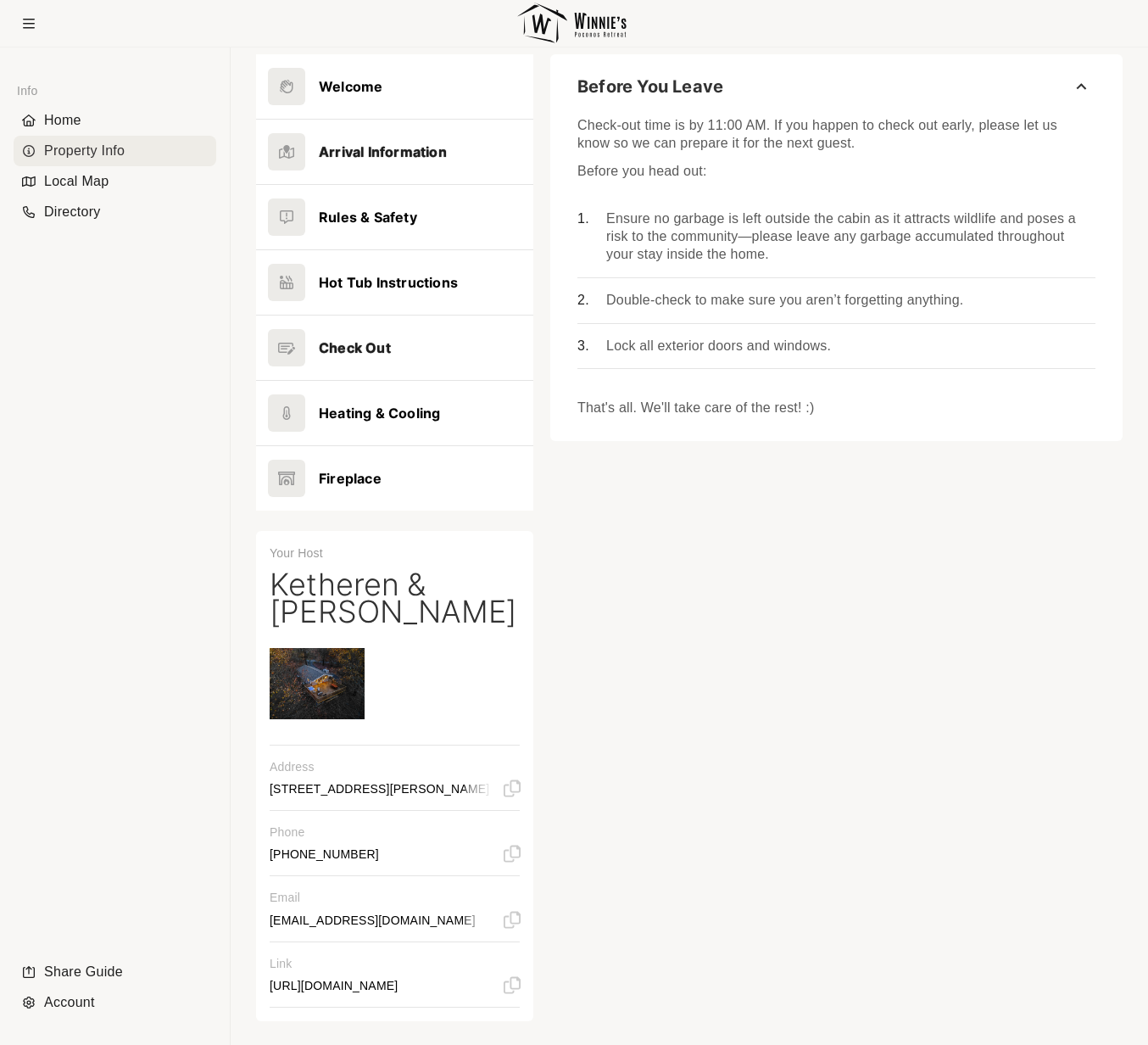
click at [364, 146] on button at bounding box center [395, 152] width 278 height 64
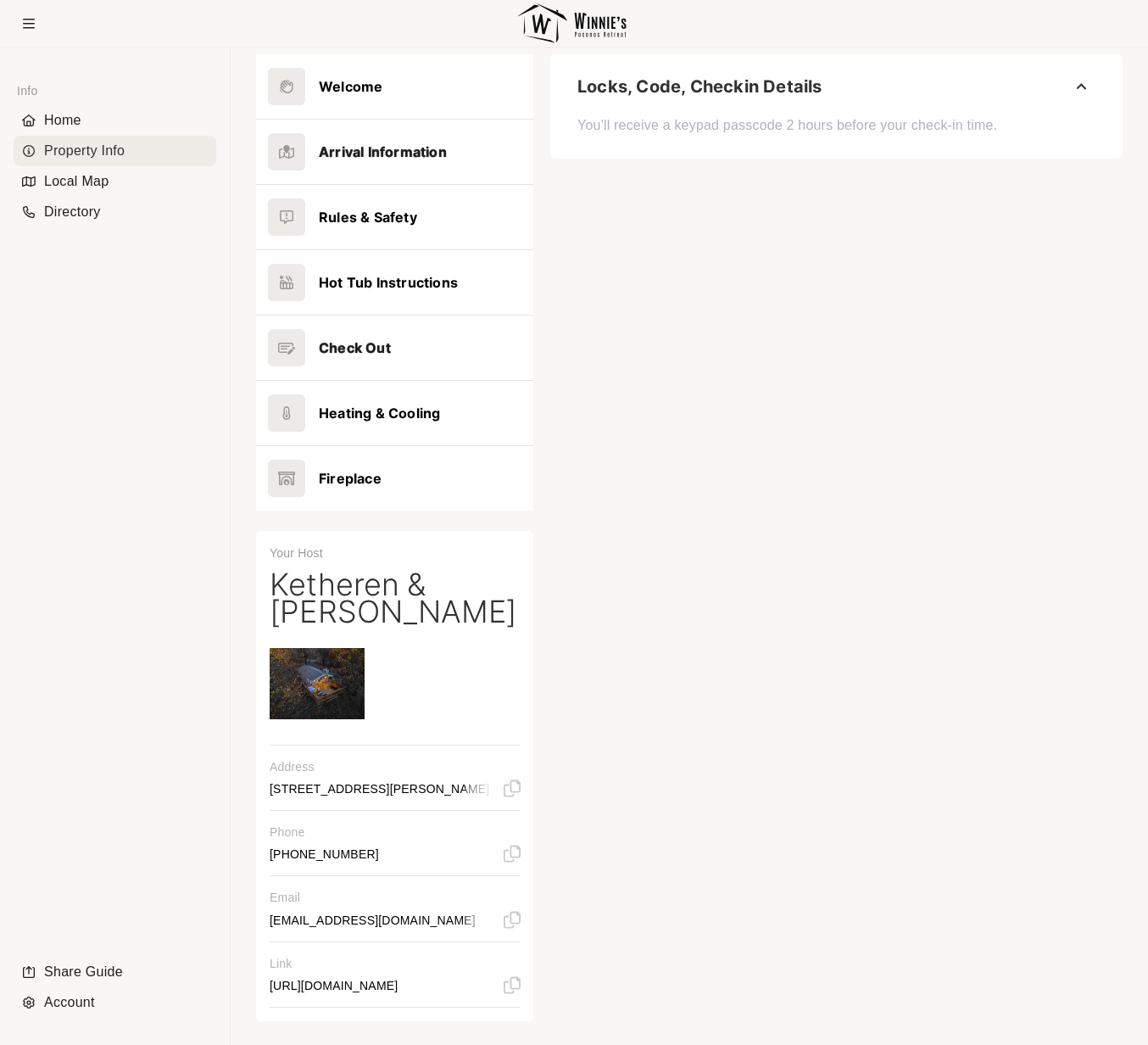
click at [368, 356] on button at bounding box center [395, 348] width 278 height 64
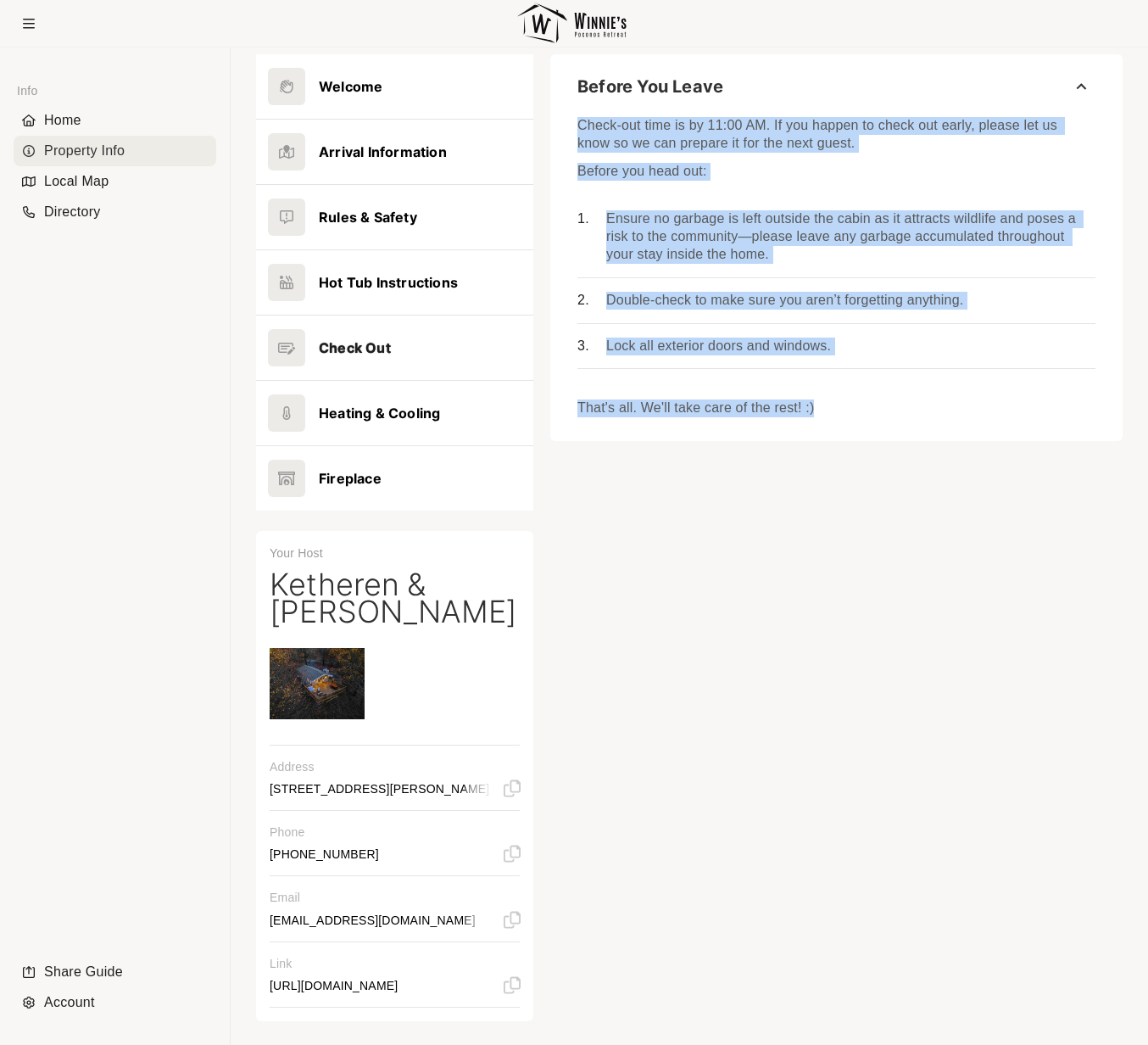
drag, startPoint x: 579, startPoint y: 127, endPoint x: 849, endPoint y: 418, distance: 397.0
click at [849, 418] on div "Check-out time is by 11:00 AM. If you happen to check out early, please let us …" at bounding box center [836, 263] width 518 height 309
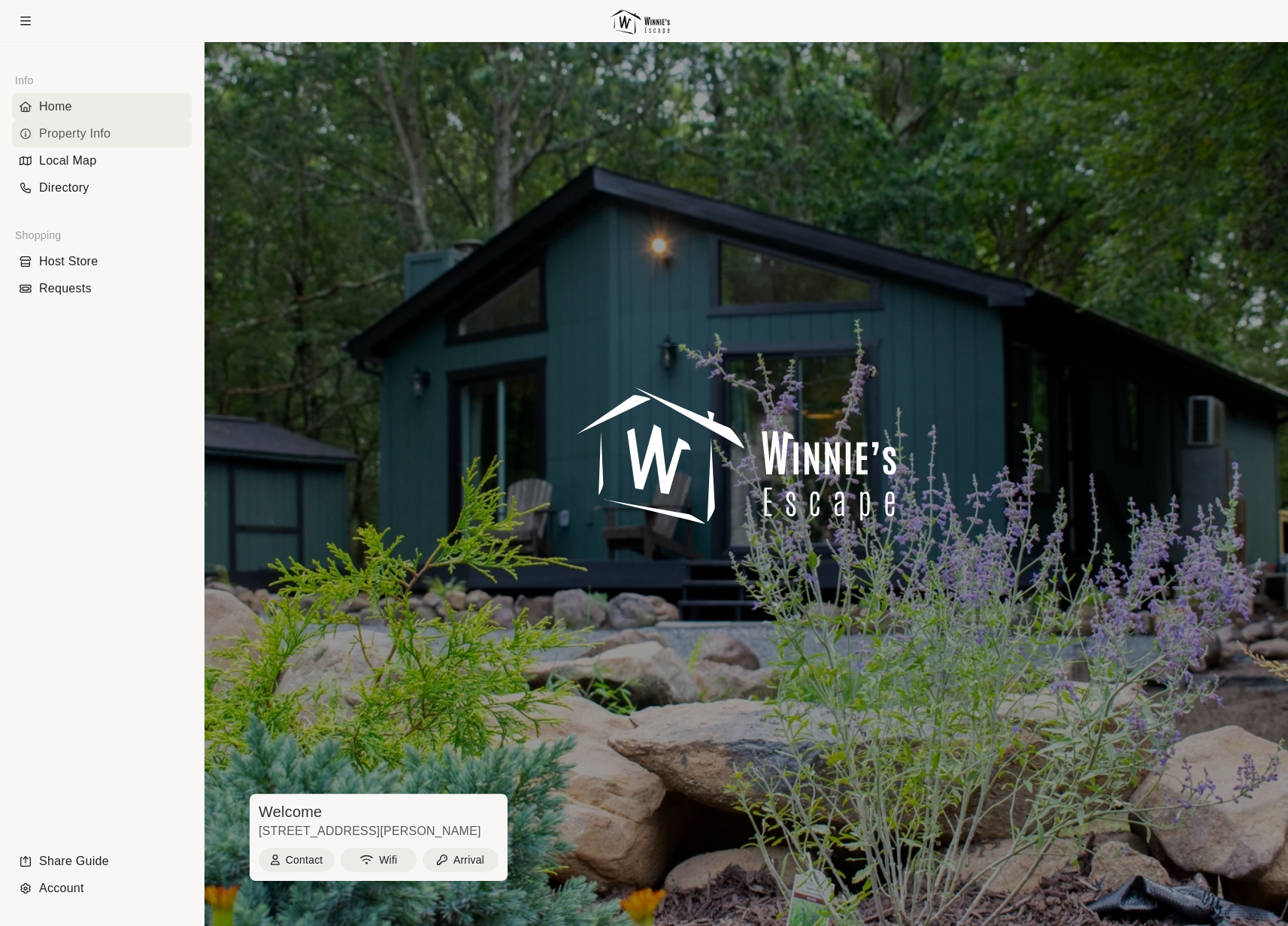
click at [85, 140] on div "Property Info" at bounding box center [101, 134] width 179 height 27
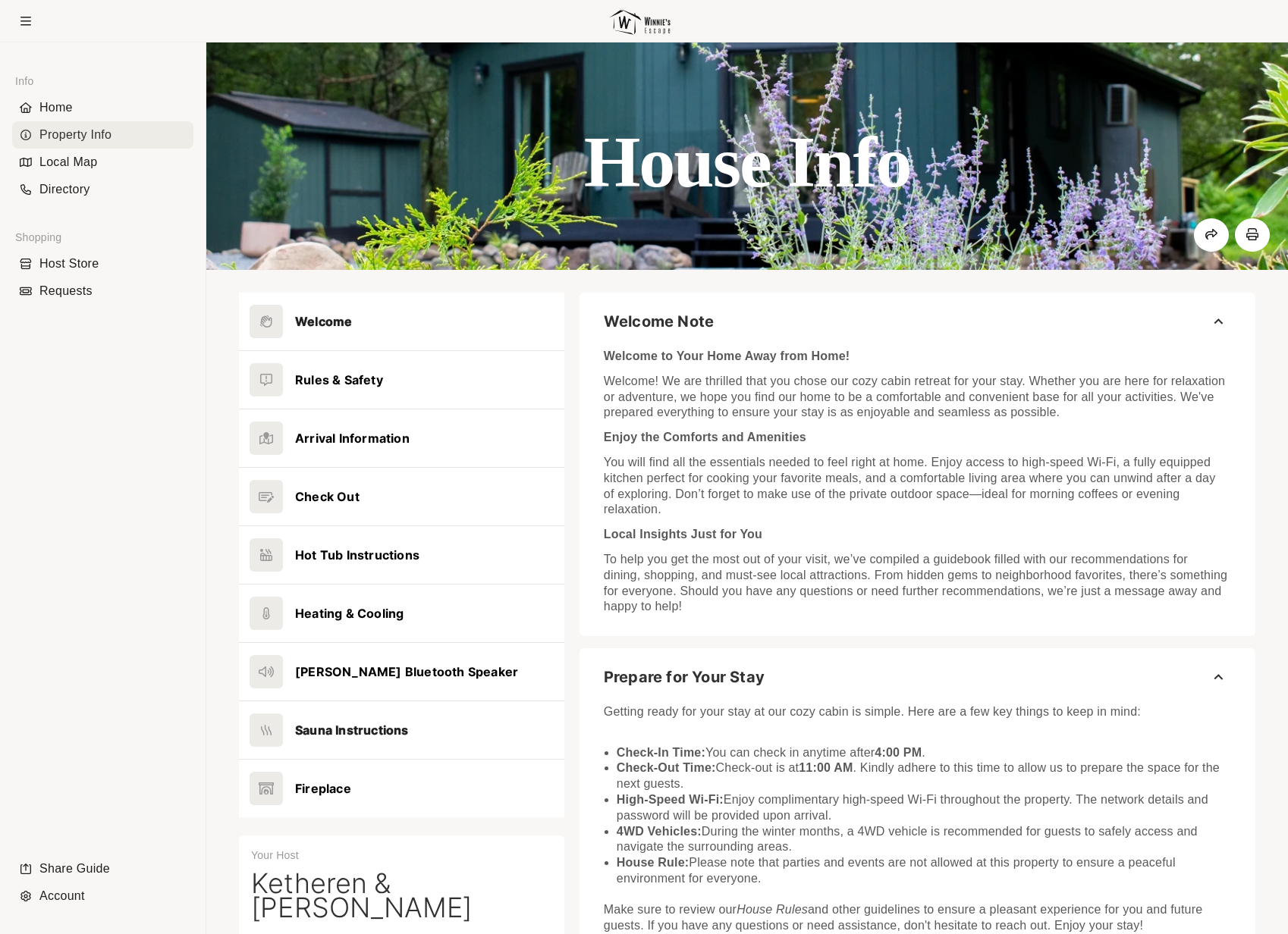
click at [351, 734] on button at bounding box center [401, 730] width 325 height 58
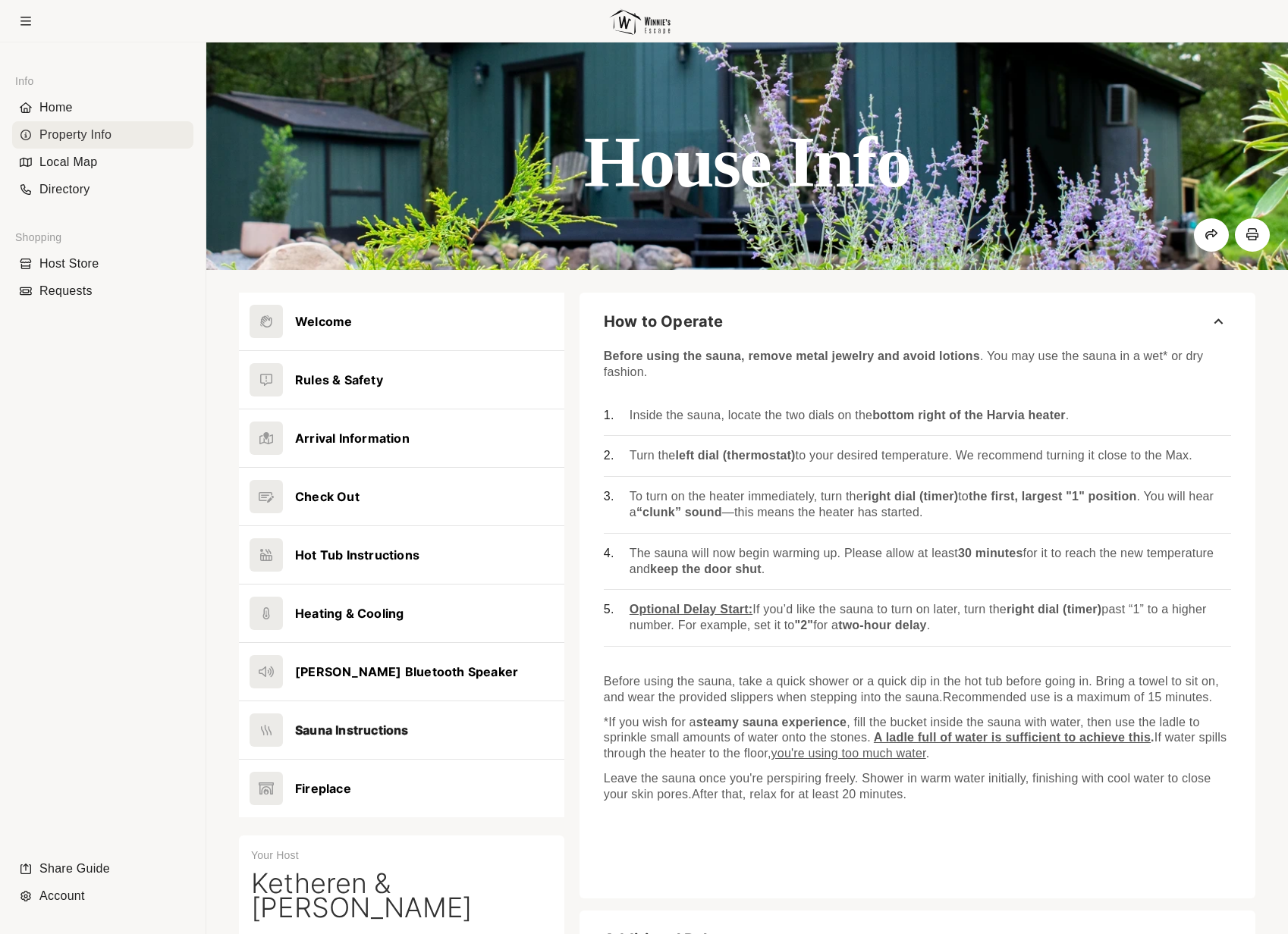
click at [352, 728] on button at bounding box center [401, 730] width 325 height 58
click at [351, 546] on button at bounding box center [401, 555] width 325 height 58
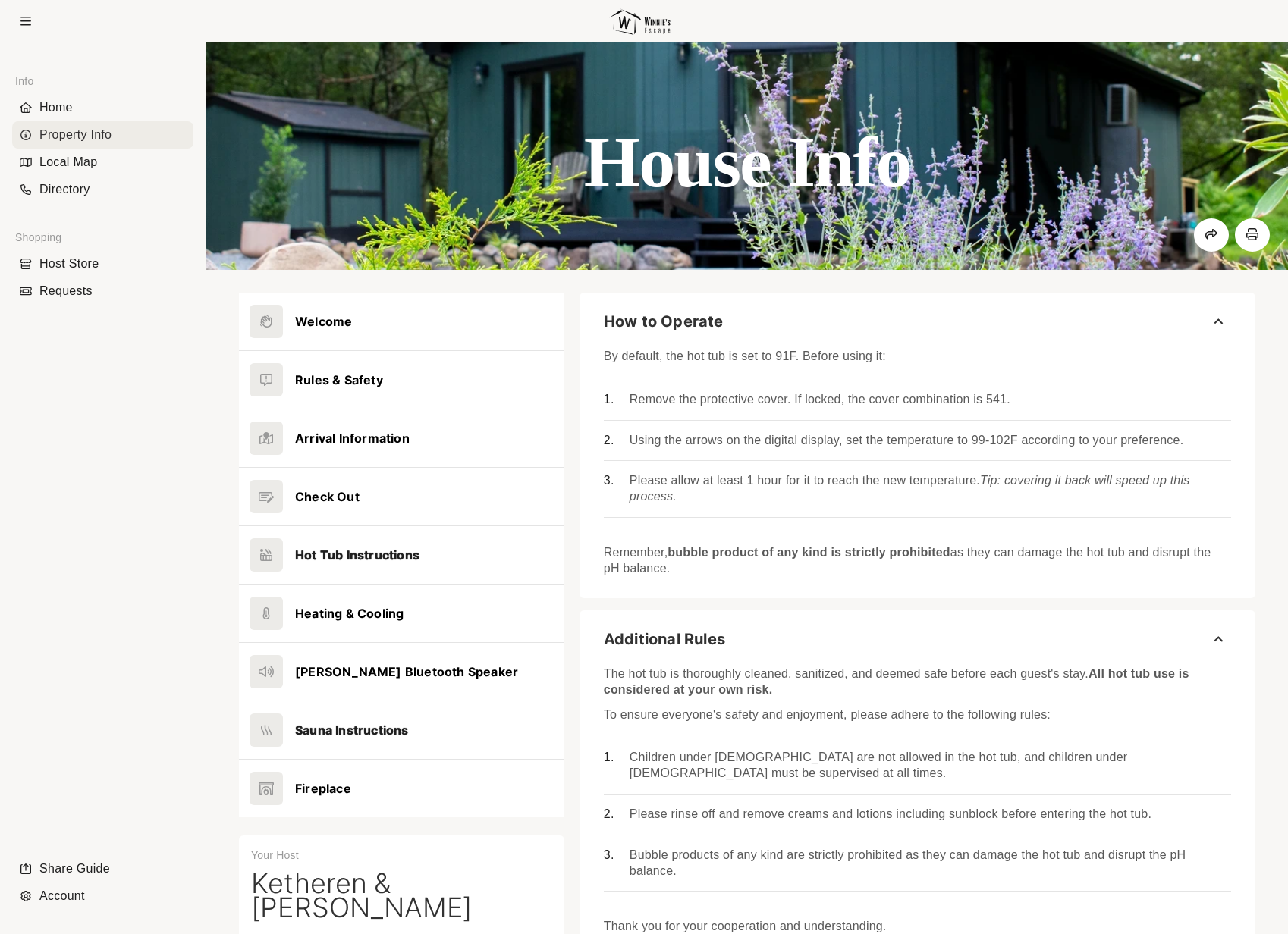
click at [375, 730] on button at bounding box center [401, 730] width 325 height 58
